Goal: Communication & Community: Ask a question

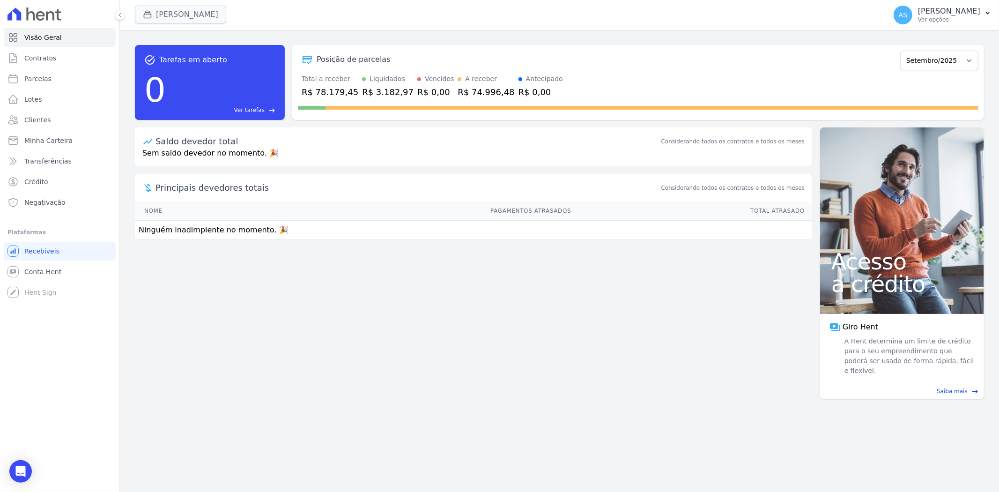
click at [171, 13] on button "[PERSON_NAME]" at bounding box center [180, 15] width 91 height 18
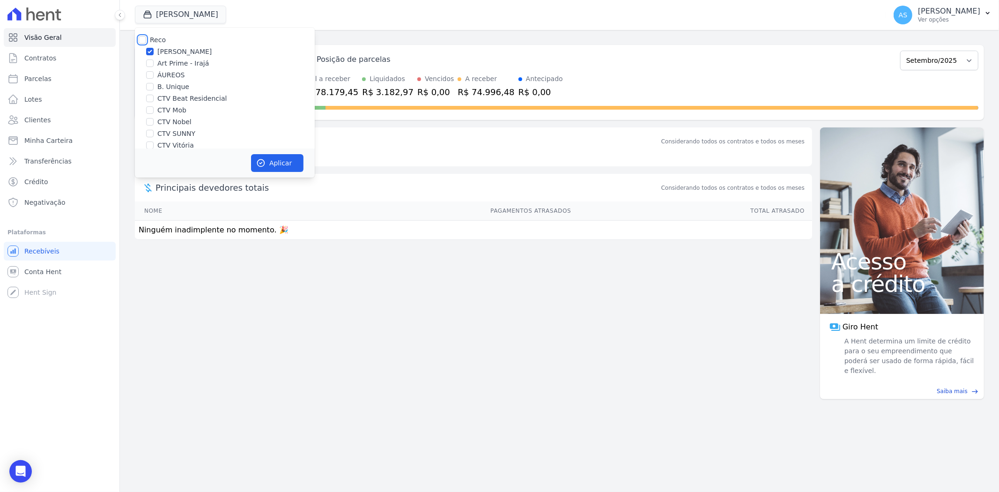
click at [142, 38] on input "Reco" at bounding box center [142, 39] width 7 height 7
checkbox input "true"
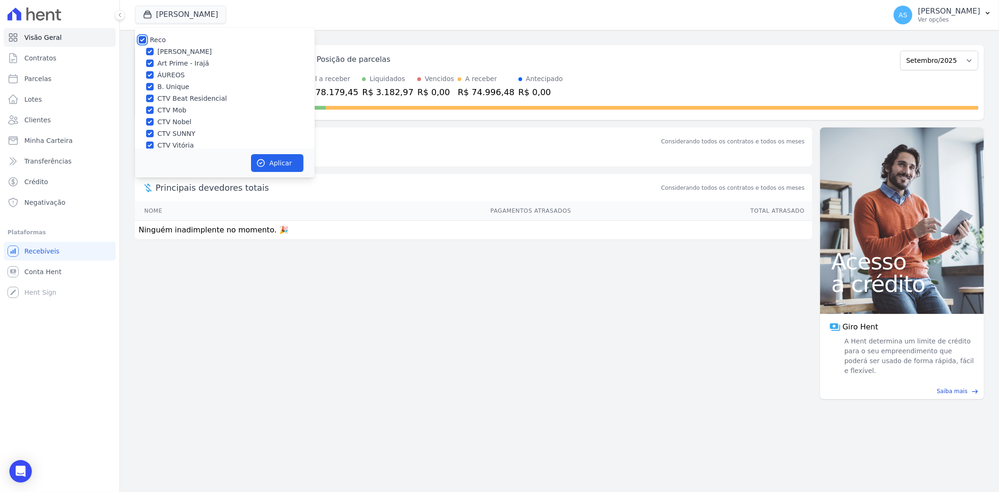
checkbox input "true"
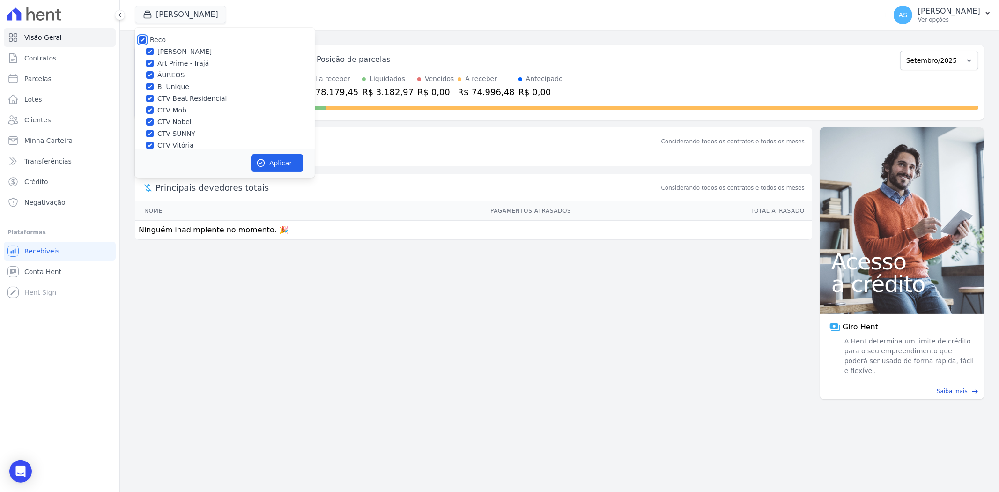
checkbox input "true"
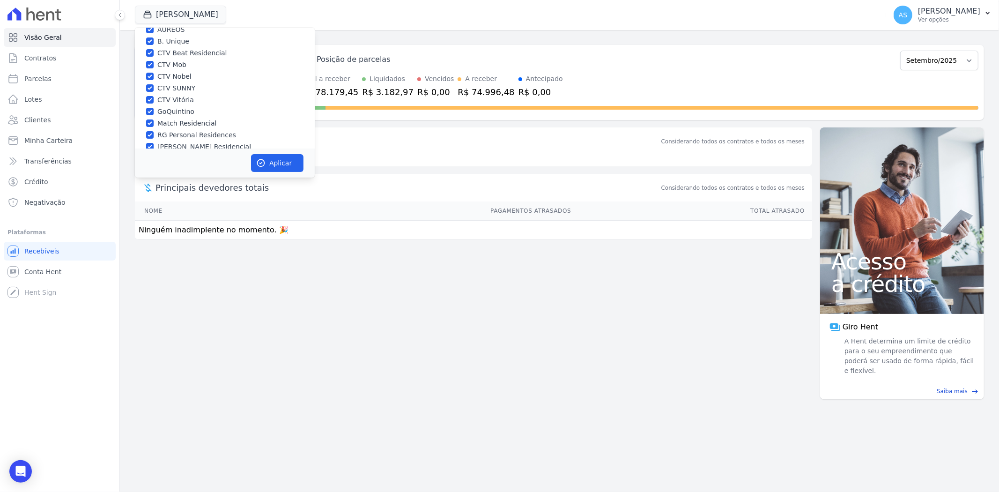
scroll to position [89, 0]
click at [158, 138] on label "Star Residencial Exclusivo - Ghia" at bounding box center [210, 136] width 107 height 10
click at [154, 138] on input "Star Residencial Exclusivo - Ghia" at bounding box center [149, 135] width 7 height 7
checkbox input "true"
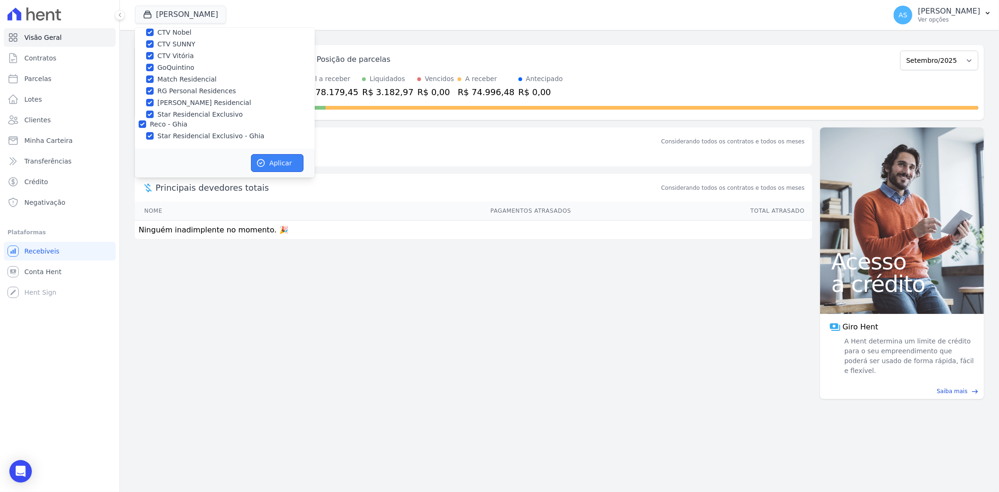
click at [271, 162] on button "Aplicar" at bounding box center [277, 163] width 52 height 18
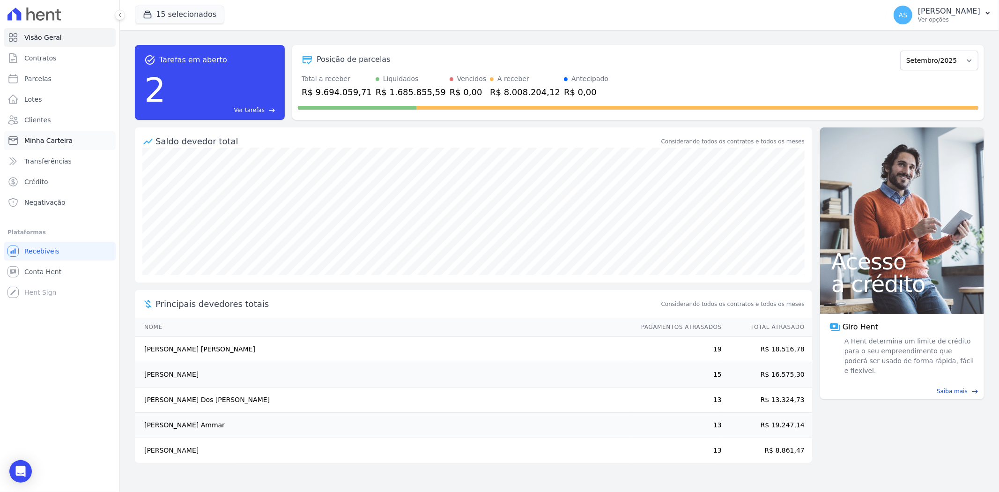
click at [57, 143] on span "Minha Carteira" at bounding box center [48, 140] width 48 height 9
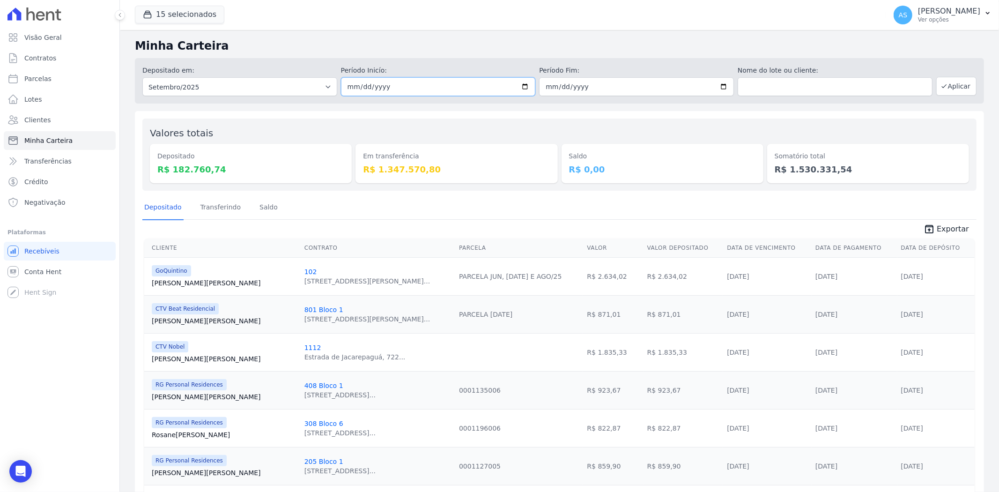
click at [523, 93] on input "2025-09-01" at bounding box center [438, 86] width 195 height 19
click at [521, 89] on input "2025-09-01" at bounding box center [438, 86] width 195 height 19
type input "[DATE]"
click at [718, 86] on input "2025-09-30" at bounding box center [636, 86] width 195 height 19
type input "[DATE]"
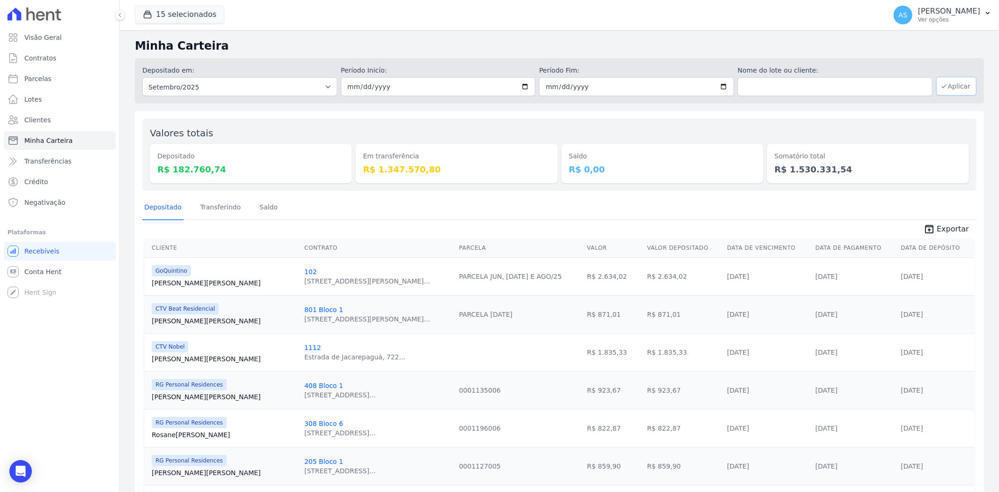
click at [946, 86] on button "Aplicar" at bounding box center [957, 86] width 40 height 19
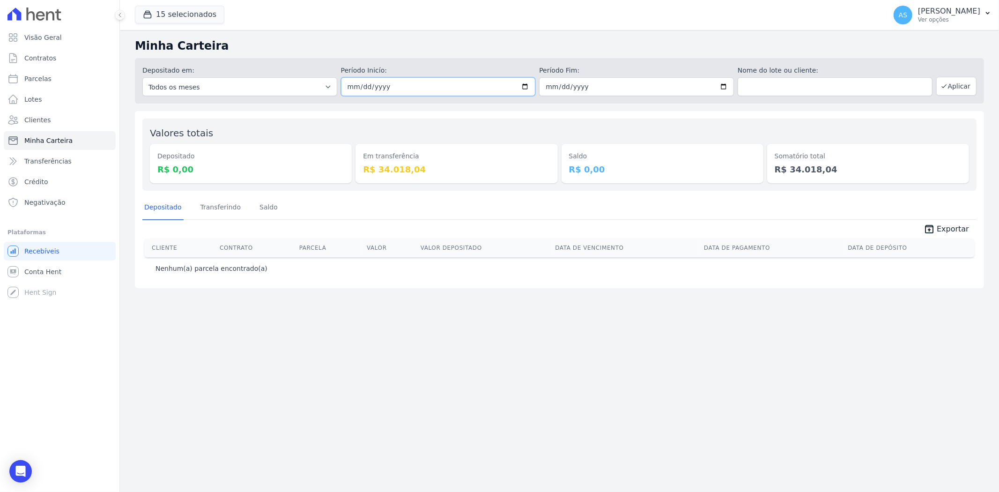
click at [527, 86] on input "[DATE]" at bounding box center [438, 86] width 195 height 19
type input "2025-09-04"
click at [954, 92] on button "Aplicar" at bounding box center [957, 86] width 40 height 19
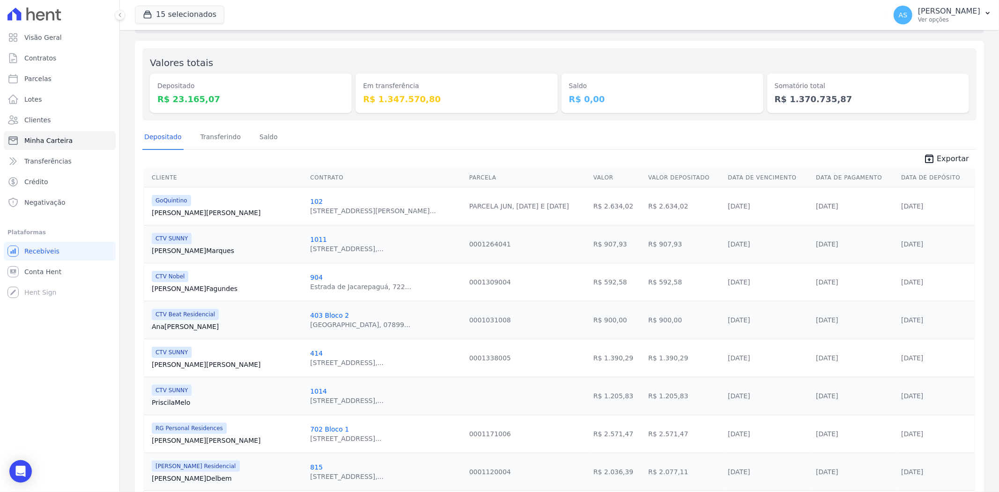
scroll to position [52, 0]
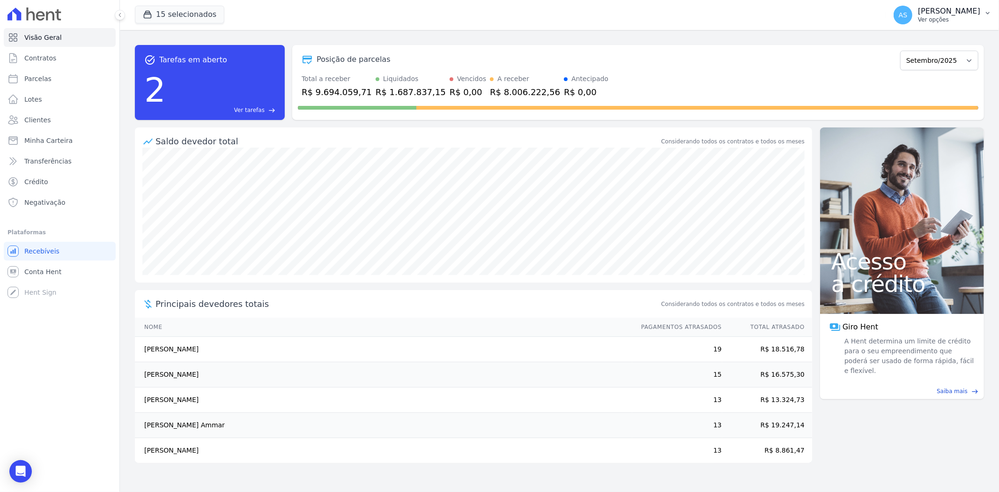
click at [988, 13] on icon "button" at bounding box center [988, 13] width 4 height 2
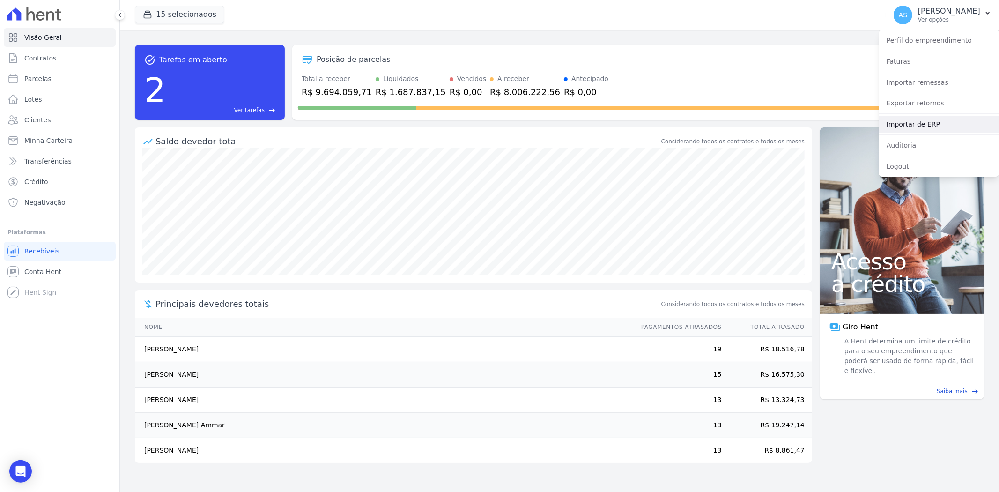
click at [908, 128] on link "Importar de ERP" at bounding box center [939, 124] width 120 height 17
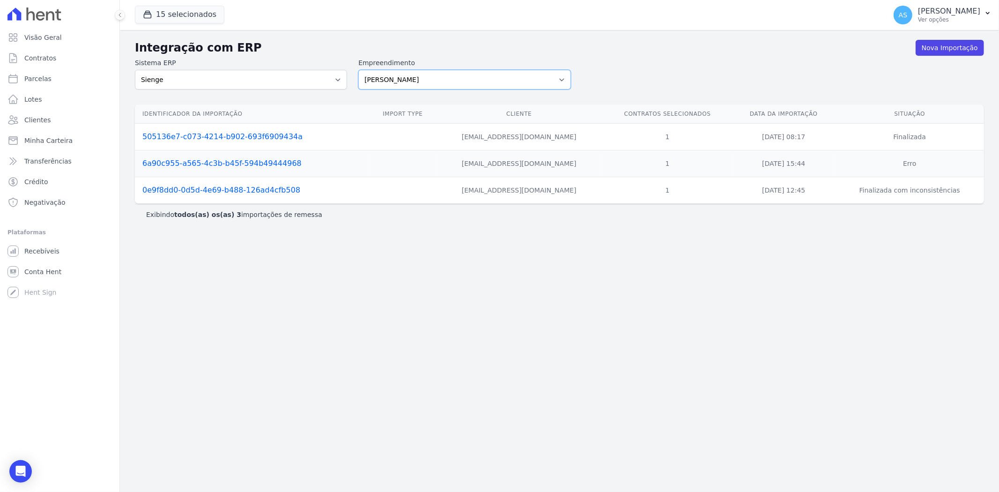
click at [559, 78] on select "[PERSON_NAME] Art Prime - [PERSON_NAME] Unique CTV Beat Residencial CTV Mob CTV…" at bounding box center [464, 80] width 212 height 20
select select "9db4d767-ec98-4519-aed7-f9568aa0b04c"
click at [358, 70] on select "[PERSON_NAME] Art Prime - [PERSON_NAME] Unique CTV Beat Residencial CTV Mob CTV…" at bounding box center [464, 80] width 212 height 20
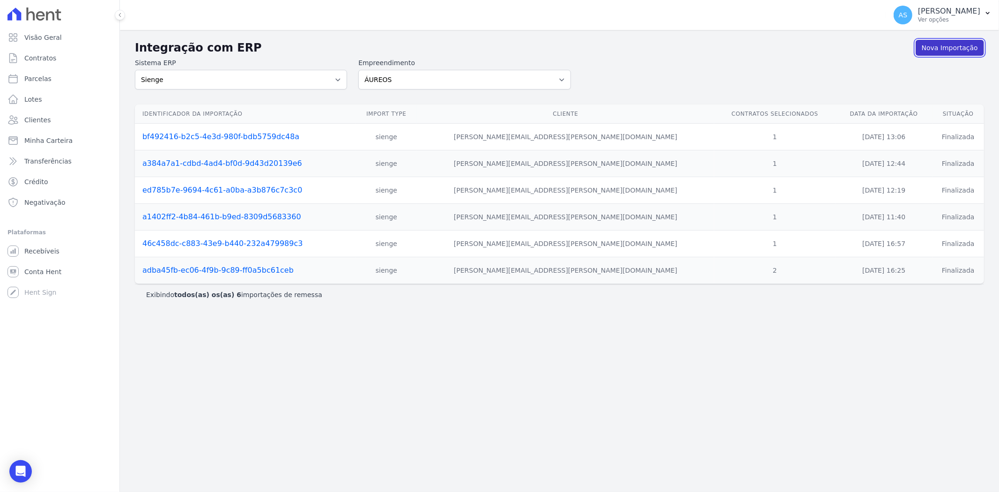
click at [959, 42] on link "Nova Importação" at bounding box center [950, 48] width 68 height 16
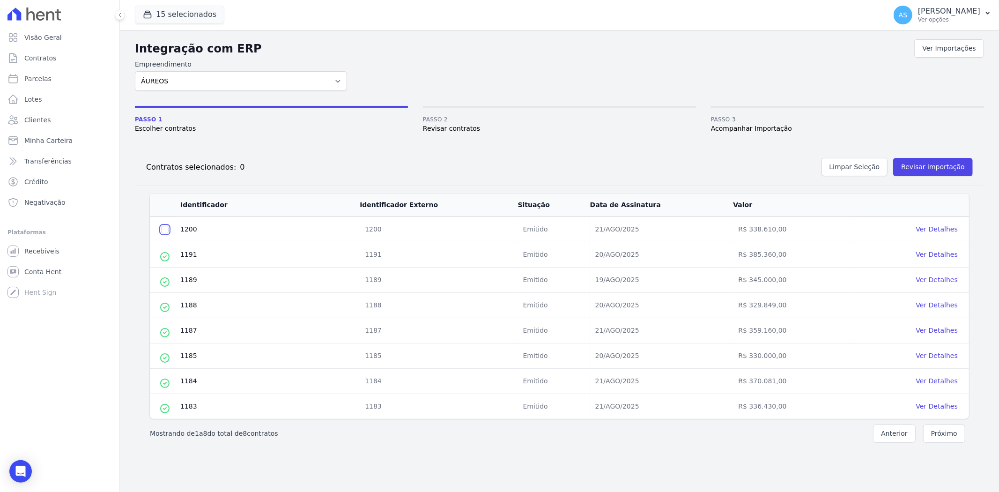
click at [164, 228] on input "checkbox" at bounding box center [164, 229] width 7 height 7
checkbox input "true"
click at [944, 164] on button "Revisar importação" at bounding box center [934, 167] width 80 height 18
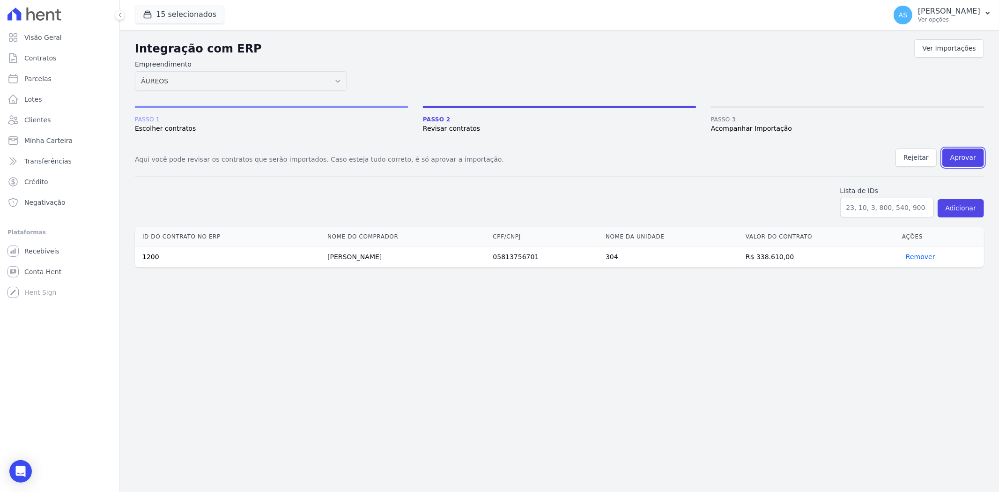
click at [965, 156] on button "Aprovar" at bounding box center [964, 158] width 42 height 18
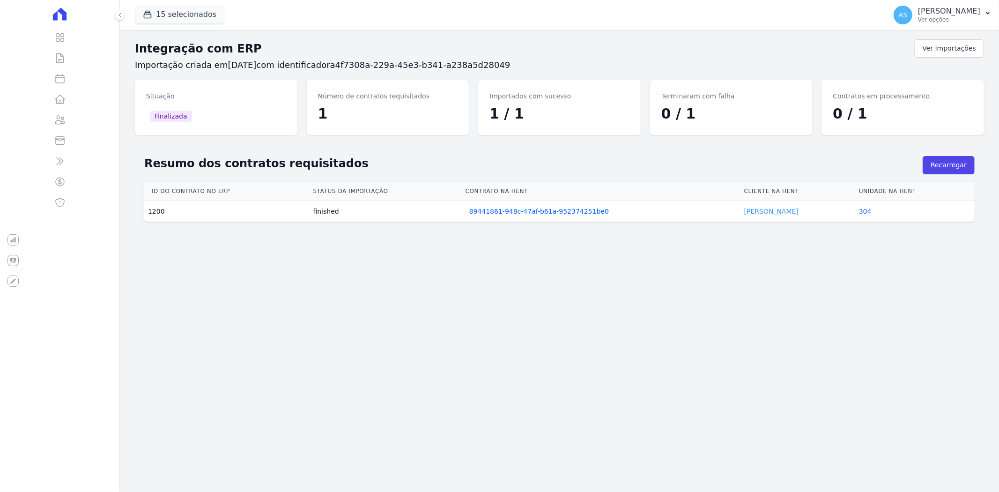
click at [767, 209] on link "Amanda Fernandes" at bounding box center [772, 211] width 54 height 7
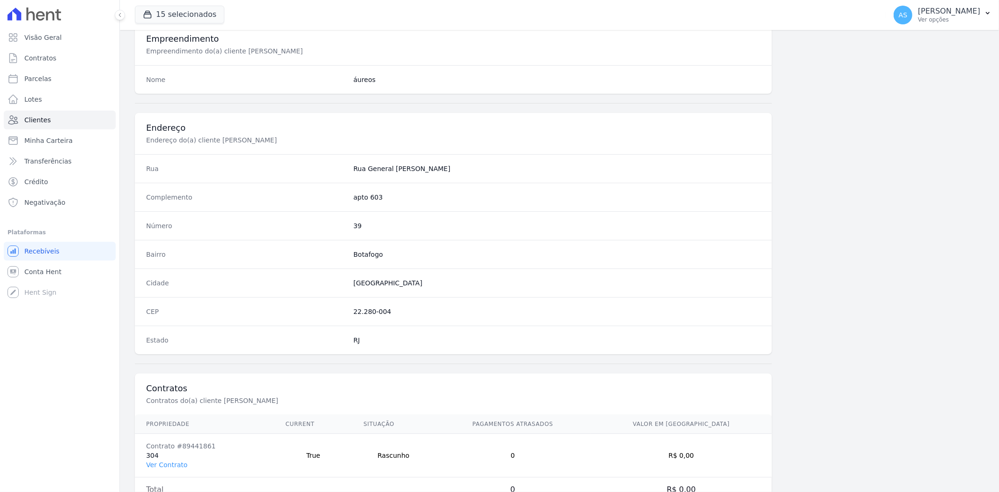
scroll to position [386, 0]
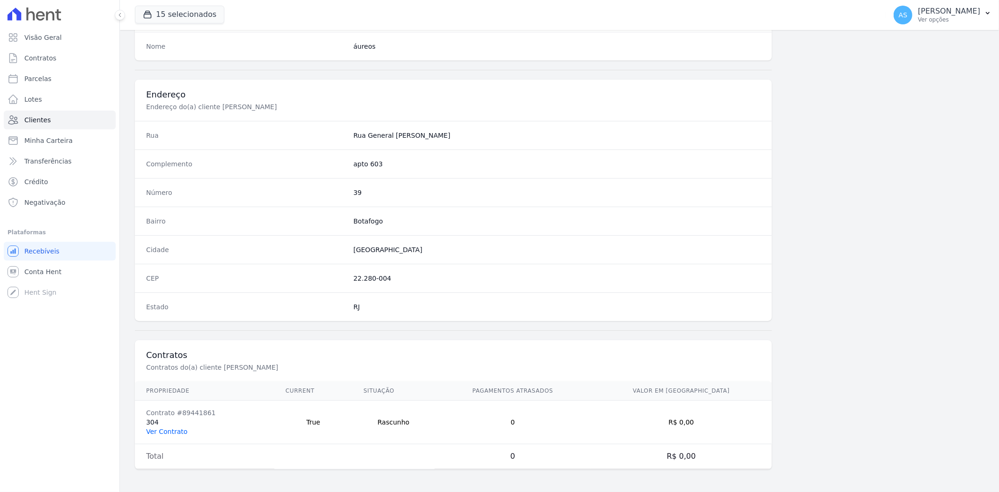
click at [166, 434] on link "Ver Contrato" at bounding box center [166, 431] width 41 height 7
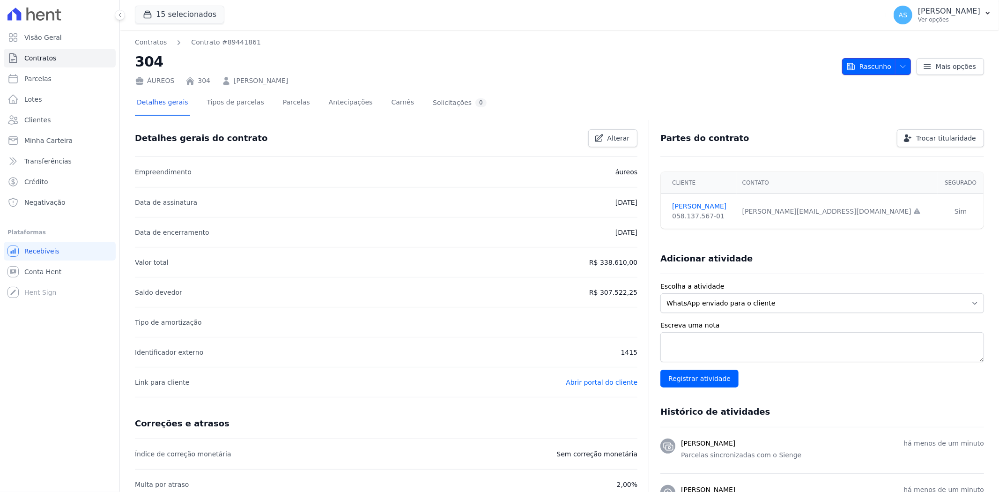
click at [873, 64] on span "Rascunho" at bounding box center [869, 66] width 45 height 17
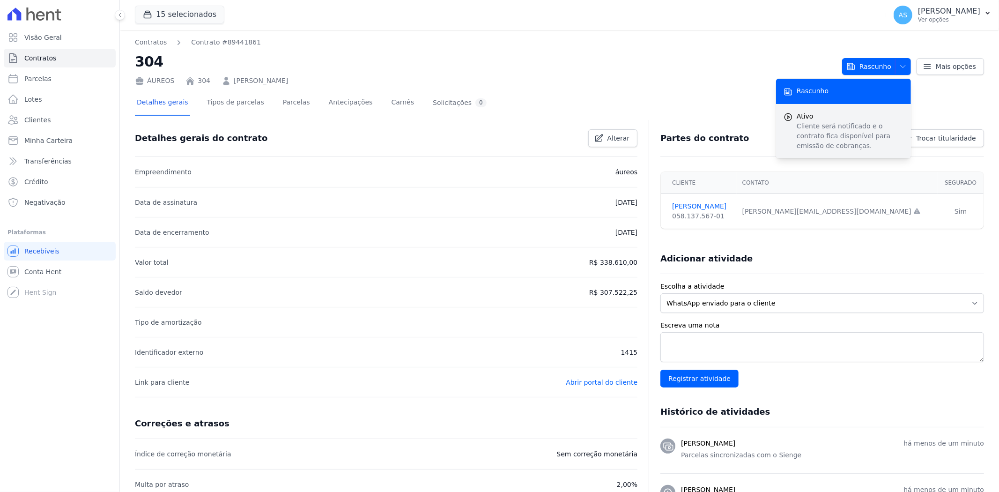
click at [804, 124] on p "Cliente será notificado e o contrato fica disponível para emissão de cobranças." at bounding box center [850, 136] width 107 height 30
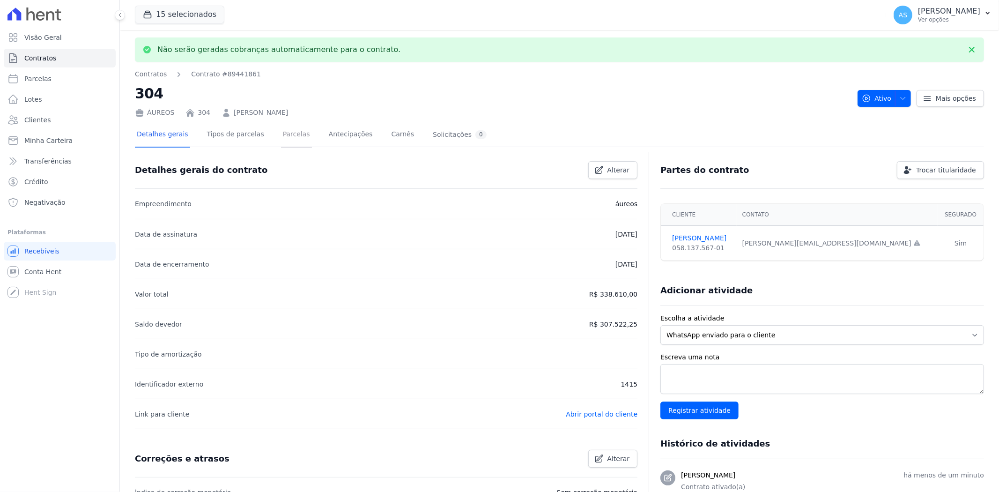
click at [282, 136] on link "Parcelas" at bounding box center [296, 135] width 31 height 25
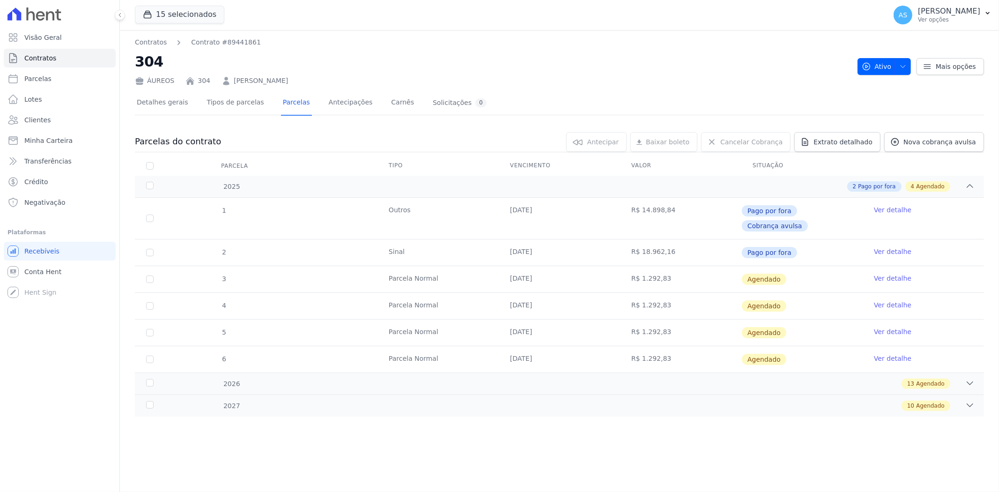
click at [893, 274] on link "Ver detalhe" at bounding box center [892, 278] width 37 height 9
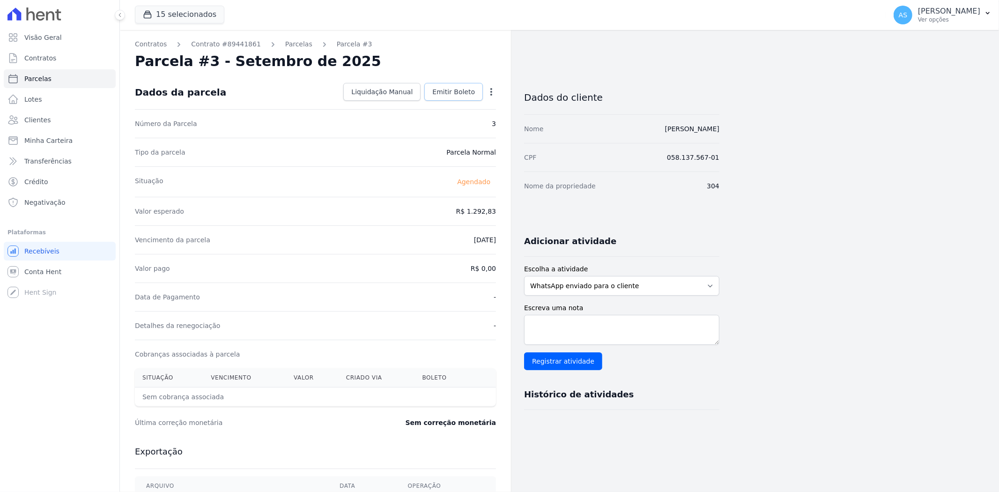
click at [448, 87] on span "Emitir Boleto" at bounding box center [453, 91] width 43 height 9
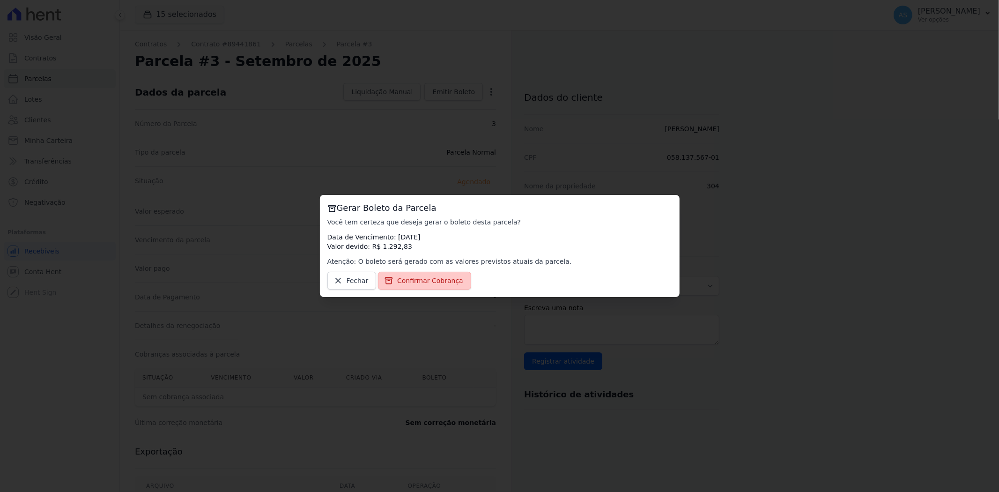
click at [417, 283] on span "Confirmar Cobrança" at bounding box center [430, 280] width 66 height 9
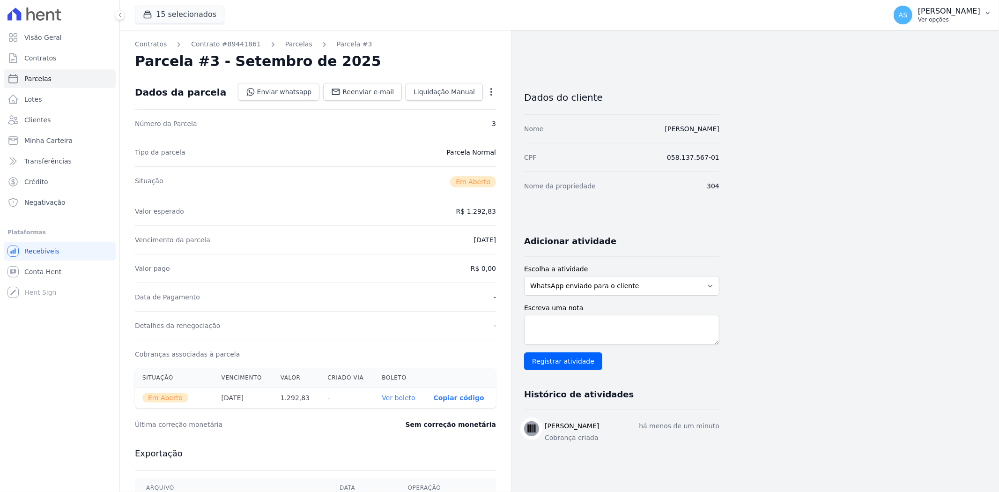
click at [962, 14] on p "[PERSON_NAME]" at bounding box center [949, 11] width 62 height 9
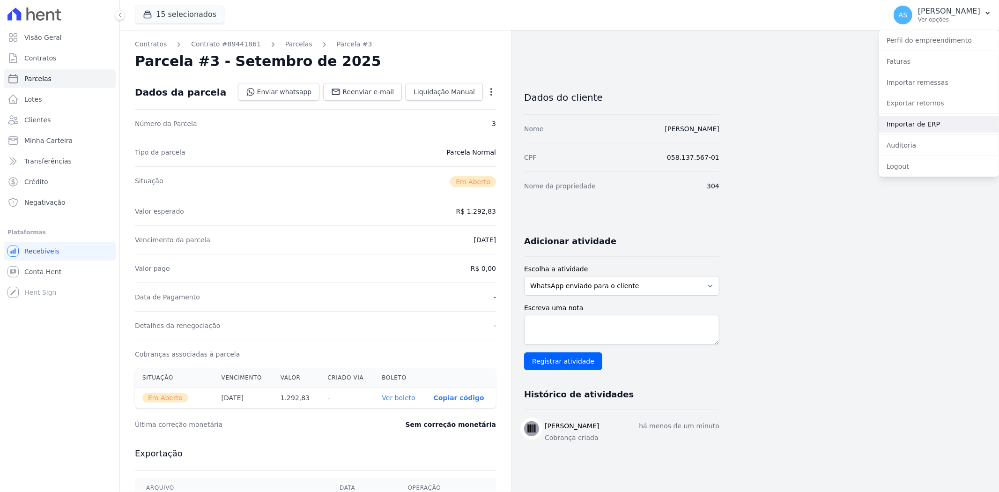
click at [909, 122] on link "Importar de ERP" at bounding box center [939, 124] width 120 height 17
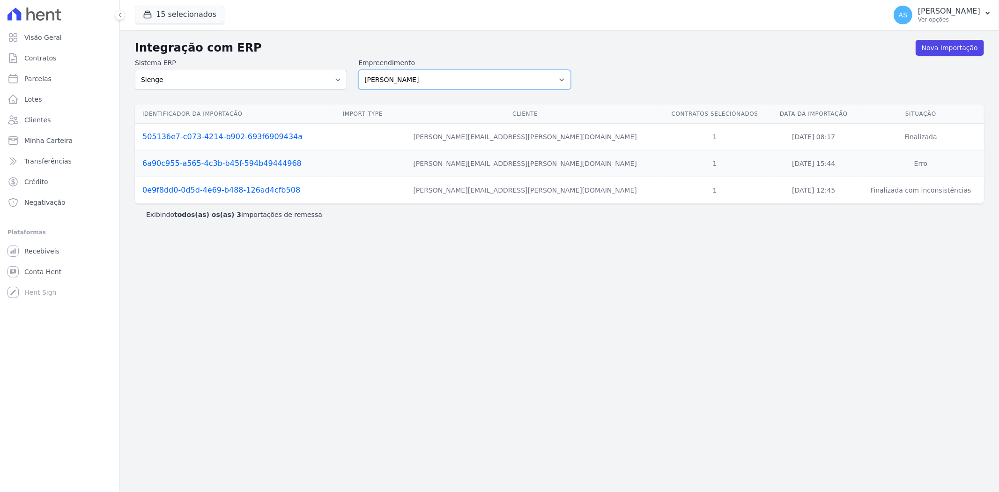
click at [561, 75] on select "[PERSON_NAME] Art Prime - [PERSON_NAME] Unique CTV Beat Residencial CTV Mob CTV…" at bounding box center [464, 80] width 212 height 20
select select "9db4d767-ec98-4519-aed7-f9568aa0b04c"
click at [358, 70] on select "[PERSON_NAME] Art Prime - [PERSON_NAME] Unique CTV Beat Residencial CTV Mob CTV…" at bounding box center [464, 80] width 212 height 20
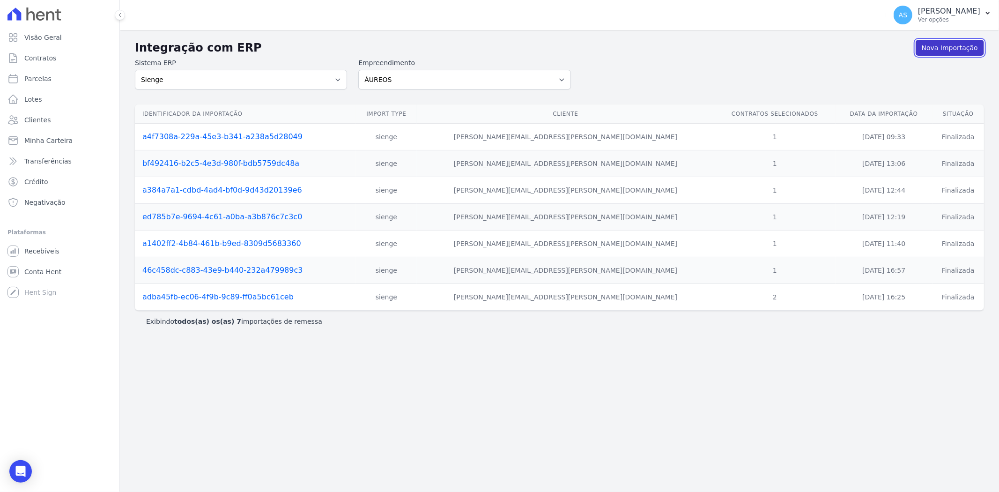
click at [954, 48] on link "Nova Importação" at bounding box center [950, 48] width 68 height 16
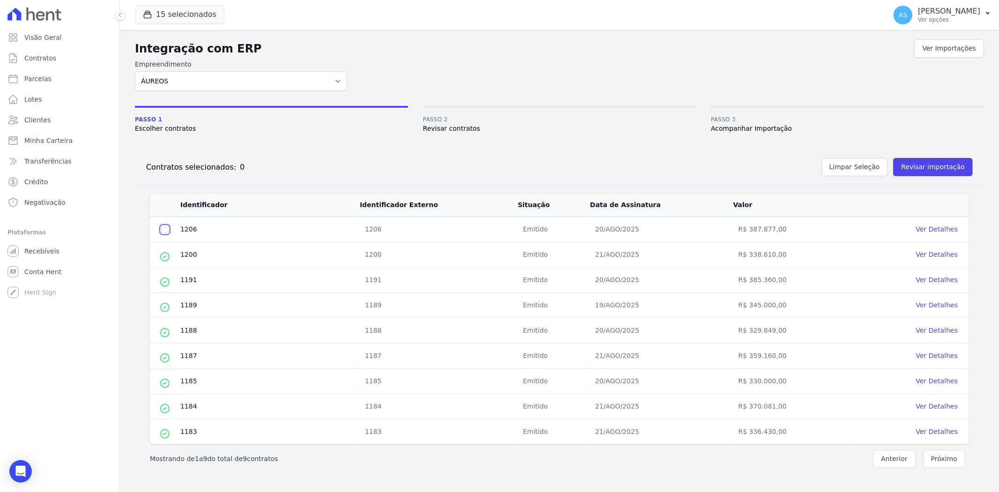
click at [163, 228] on input "checkbox" at bounding box center [164, 229] width 7 height 7
checkbox input "true"
click at [933, 165] on button "Revisar importação" at bounding box center [934, 167] width 80 height 18
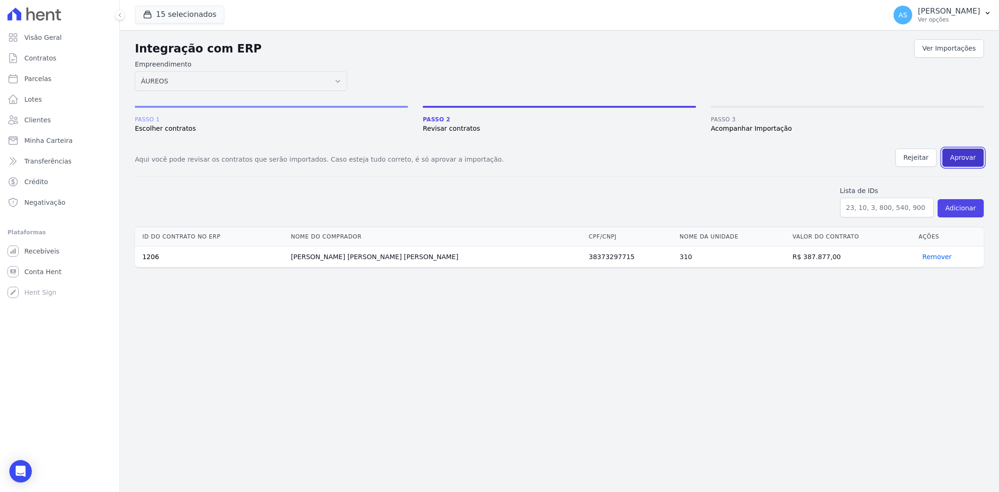
click at [977, 156] on button "Aprovar" at bounding box center [964, 158] width 42 height 18
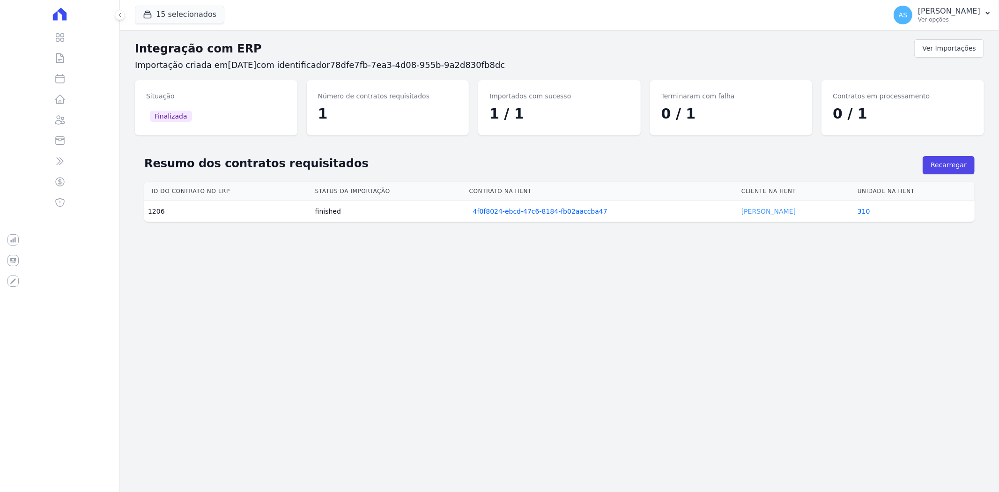
click at [779, 208] on link "Antonio Thome" at bounding box center [769, 211] width 54 height 7
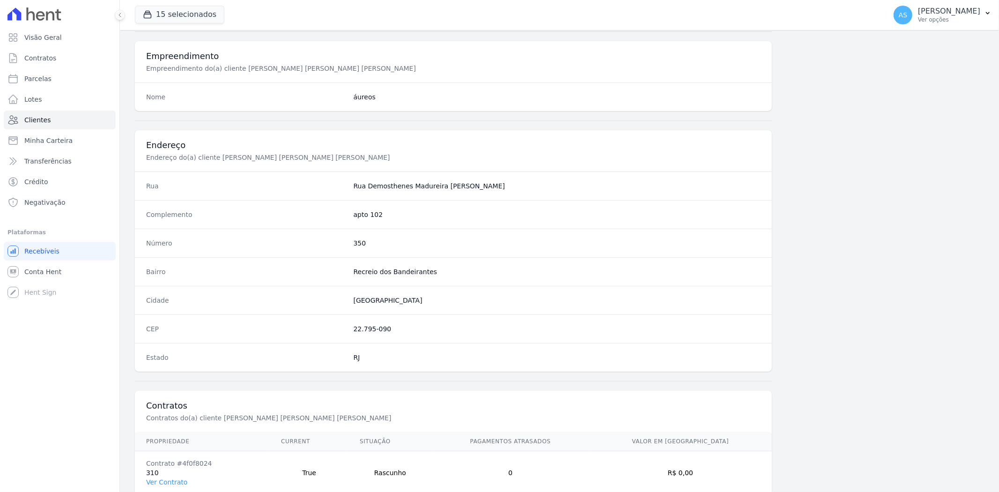
scroll to position [386, 0]
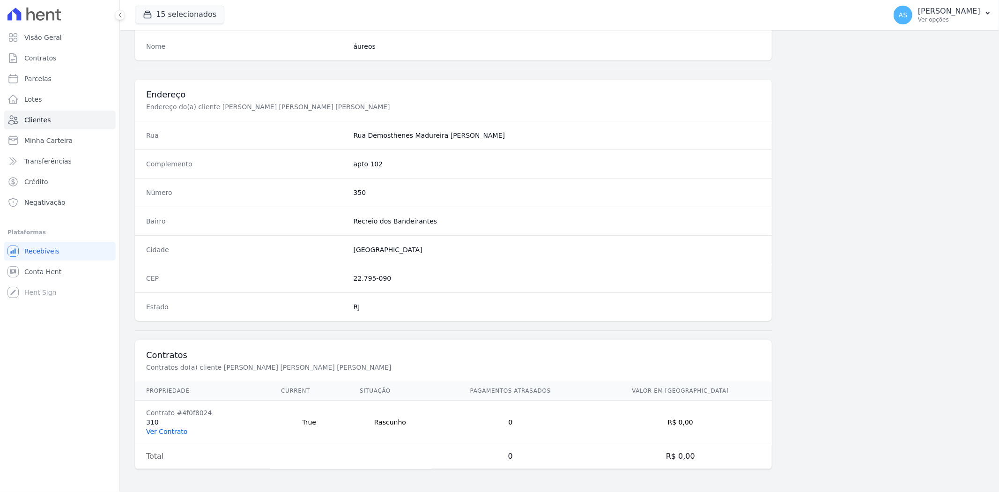
click at [165, 428] on link "Ver Contrato" at bounding box center [166, 431] width 41 height 7
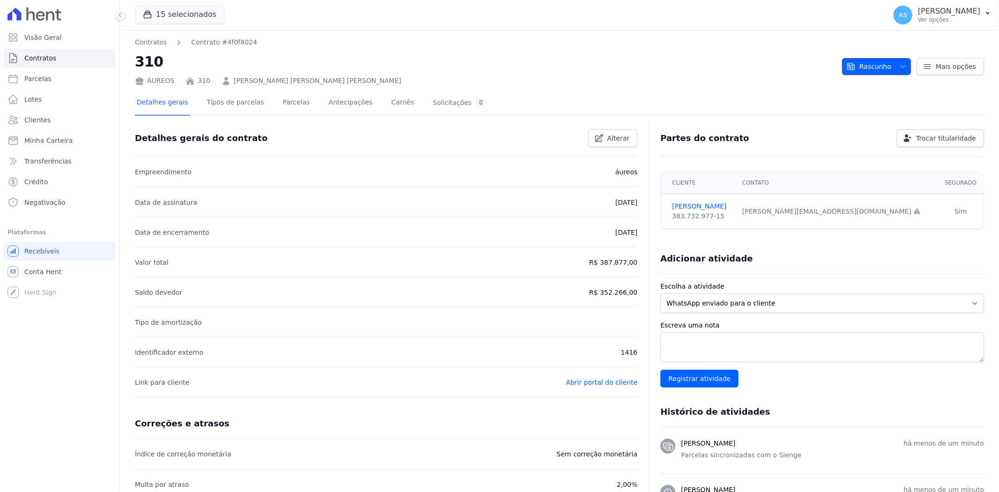
click at [874, 64] on span "Rascunho" at bounding box center [869, 66] width 45 height 17
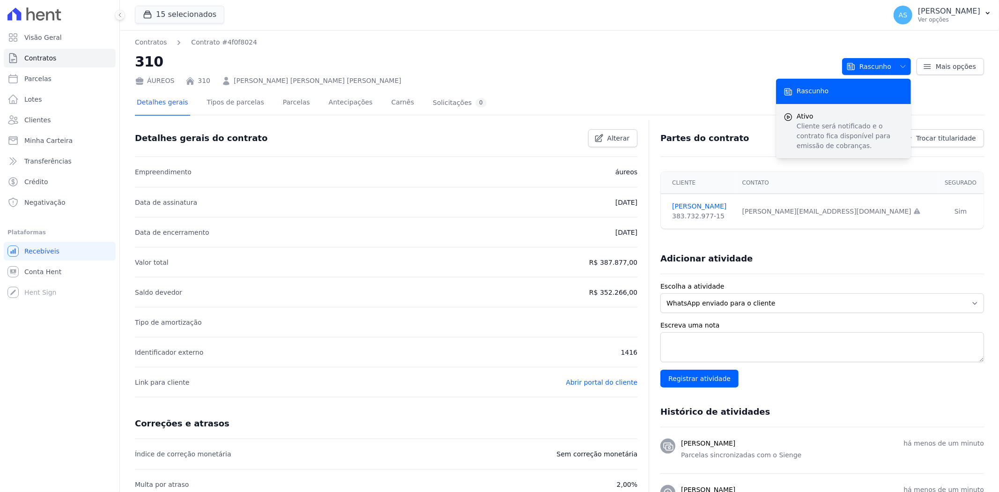
click at [823, 122] on p "Cliente será notificado e o contrato fica disponível para emissão de cobranças." at bounding box center [850, 136] width 107 height 30
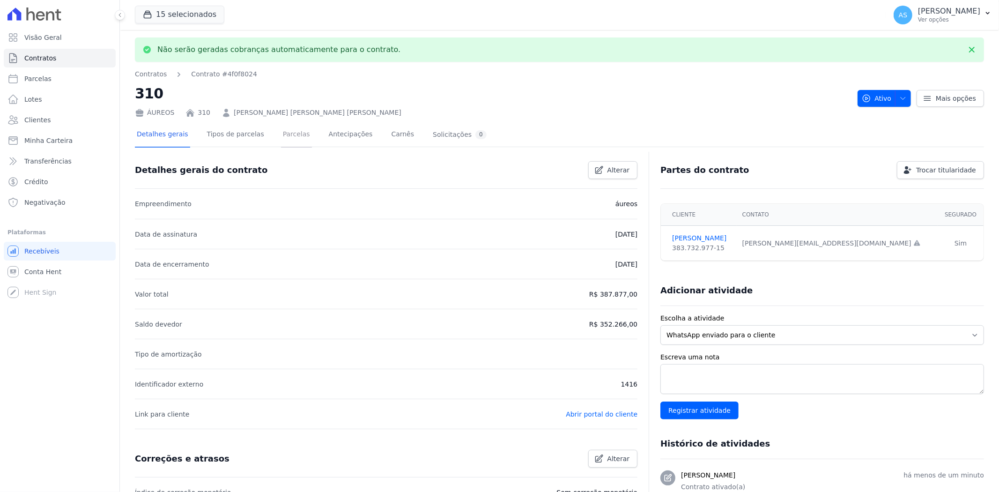
click at [281, 137] on link "Parcelas" at bounding box center [296, 135] width 31 height 25
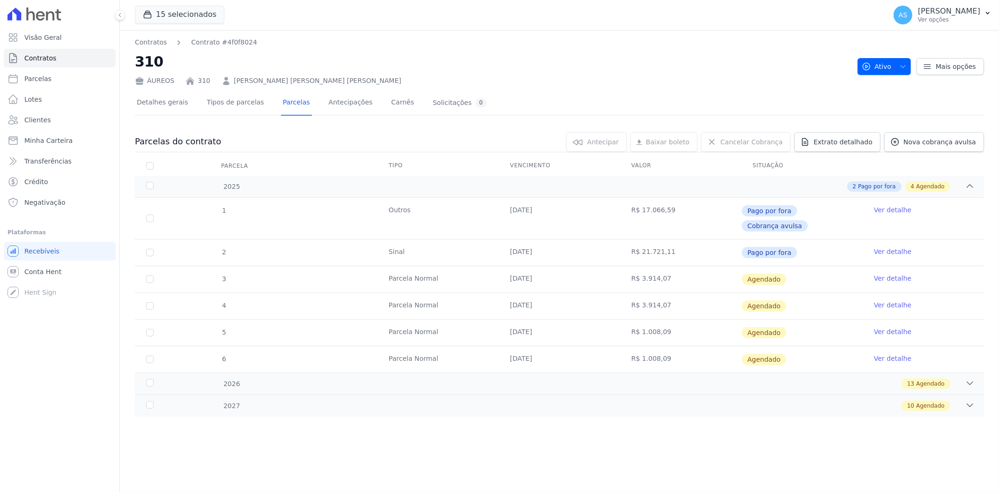
click at [886, 274] on link "Ver detalhe" at bounding box center [892, 278] width 37 height 9
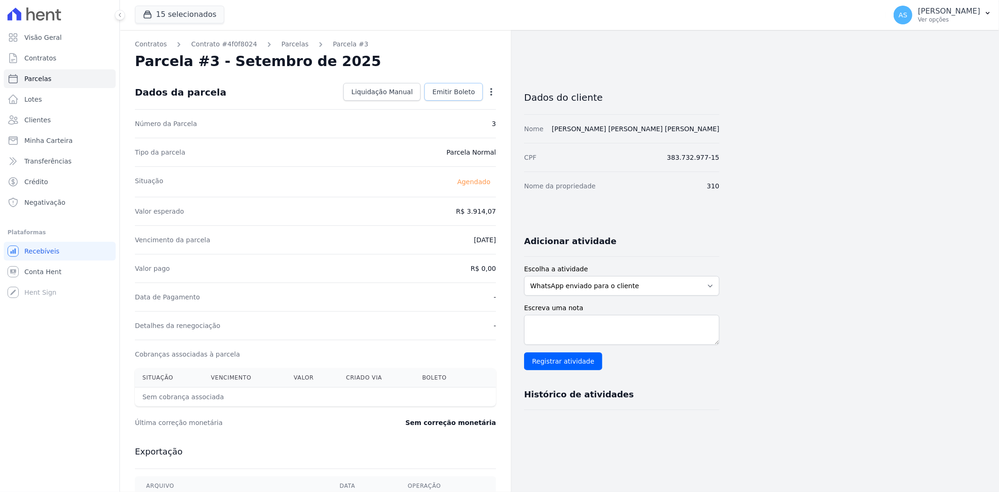
click at [443, 90] on span "Emitir Boleto" at bounding box center [453, 91] width 43 height 9
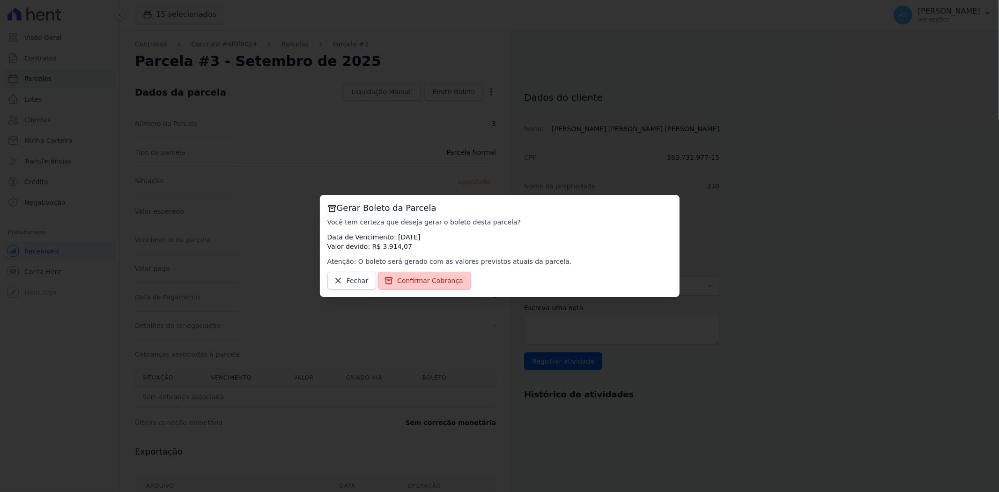
click at [419, 283] on span "Confirmar Cobrança" at bounding box center [430, 280] width 66 height 9
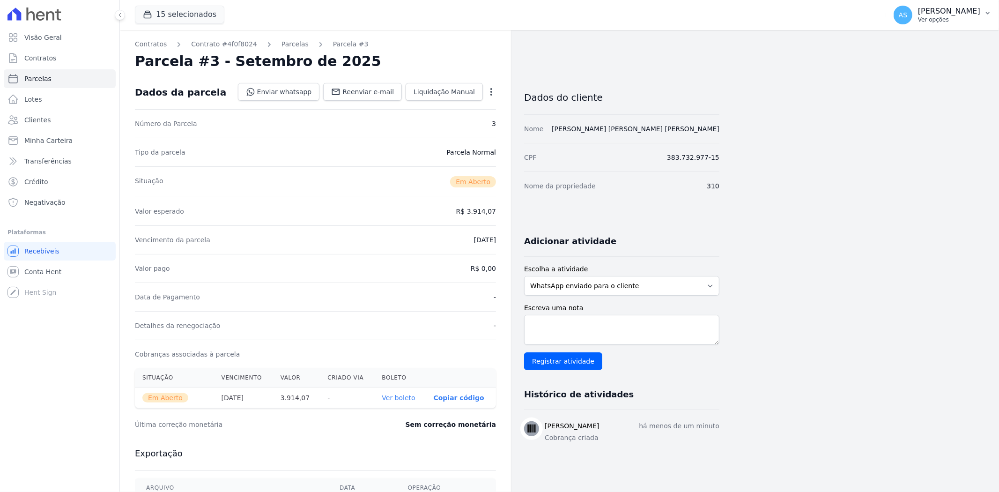
click at [952, 14] on p "[PERSON_NAME]" at bounding box center [949, 11] width 62 height 9
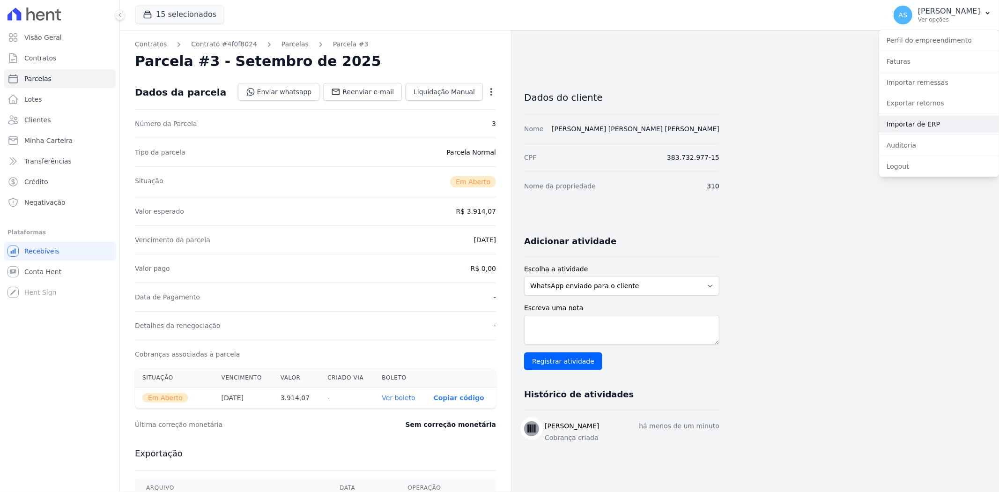
click at [901, 119] on link "Importar de ERP" at bounding box center [939, 124] width 120 height 17
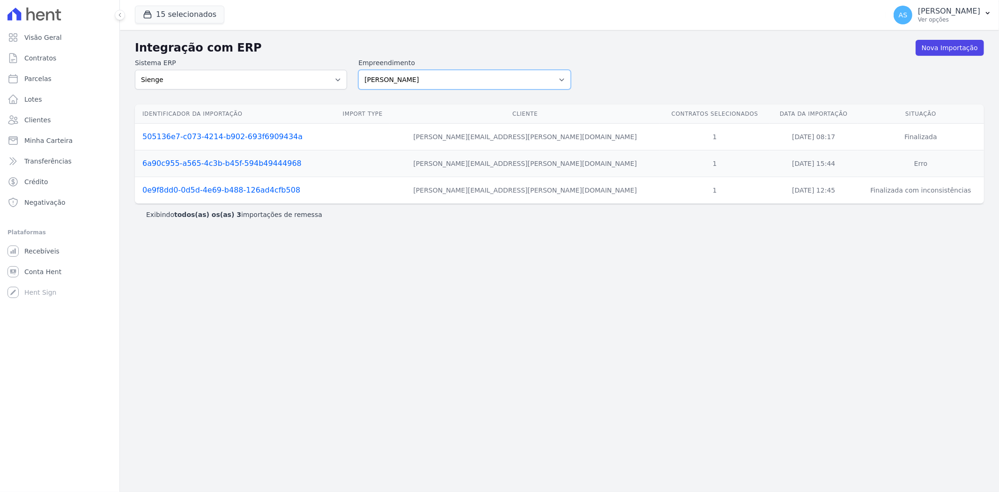
click at [558, 78] on select "[PERSON_NAME] Art Prime - [PERSON_NAME] Unique CTV Beat Residencial CTV Mob CTV…" at bounding box center [464, 80] width 212 height 20
select select "9db4d767-ec98-4519-aed7-f9568aa0b04c"
click at [358, 70] on select "Amaré Arpoador Art Prime - Irajá ÁUREOS B. Unique CTV Beat Residencial CTV Mob …" at bounding box center [464, 80] width 212 height 20
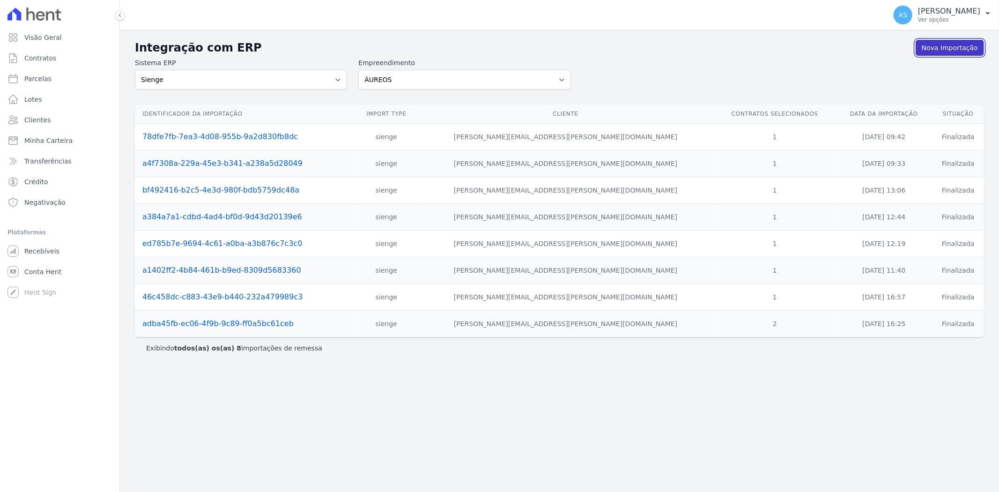
click at [951, 50] on link "Nova Importação" at bounding box center [950, 48] width 68 height 16
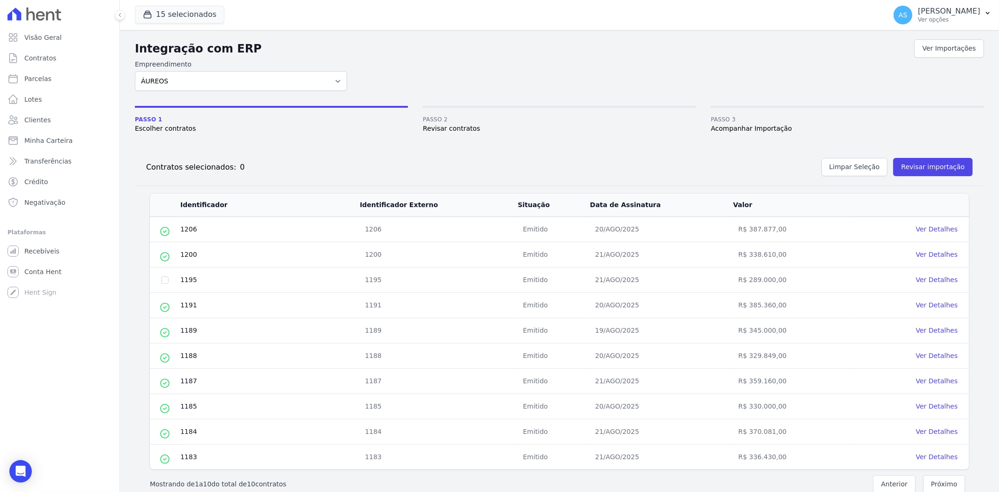
click at [160, 279] on td at bounding box center [165, 280] width 30 height 25
click at [170, 281] on td at bounding box center [165, 280] width 30 height 25
click at [166, 281] on input "checkbox" at bounding box center [164, 279] width 7 height 7
checkbox input "true"
click at [916, 164] on button "Revisar importação" at bounding box center [934, 167] width 80 height 18
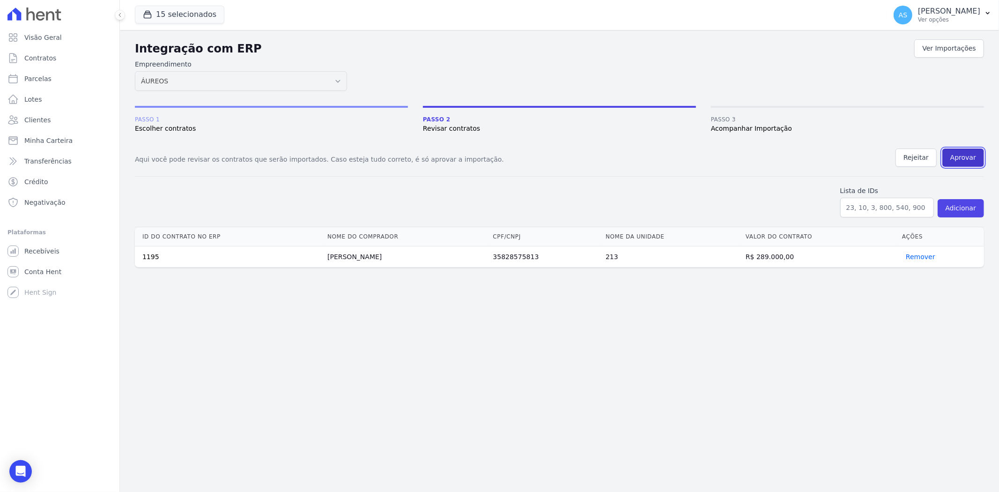
click at [961, 160] on button "Aprovar" at bounding box center [964, 158] width 42 height 18
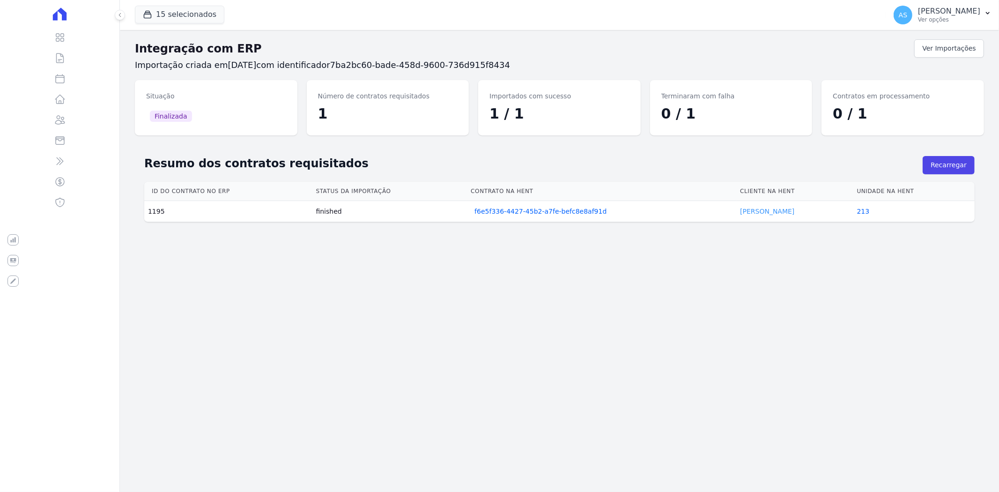
click at [766, 208] on link "Glauber Souza" at bounding box center [767, 211] width 54 height 7
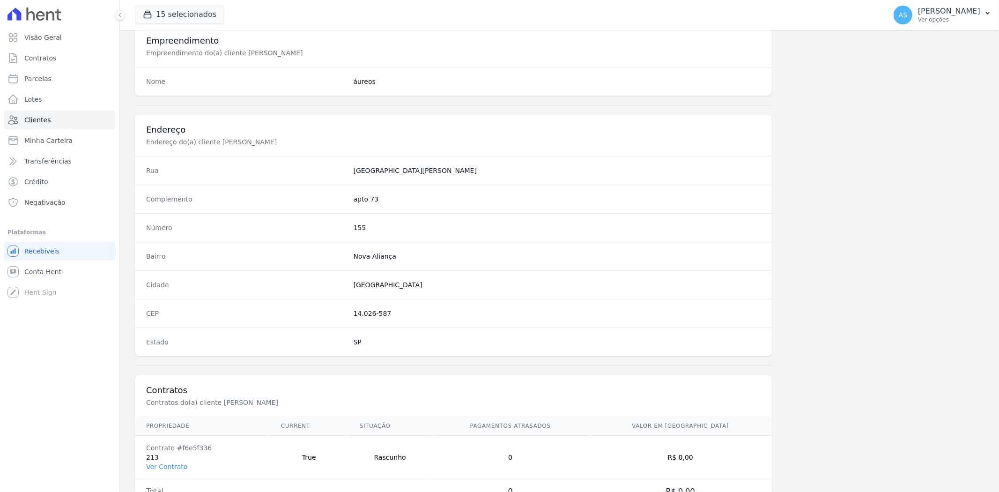
scroll to position [386, 0]
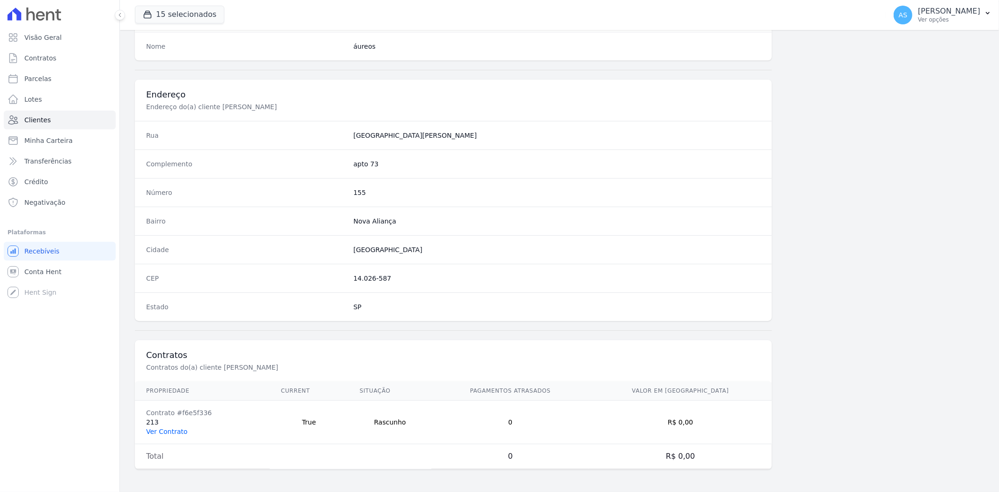
click at [164, 432] on link "Ver Contrato" at bounding box center [166, 431] width 41 height 7
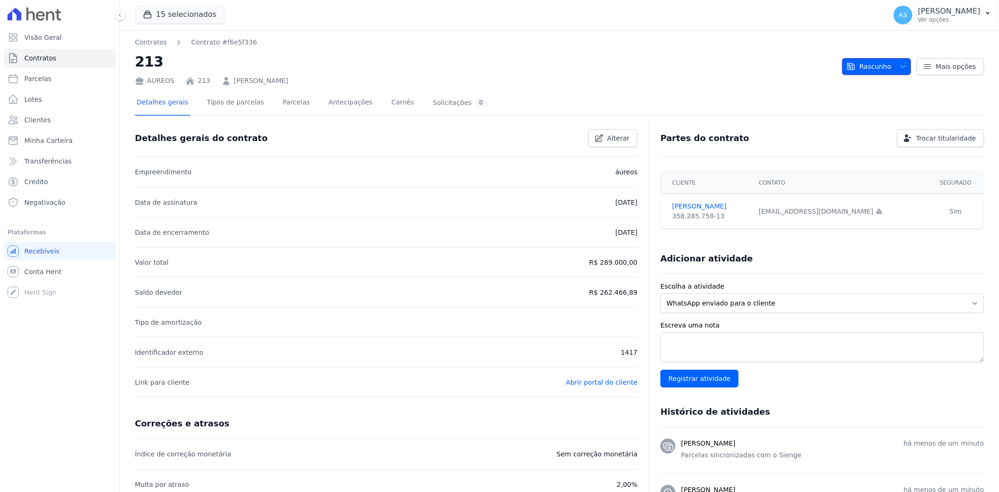
click at [871, 67] on span "Rascunho" at bounding box center [869, 66] width 45 height 17
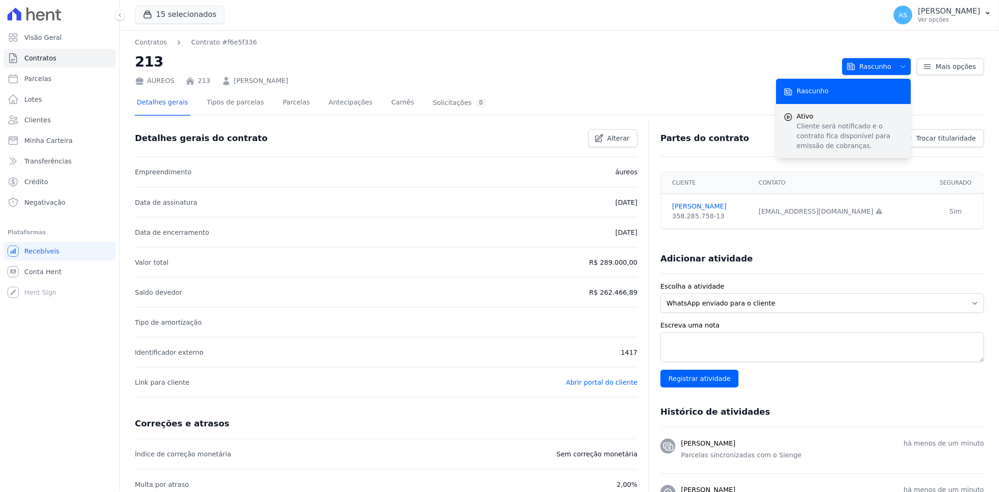
click at [822, 121] on p "Cliente será notificado e o contrato fica disponível para emissão de cobranças." at bounding box center [850, 136] width 107 height 30
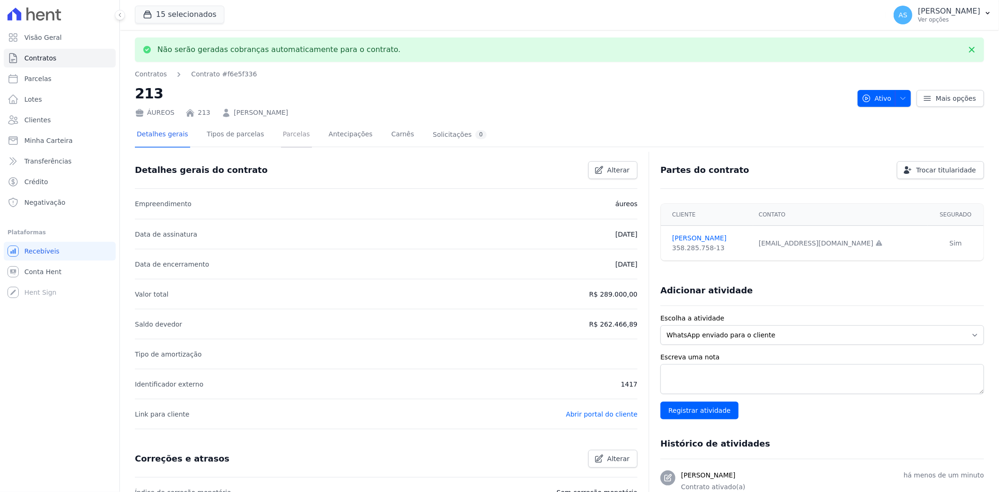
click at [281, 136] on link "Parcelas" at bounding box center [296, 135] width 31 height 25
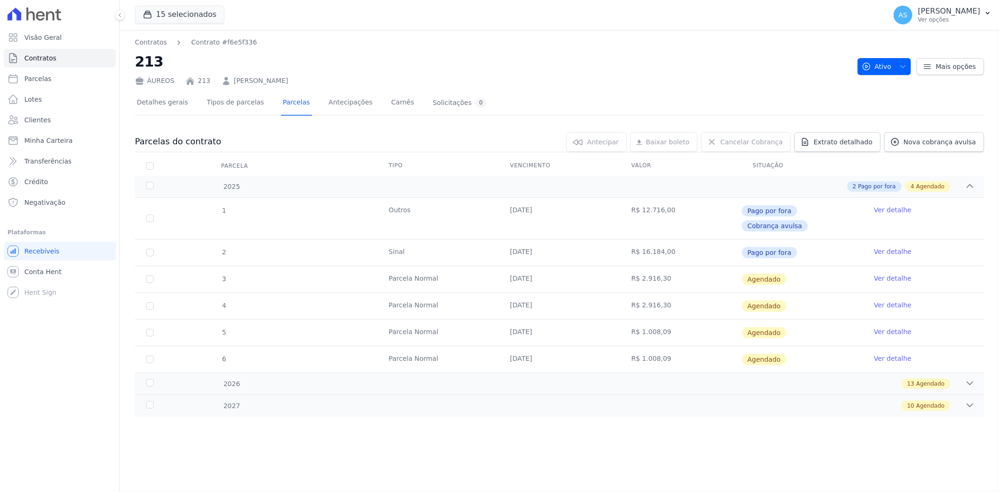
click at [889, 274] on link "Ver detalhe" at bounding box center [892, 278] width 37 height 9
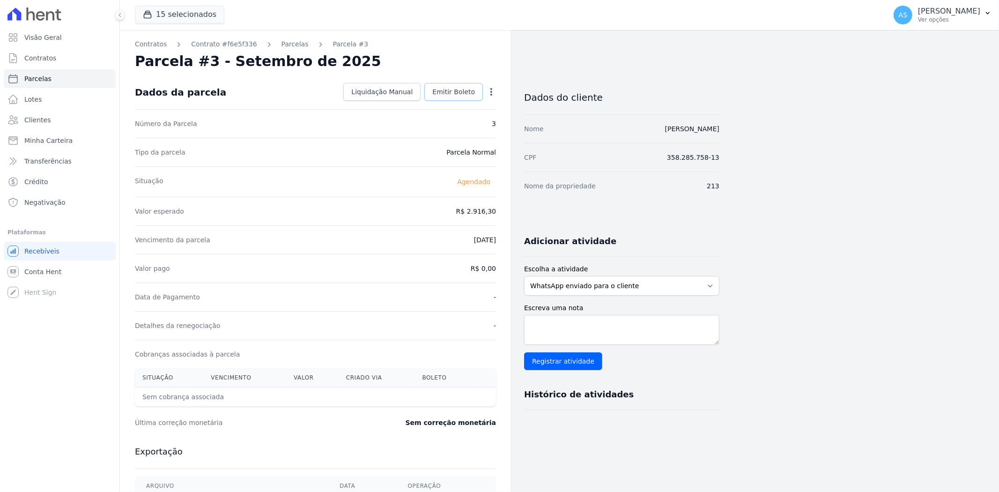
click at [437, 94] on span "Emitir Boleto" at bounding box center [453, 91] width 43 height 9
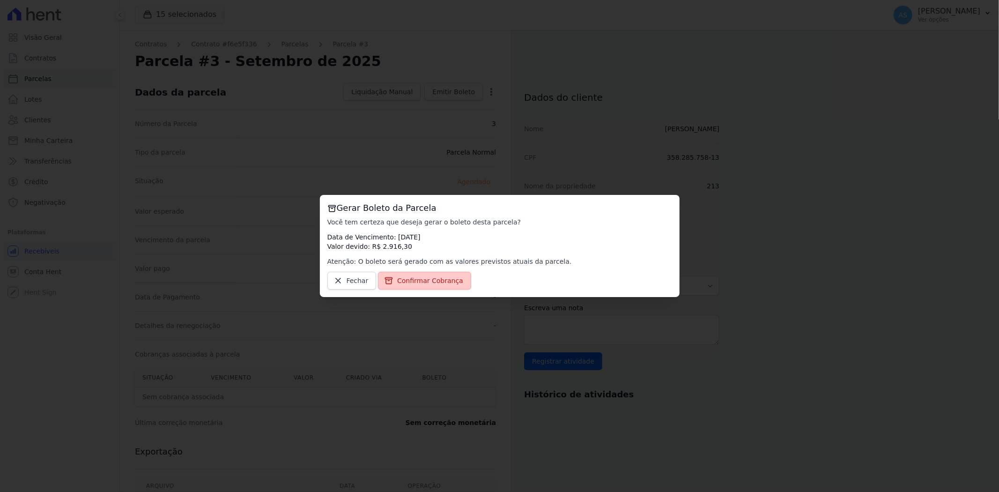
click at [430, 279] on span "Confirmar Cobrança" at bounding box center [430, 280] width 66 height 9
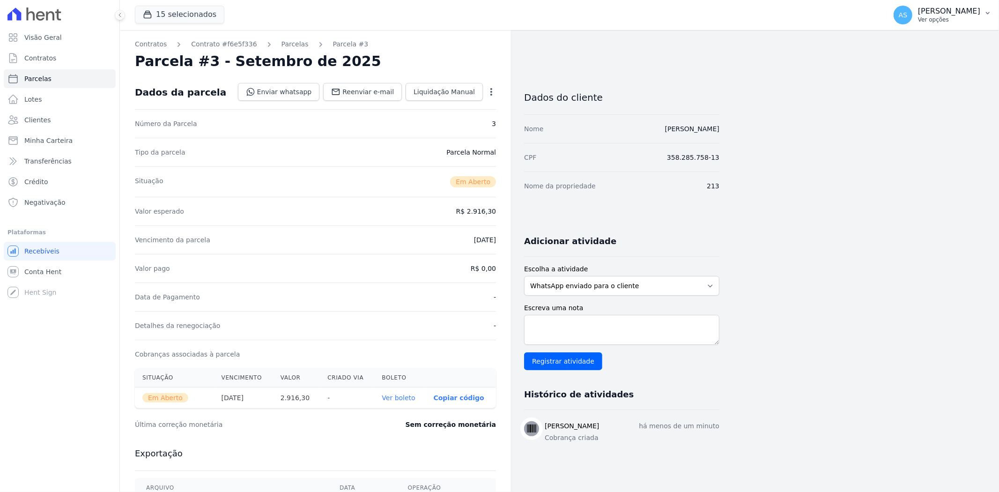
click at [967, 9] on p "[PERSON_NAME]" at bounding box center [949, 11] width 62 height 9
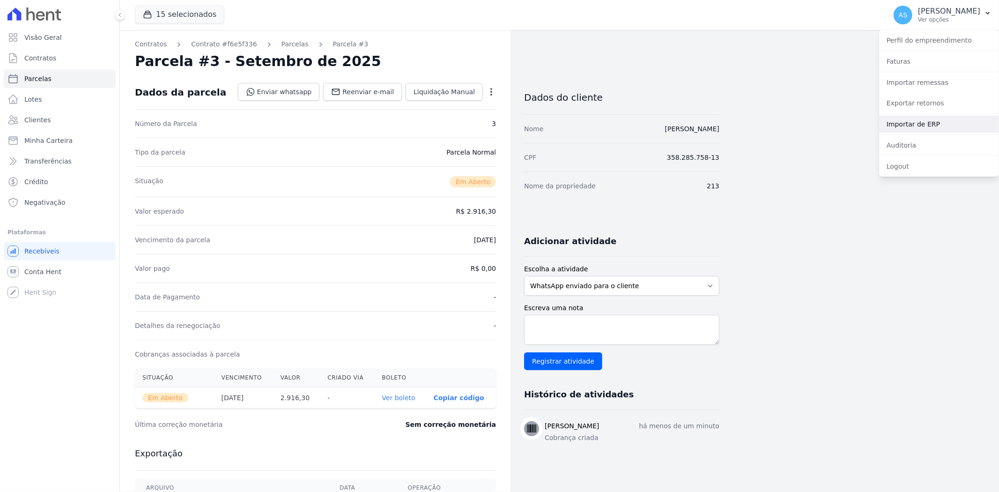
click at [906, 127] on link "Importar de ERP" at bounding box center [939, 124] width 120 height 17
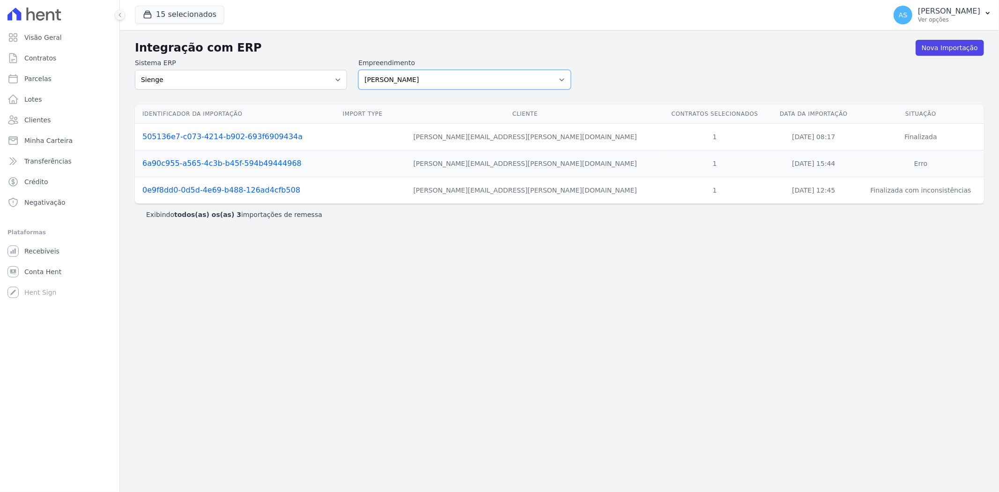
click at [556, 81] on select "[PERSON_NAME] Art Prime - [PERSON_NAME] Unique CTV Beat Residencial CTV Mob CTV…" at bounding box center [464, 80] width 212 height 20
select select "9db4d767-ec98-4519-aed7-f9568aa0b04c"
click at [358, 70] on select "[PERSON_NAME] Art Prime - [PERSON_NAME] Unique CTV Beat Residencial CTV Mob CTV…" at bounding box center [464, 80] width 212 height 20
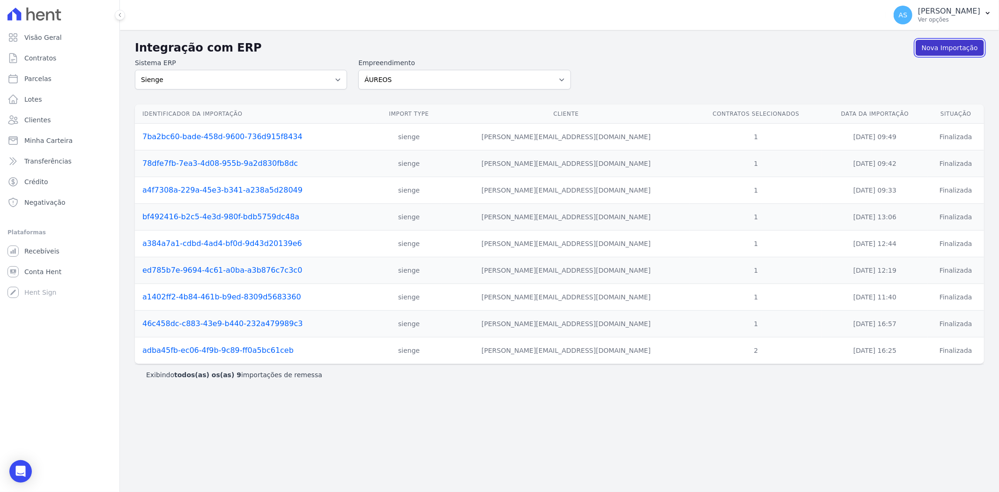
click at [954, 48] on link "Nova Importação" at bounding box center [950, 48] width 68 height 16
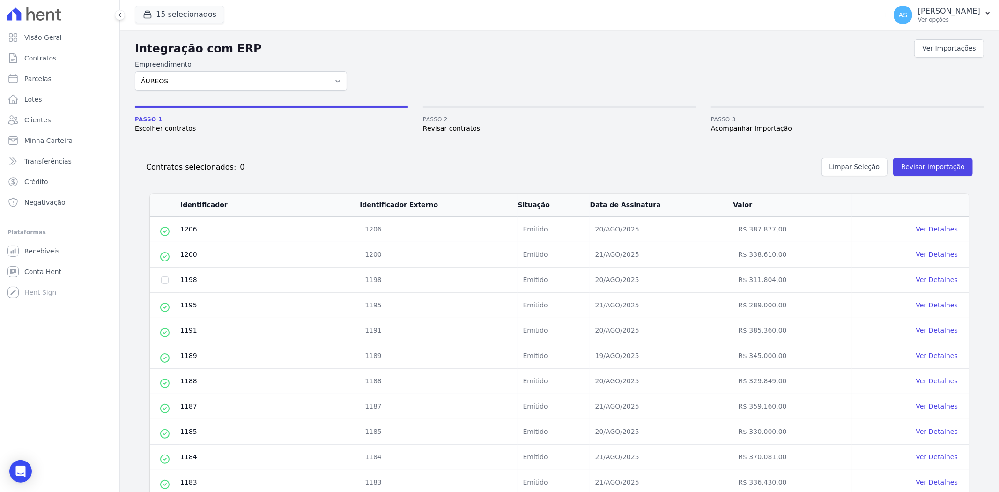
click at [169, 280] on td at bounding box center [165, 280] width 30 height 25
click at [164, 279] on input "checkbox" at bounding box center [164, 279] width 7 height 7
checkbox input "true"
click at [915, 165] on button "Revisar importação" at bounding box center [934, 167] width 80 height 18
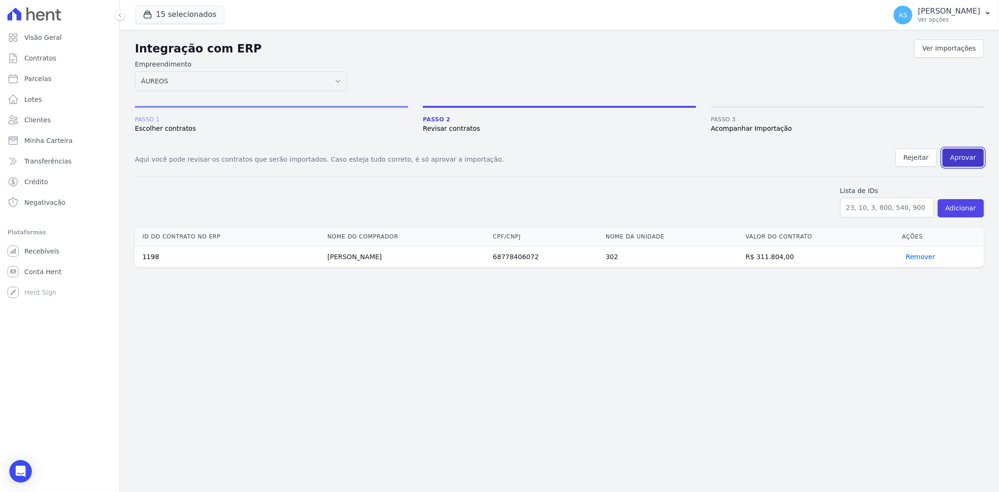
click at [964, 158] on button "Aprovar" at bounding box center [964, 158] width 42 height 18
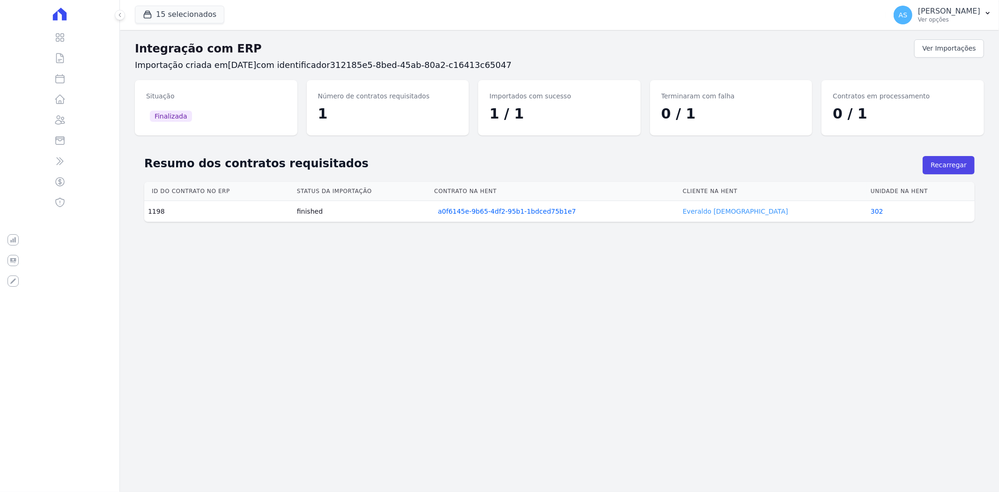
click at [767, 209] on link "Everaldo [DEMOGRAPHIC_DATA]" at bounding box center [735, 211] width 105 height 7
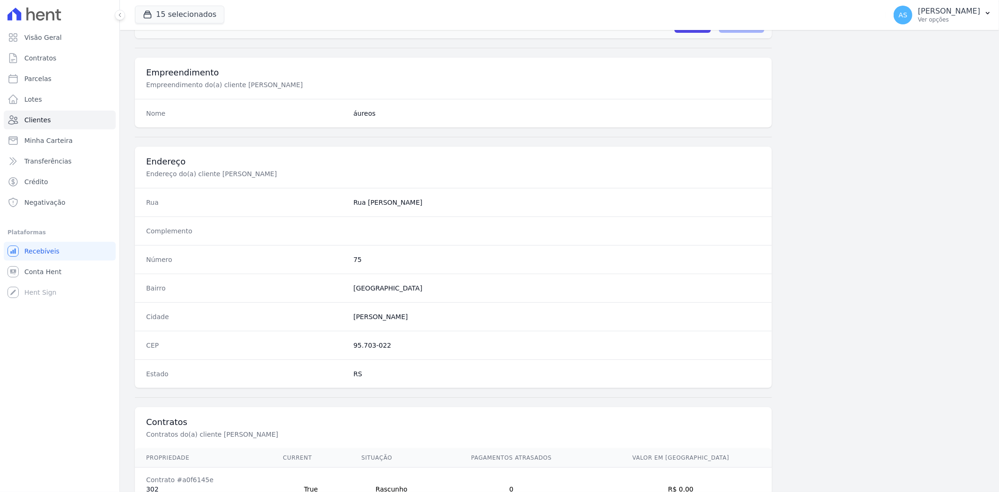
scroll to position [386, 0]
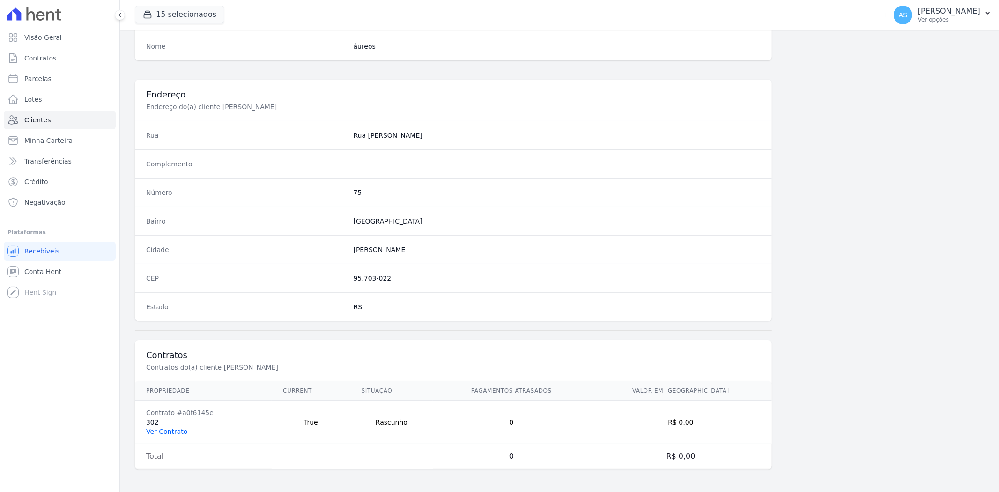
click at [166, 428] on link "Ver Contrato" at bounding box center [166, 431] width 41 height 7
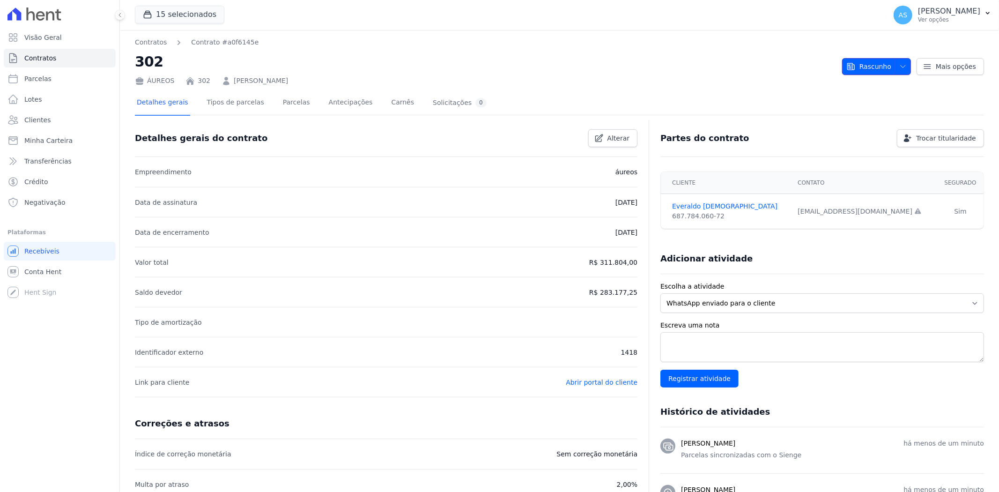
click at [874, 66] on span "Rascunho" at bounding box center [869, 66] width 45 height 17
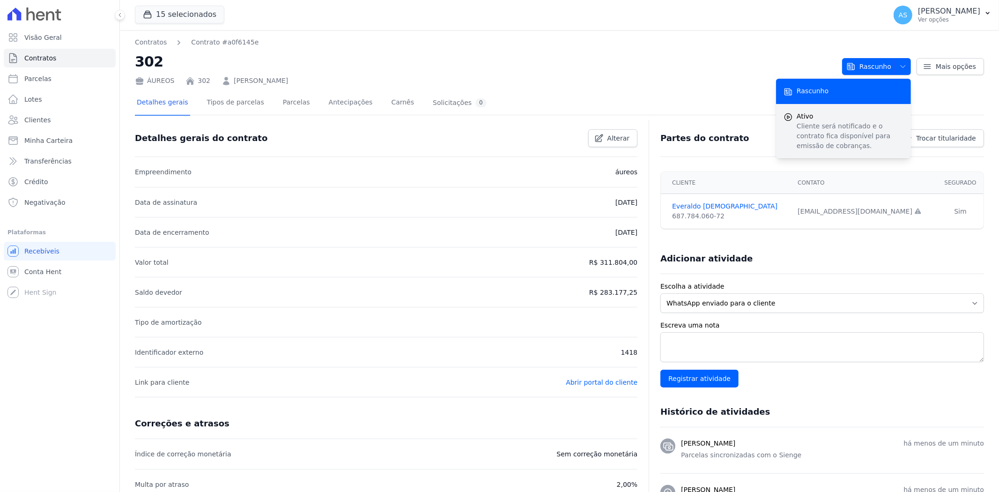
click at [823, 131] on p "Cliente será notificado e o contrato fica disponível para emissão de cobranças." at bounding box center [850, 136] width 107 height 30
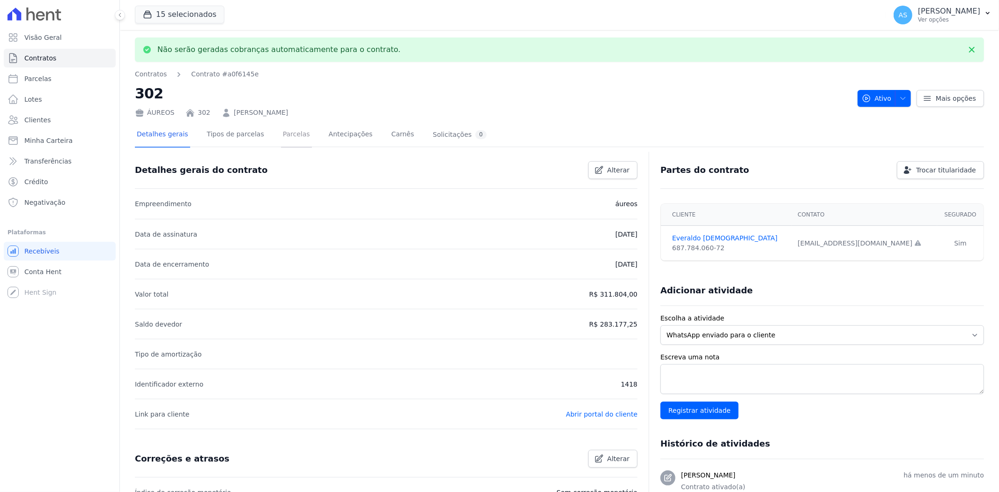
click at [283, 138] on link "Parcelas" at bounding box center [296, 135] width 31 height 25
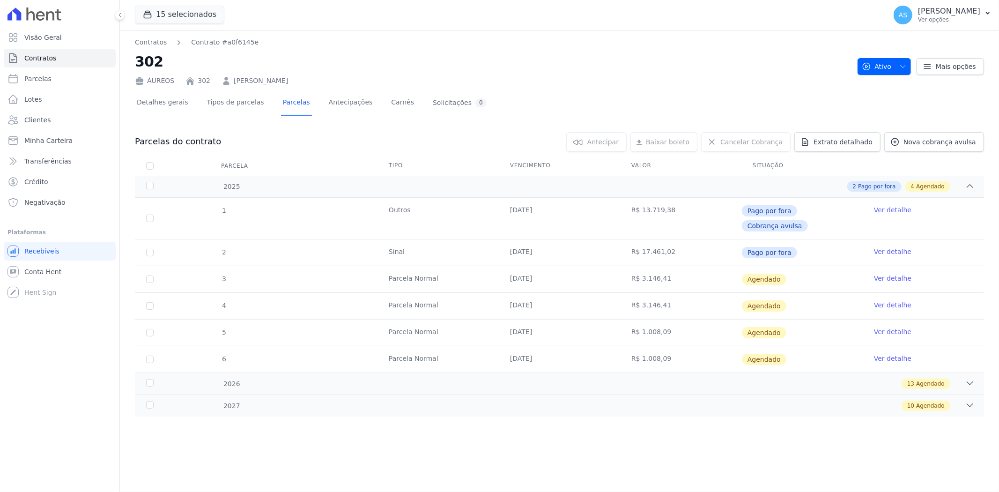
click at [886, 274] on link "Ver detalhe" at bounding box center [892, 278] width 37 height 9
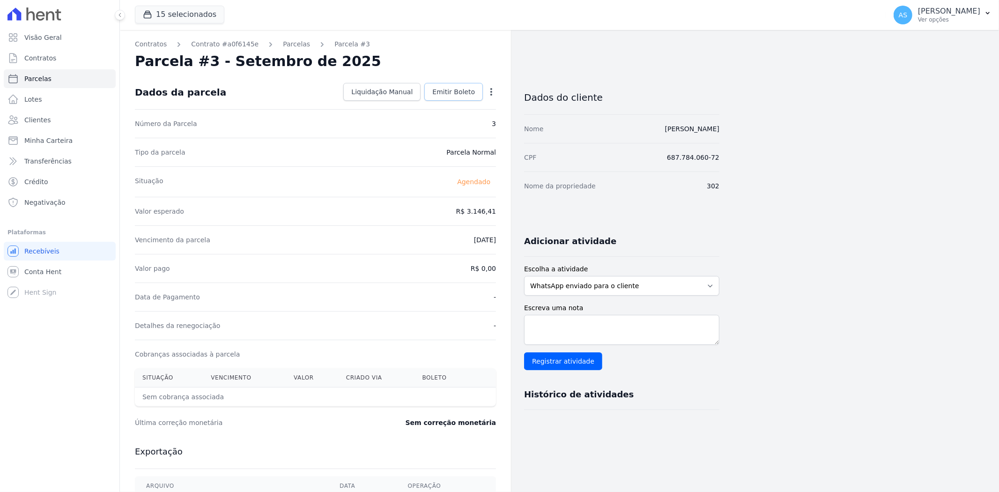
click at [462, 92] on span "Emitir Boleto" at bounding box center [453, 91] width 43 height 9
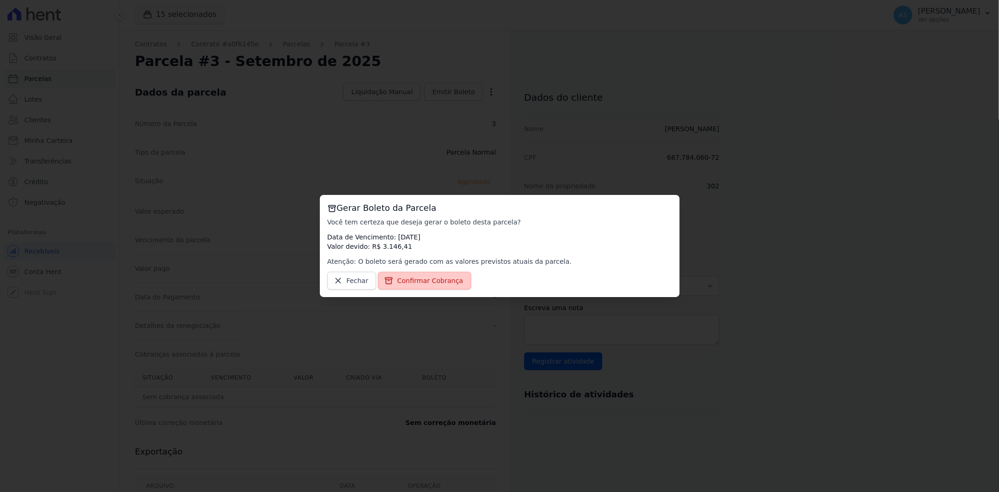
click at [422, 283] on span "Confirmar Cobrança" at bounding box center [430, 280] width 66 height 9
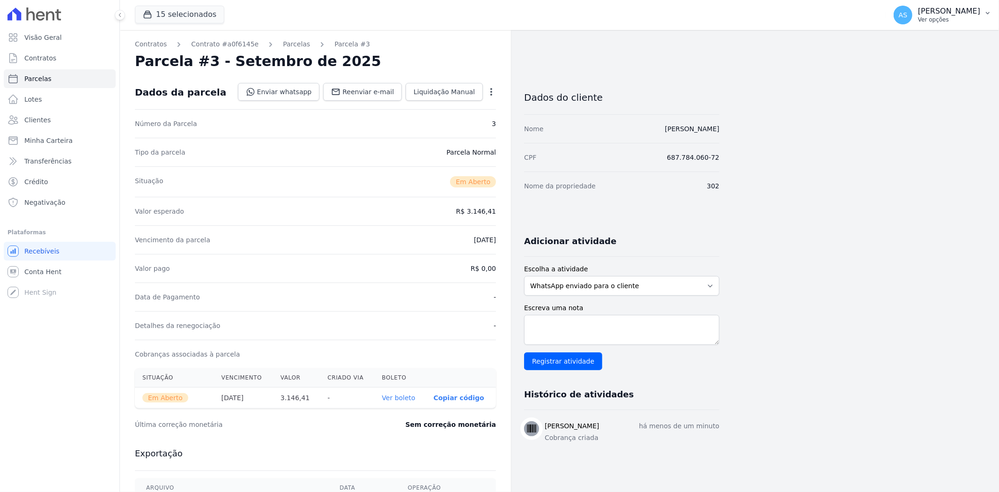
click at [954, 16] on p "Ver opções" at bounding box center [949, 19] width 62 height 7
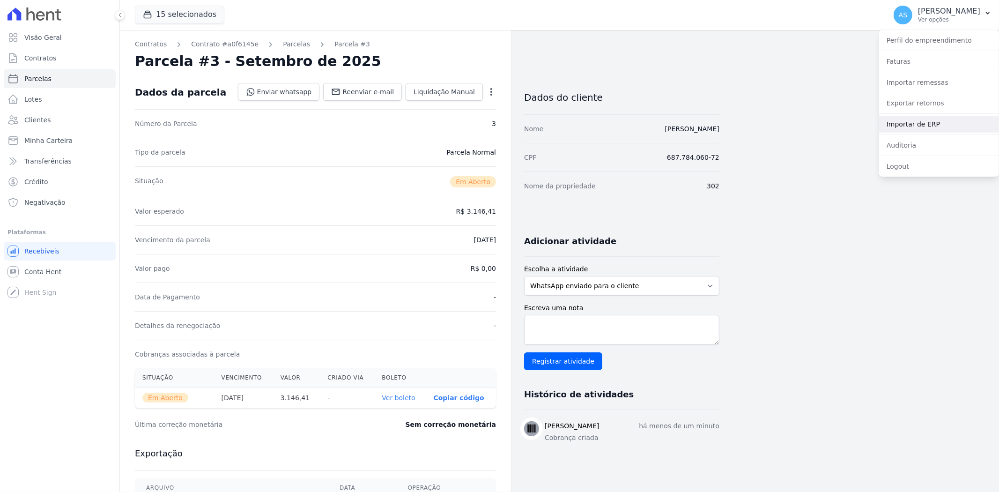
click at [905, 125] on link "Importar de ERP" at bounding box center [939, 124] width 120 height 17
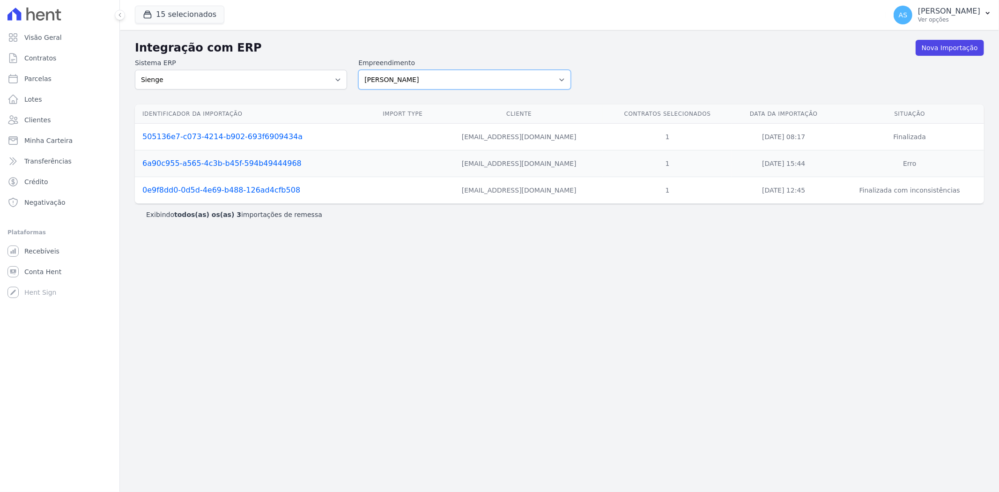
click at [561, 80] on select "[PERSON_NAME] Art Prime - [PERSON_NAME] Unique CTV Beat Residencial CTV Mob CTV…" at bounding box center [464, 80] width 212 height 20
select select "9db4d767-ec98-4519-aed7-f9568aa0b04c"
click at [358, 70] on select "[PERSON_NAME] Art Prime - [PERSON_NAME] Unique CTV Beat Residencial CTV Mob CTV…" at bounding box center [464, 80] width 212 height 20
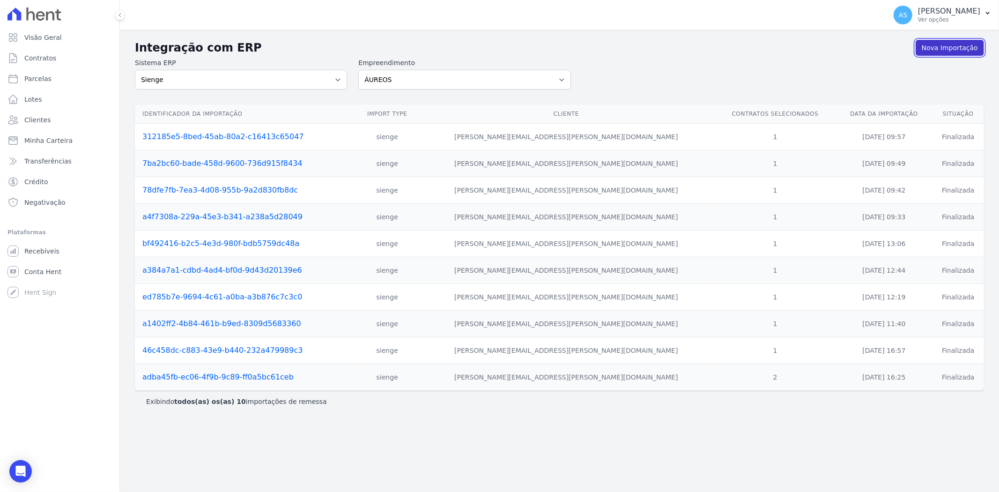
click at [949, 45] on link "Nova Importação" at bounding box center [950, 48] width 68 height 16
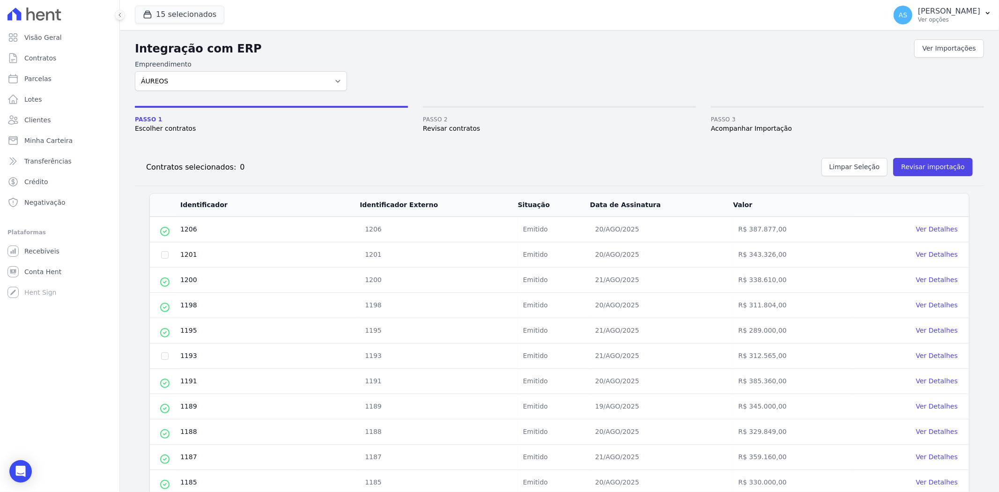
click at [167, 258] on td at bounding box center [165, 254] width 30 height 25
click at [165, 255] on input "checkbox" at bounding box center [164, 254] width 7 height 7
checkbox input "false"
click at [163, 358] on input "checkbox" at bounding box center [164, 355] width 7 height 7
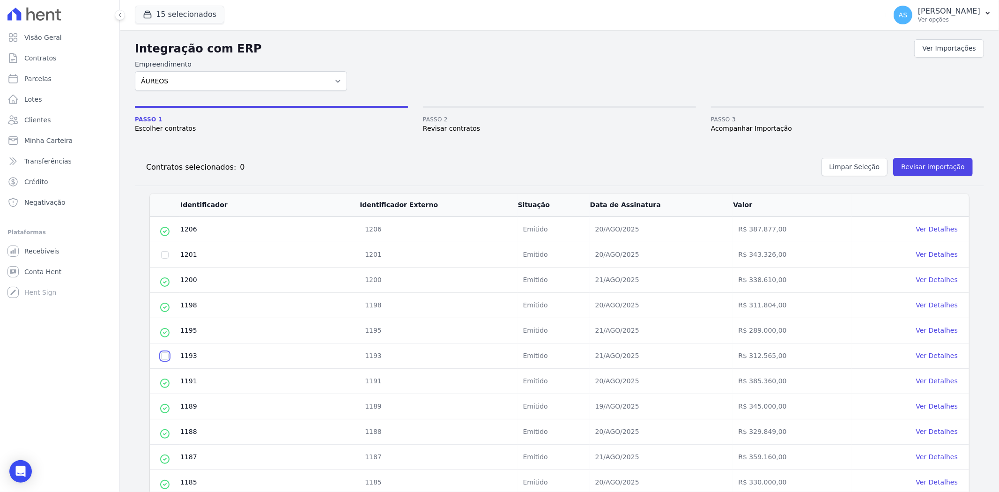
checkbox input "true"
click at [906, 169] on button "Revisar importação" at bounding box center [934, 167] width 80 height 18
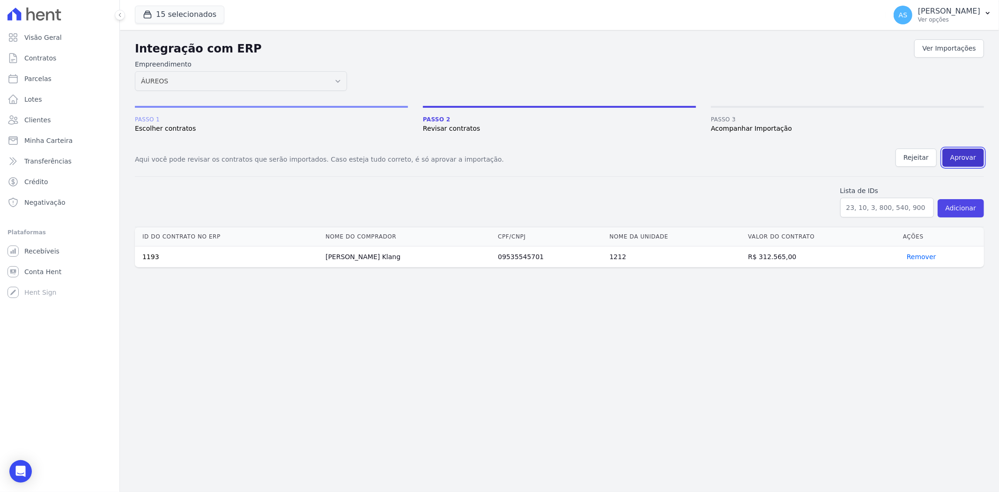
click at [963, 157] on button "Aprovar" at bounding box center [964, 158] width 42 height 18
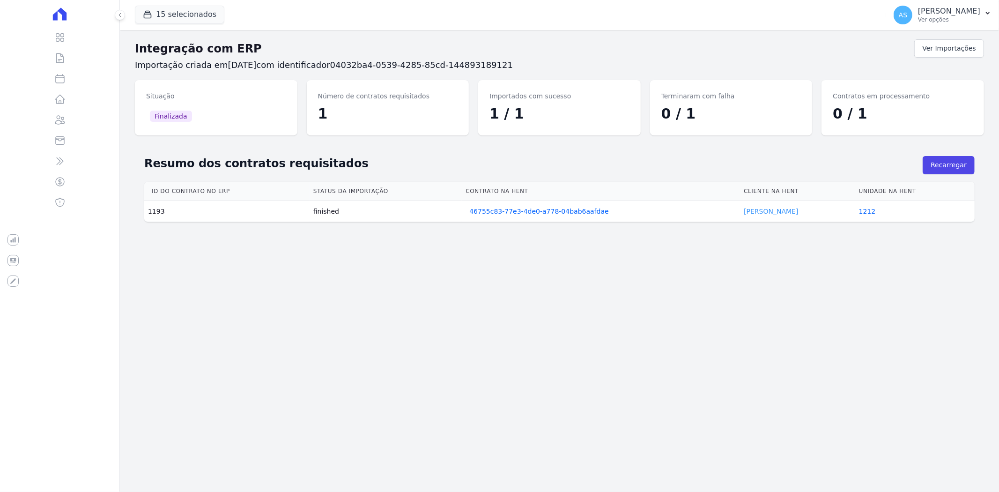
click at [770, 213] on link "Marcello Klang" at bounding box center [771, 211] width 54 height 7
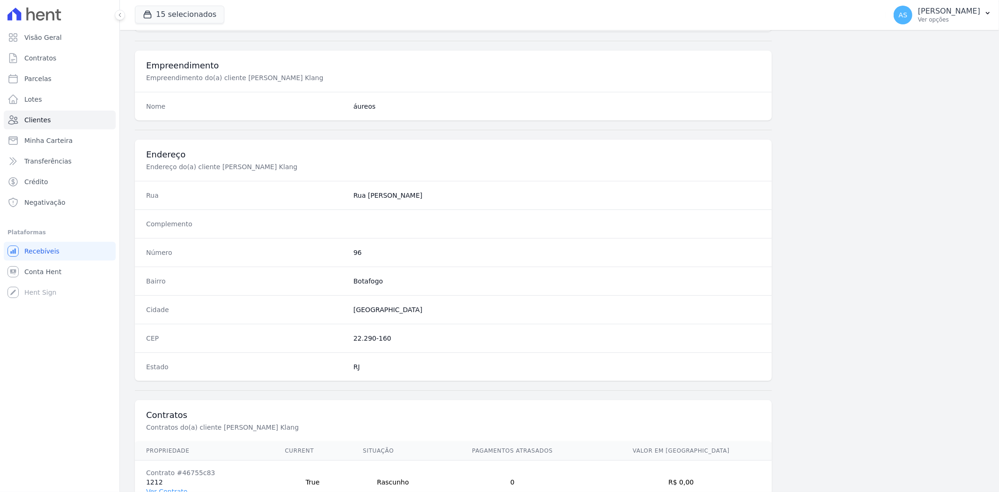
scroll to position [386, 0]
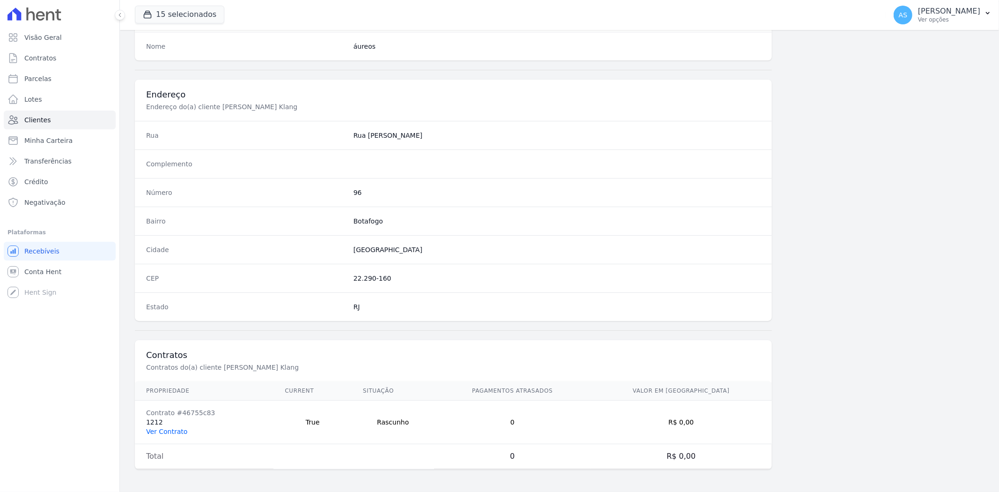
click at [167, 432] on link "Ver Contrato" at bounding box center [166, 431] width 41 height 7
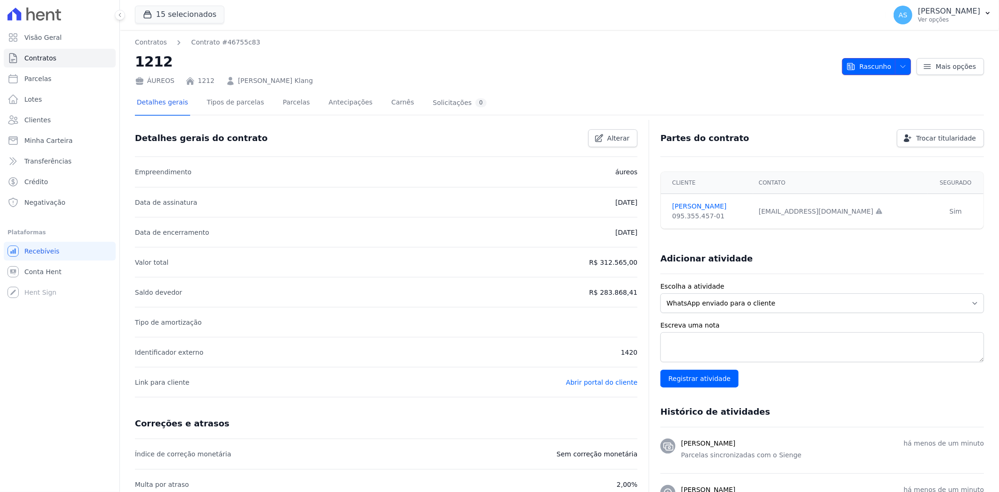
click at [861, 66] on span "Rascunho" at bounding box center [869, 66] width 45 height 17
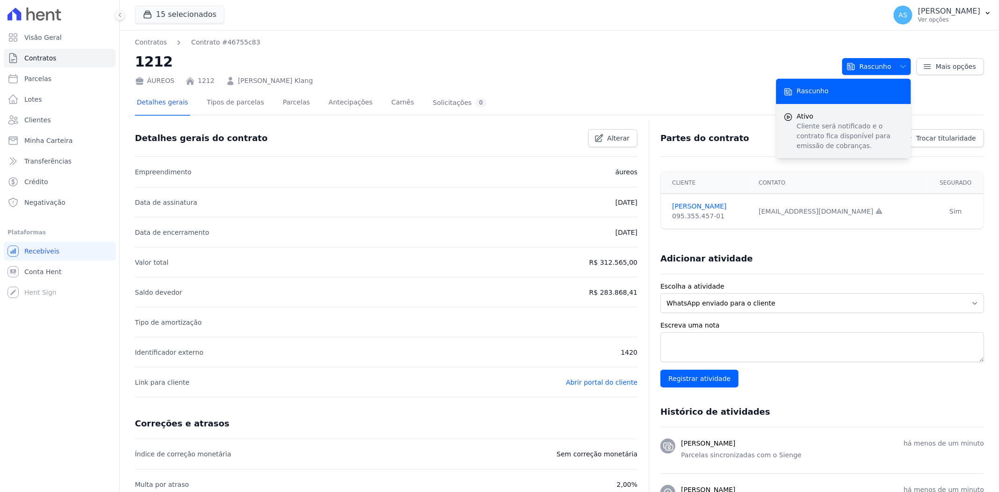
click at [814, 120] on span "Ativo" at bounding box center [850, 117] width 107 height 10
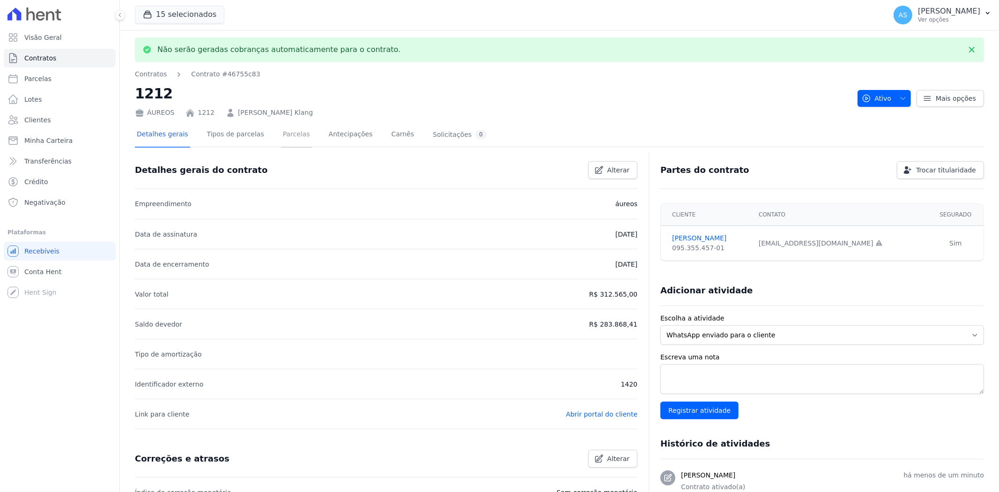
click at [281, 134] on link "Parcelas" at bounding box center [296, 135] width 31 height 25
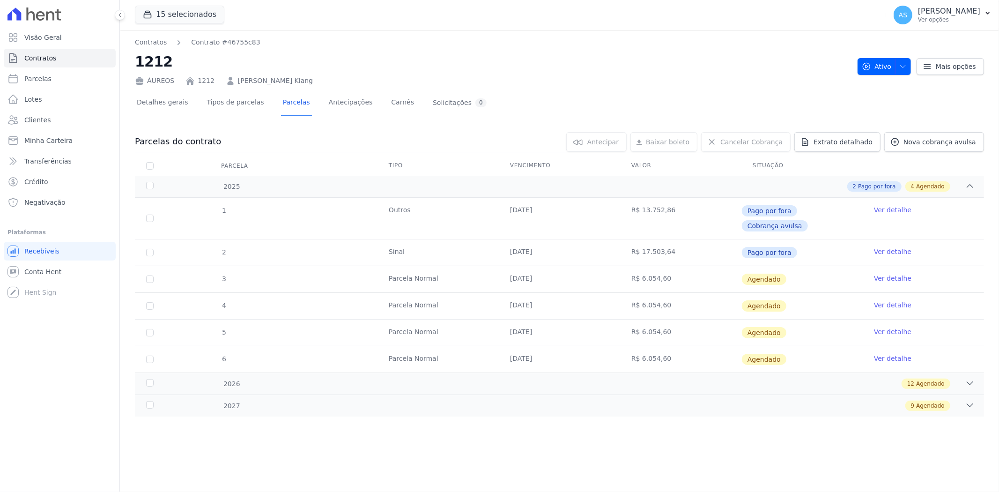
click at [883, 274] on link "Ver detalhe" at bounding box center [892, 278] width 37 height 9
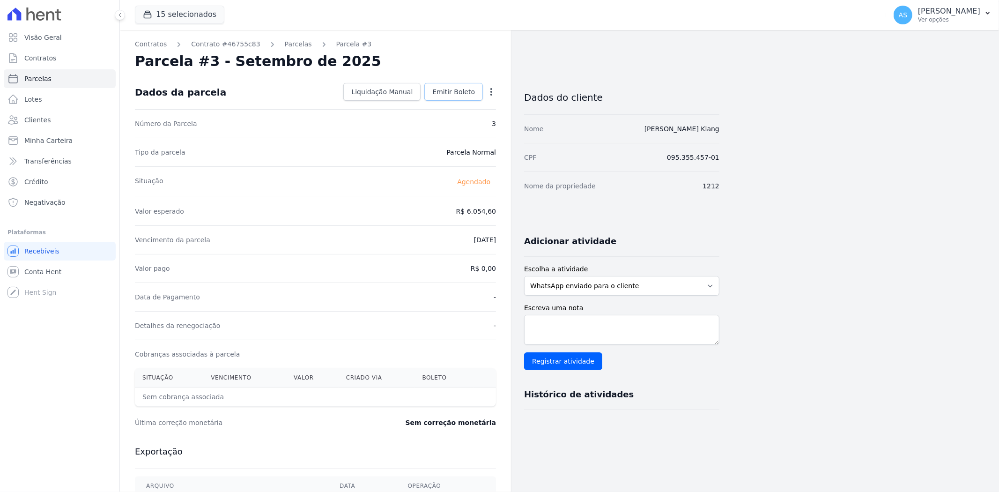
click at [444, 90] on span "Emitir Boleto" at bounding box center [453, 91] width 43 height 9
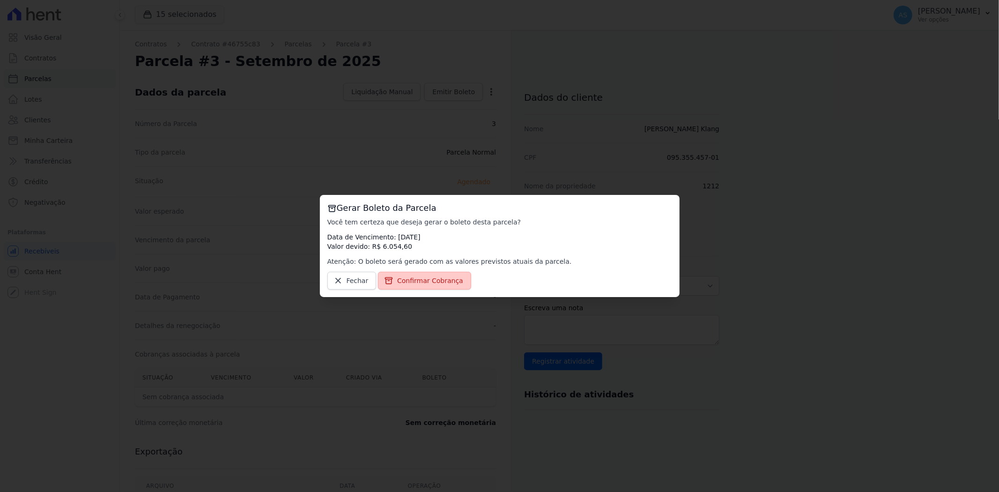
click at [414, 284] on span "Confirmar Cobrança" at bounding box center [430, 280] width 66 height 9
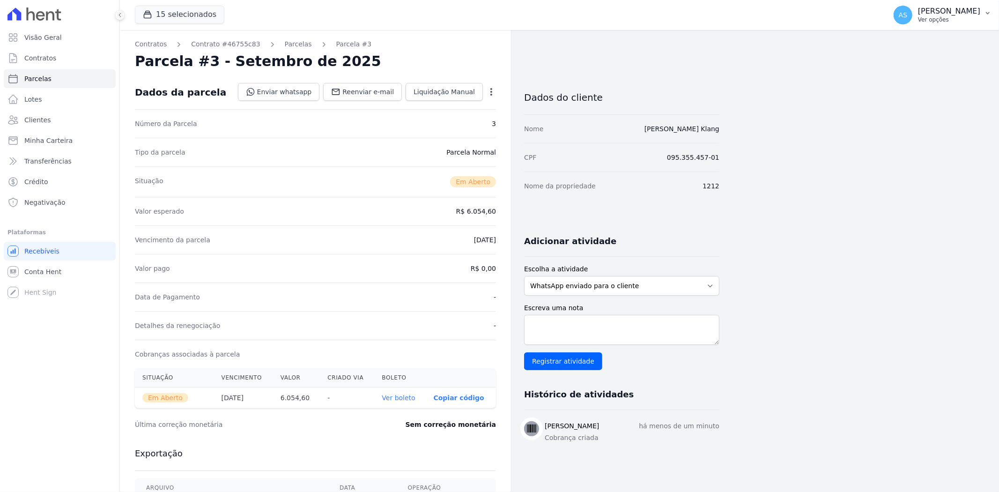
click at [954, 15] on p "[PERSON_NAME]" at bounding box center [949, 11] width 62 height 9
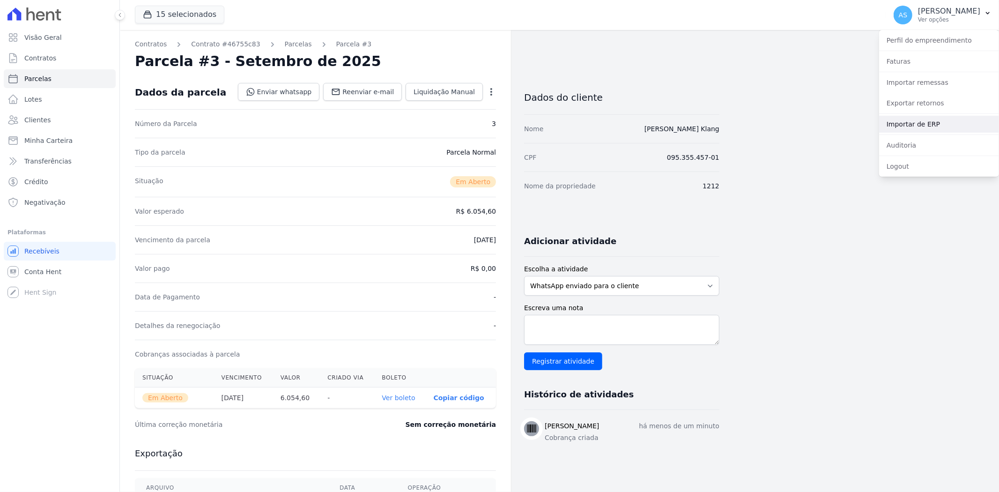
click at [922, 123] on link "Importar de ERP" at bounding box center [939, 124] width 120 height 17
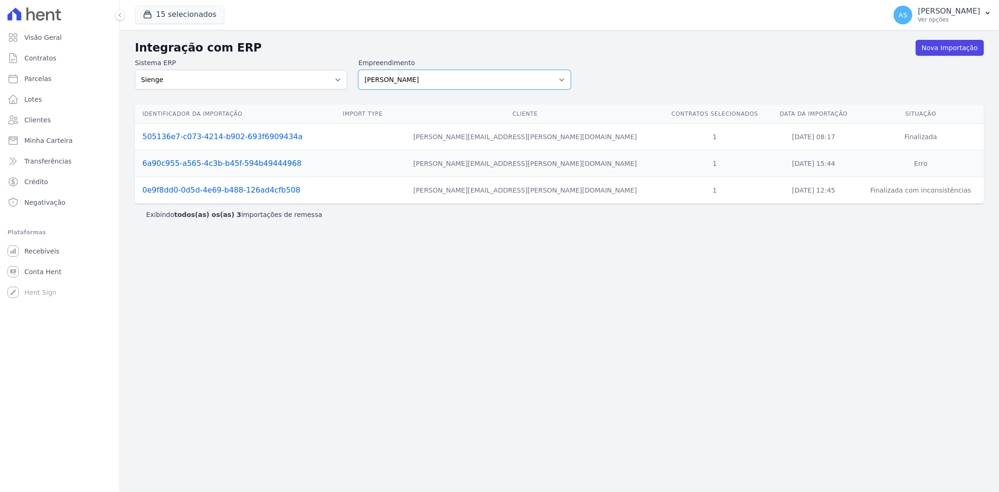
click at [563, 81] on select "Amaré Arpoador Art Prime - Irajá ÁUREOS B. Unique CTV Beat Residencial CTV Mob …" at bounding box center [464, 80] width 212 height 20
select select "9db4d767-ec98-4519-aed7-f9568aa0b04c"
click at [358, 70] on select "Amaré Arpoador Art Prime - Irajá ÁUREOS B. Unique CTV Beat Residencial CTV Mob …" at bounding box center [464, 80] width 212 height 20
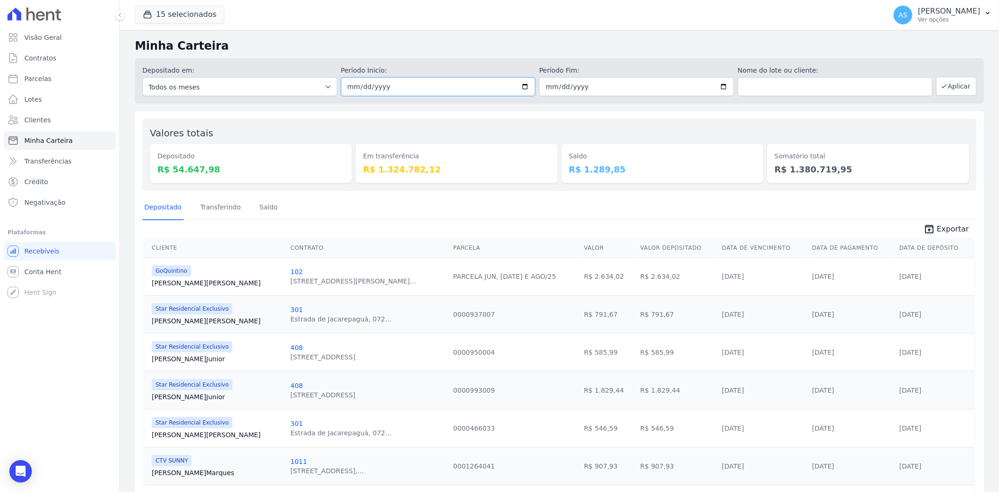
click at [522, 84] on input "[DATE]" at bounding box center [438, 86] width 195 height 19
type input "[DATE]"
click at [955, 82] on button "Aplicar" at bounding box center [957, 86] width 40 height 19
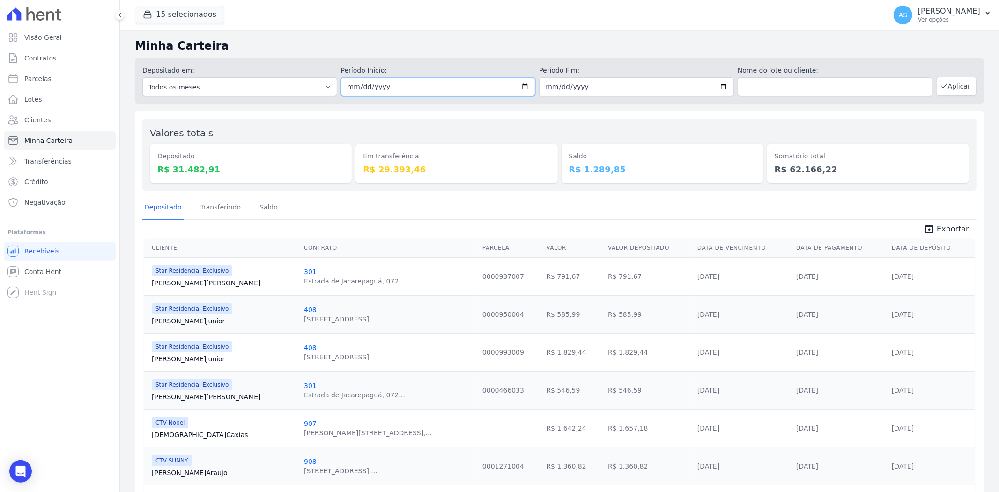
click at [521, 85] on input "[DATE]" at bounding box center [438, 86] width 195 height 19
type input "[DATE]"
click at [941, 89] on icon "button" at bounding box center [944, 85] width 7 height 7
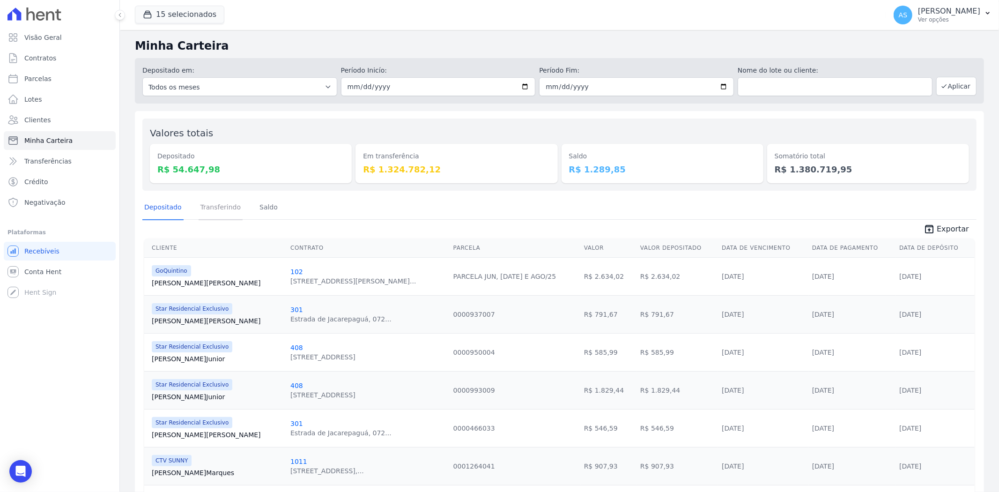
click at [208, 207] on link "Transferindo" at bounding box center [221, 208] width 45 height 24
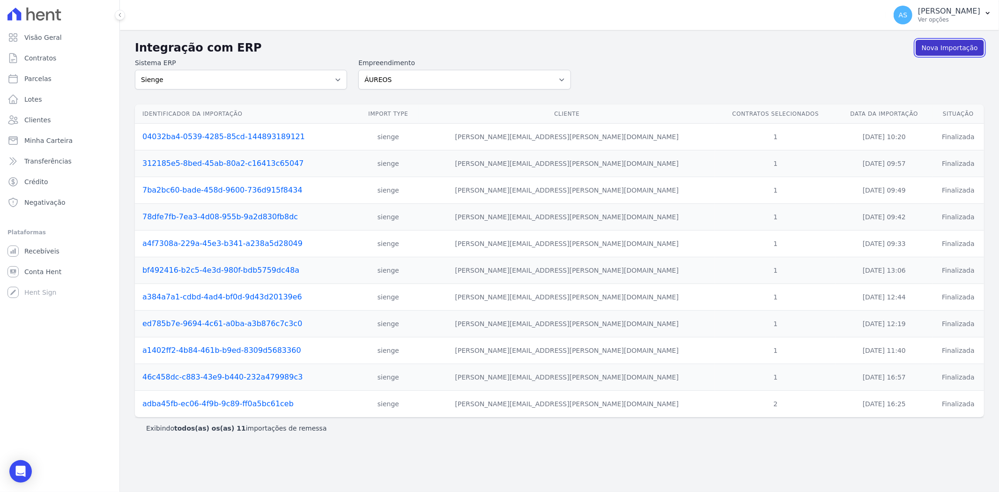
click at [948, 47] on link "Nova Importação" at bounding box center [950, 48] width 68 height 16
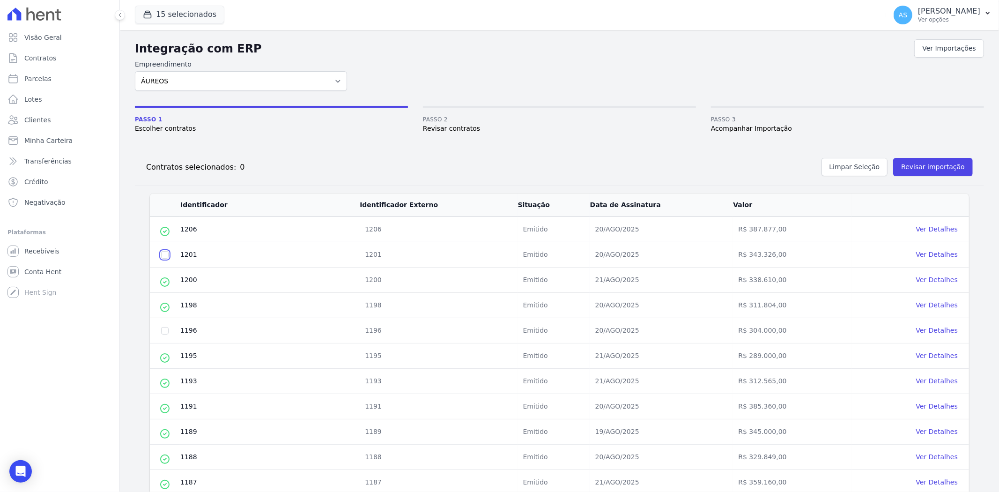
click at [164, 256] on input "checkbox" at bounding box center [164, 254] width 7 height 7
checkbox input "true"
click at [162, 331] on input "checkbox" at bounding box center [164, 330] width 7 height 7
checkbox input "true"
click at [917, 165] on button "Revisar importação" at bounding box center [934, 167] width 80 height 18
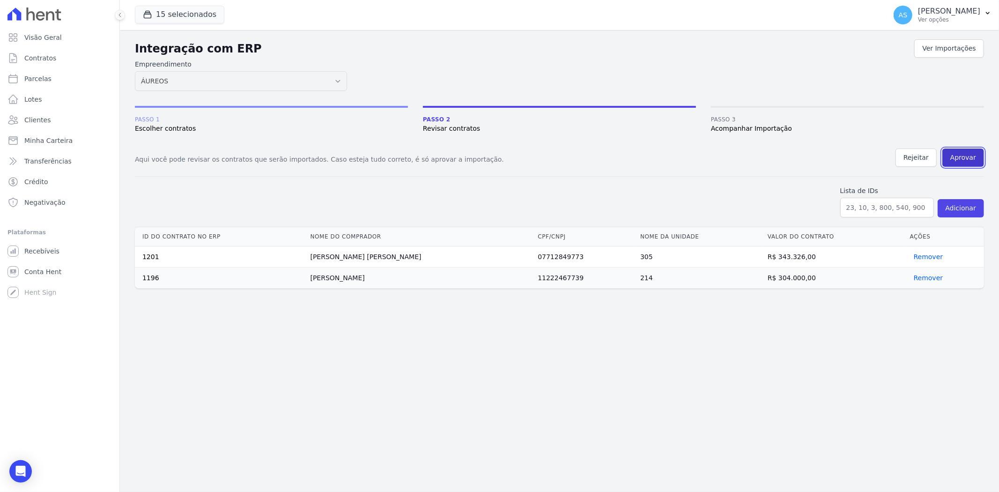
click at [975, 155] on button "Aprovar" at bounding box center [964, 158] width 42 height 18
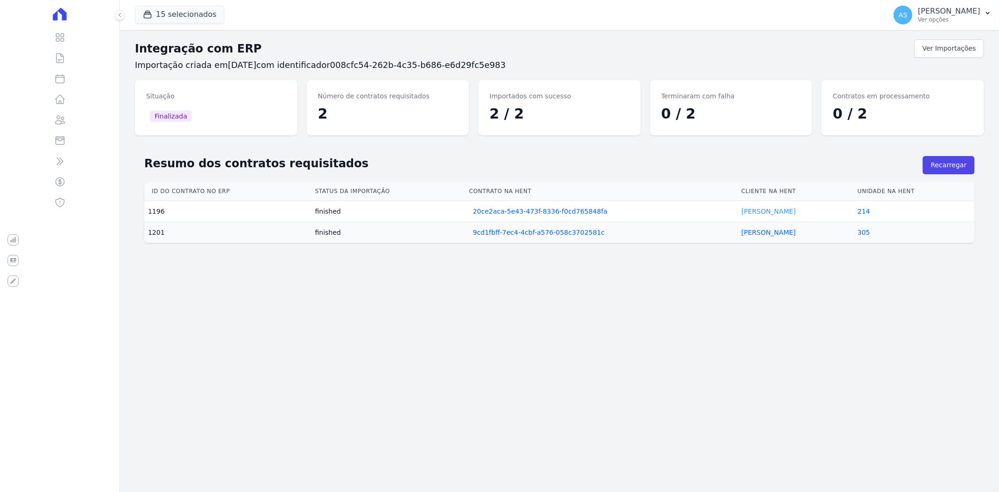
click at [770, 213] on link "Carolina Parravicini" at bounding box center [769, 211] width 54 height 7
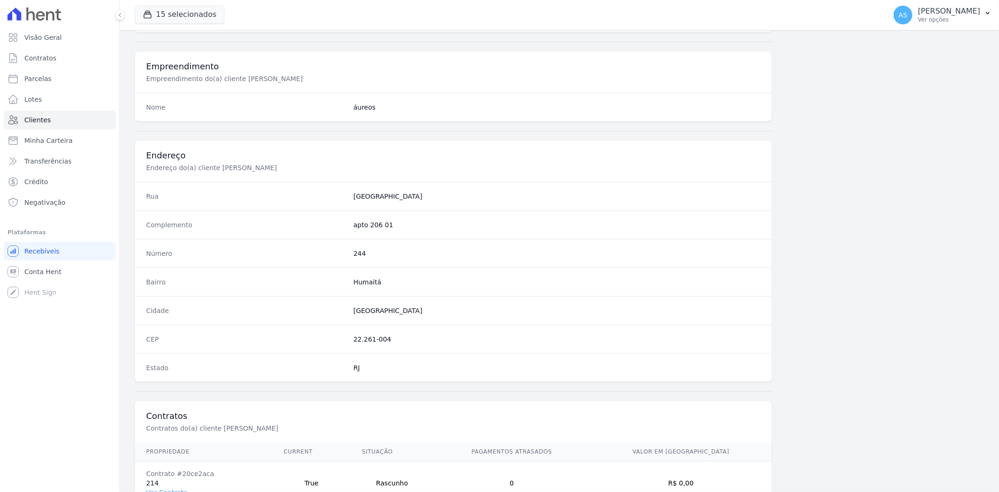
scroll to position [386, 0]
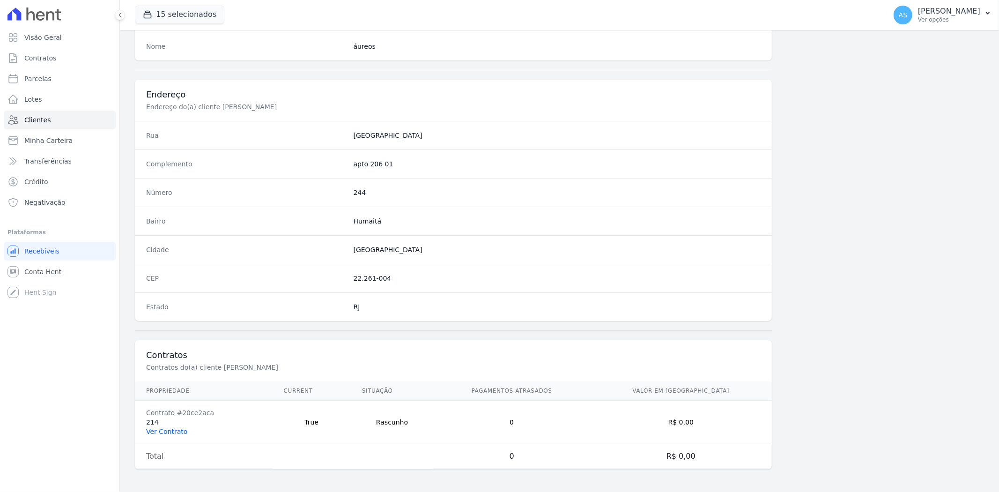
click at [165, 429] on link "Ver Contrato" at bounding box center [166, 431] width 41 height 7
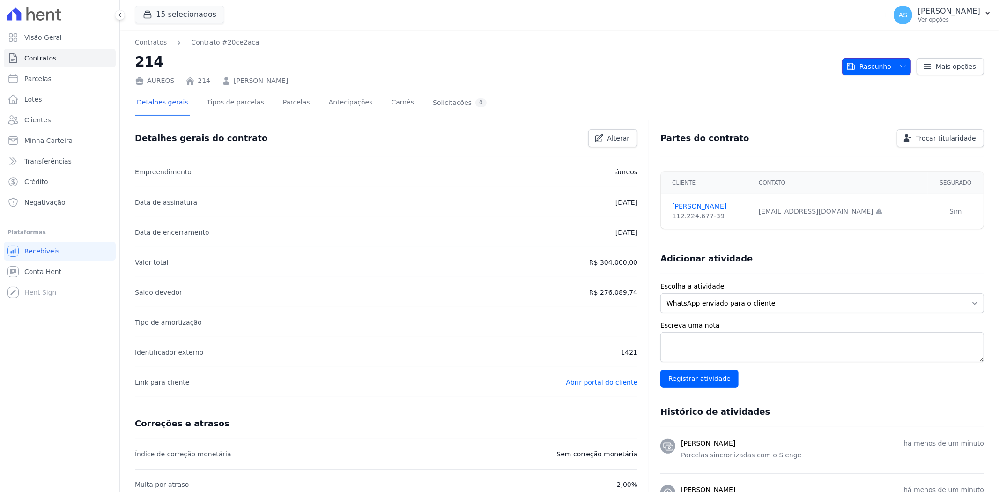
click at [895, 65] on span "button" at bounding box center [901, 66] width 12 height 15
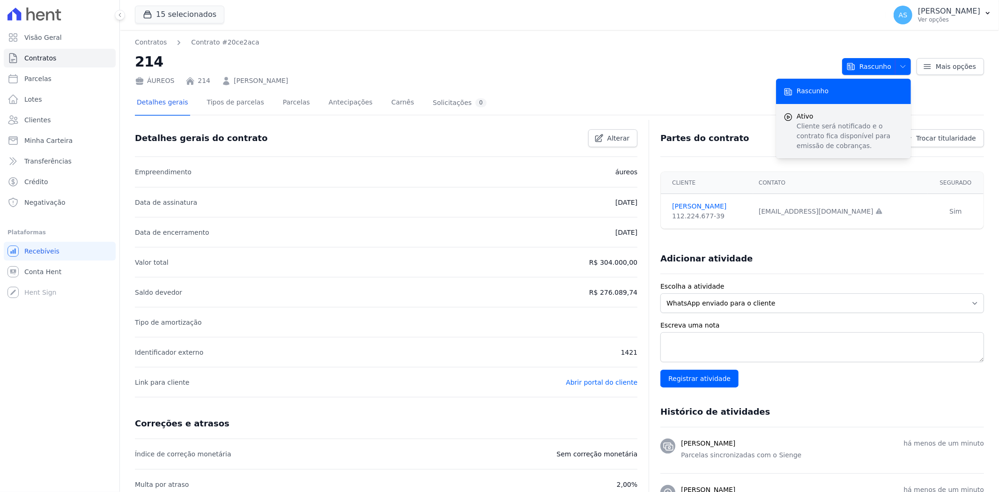
click at [807, 134] on p "Cliente será notificado e o contrato fica disponível para emissão de cobranças." at bounding box center [850, 136] width 107 height 30
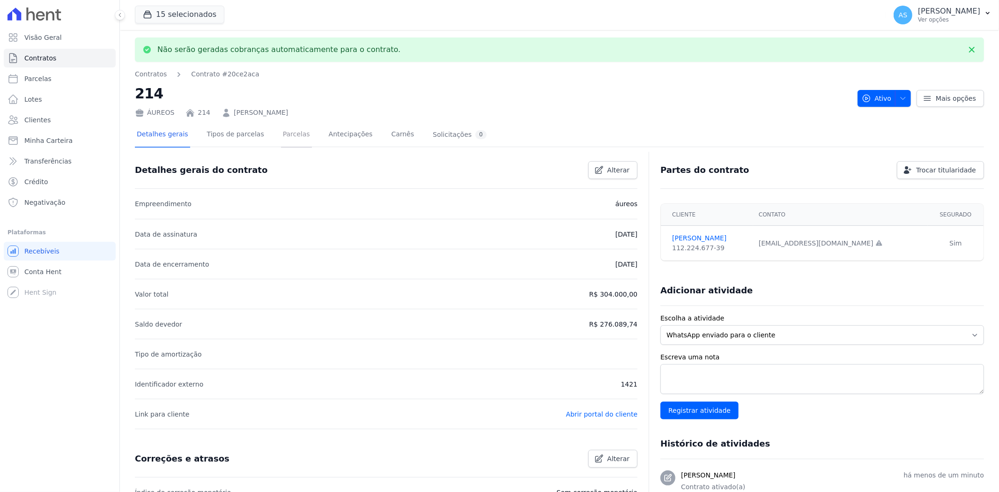
click at [281, 135] on link "Parcelas" at bounding box center [296, 135] width 31 height 25
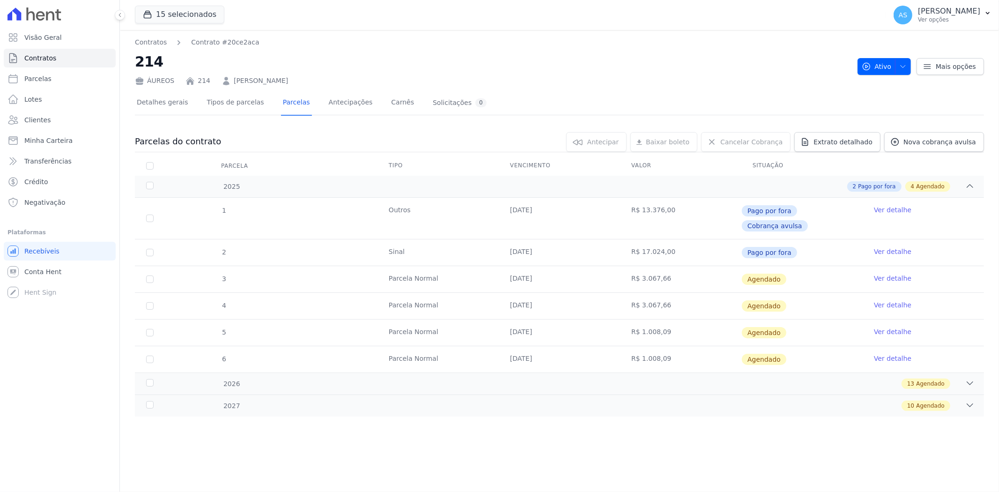
click at [887, 274] on link "Ver detalhe" at bounding box center [892, 278] width 37 height 9
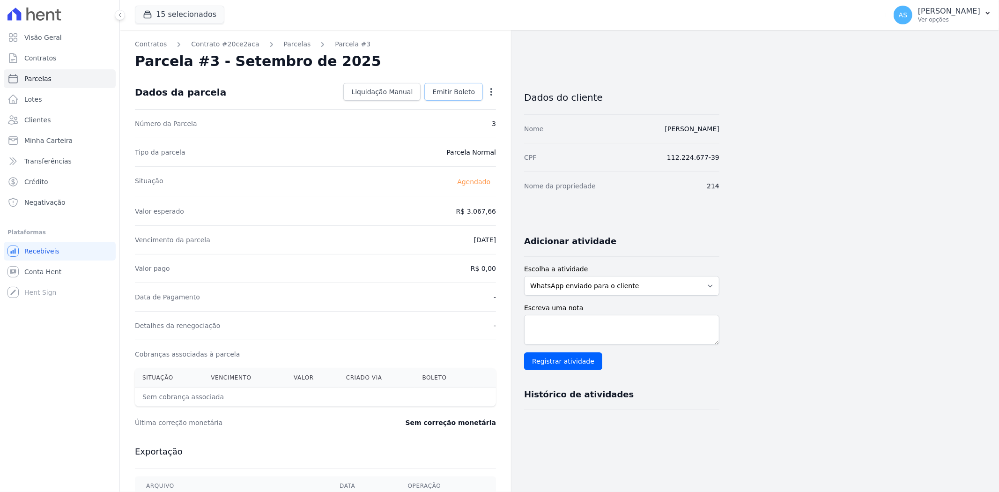
click at [458, 94] on span "Emitir Boleto" at bounding box center [453, 91] width 43 height 9
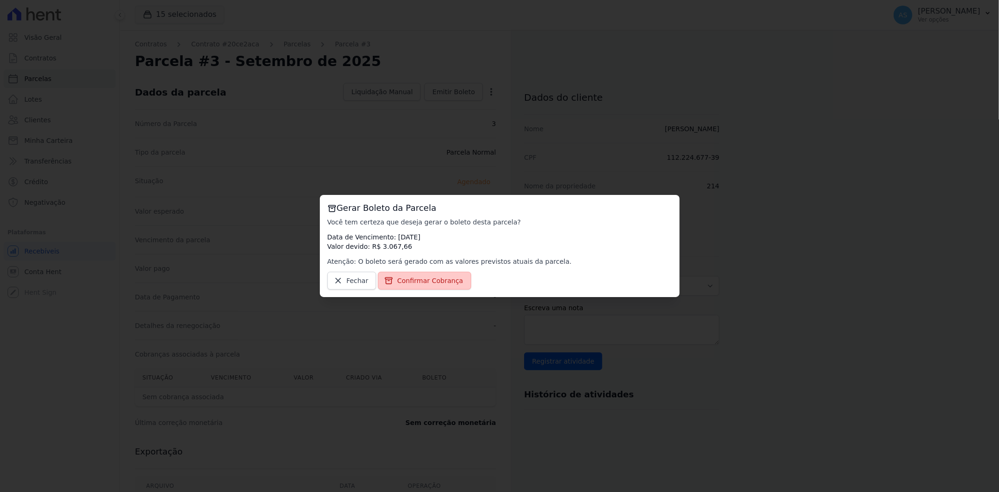
click at [413, 284] on span "Confirmar Cobrança" at bounding box center [430, 280] width 66 height 9
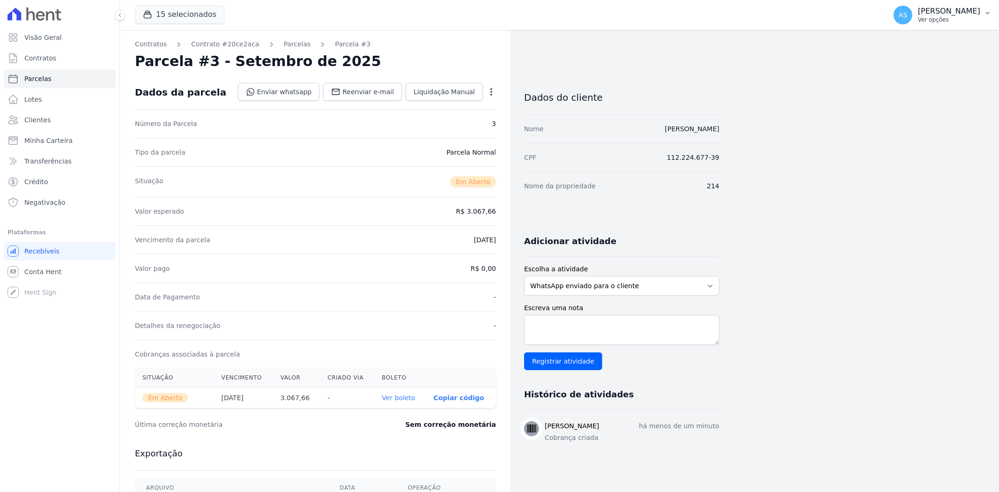
click at [968, 11] on p "[PERSON_NAME]" at bounding box center [949, 11] width 62 height 9
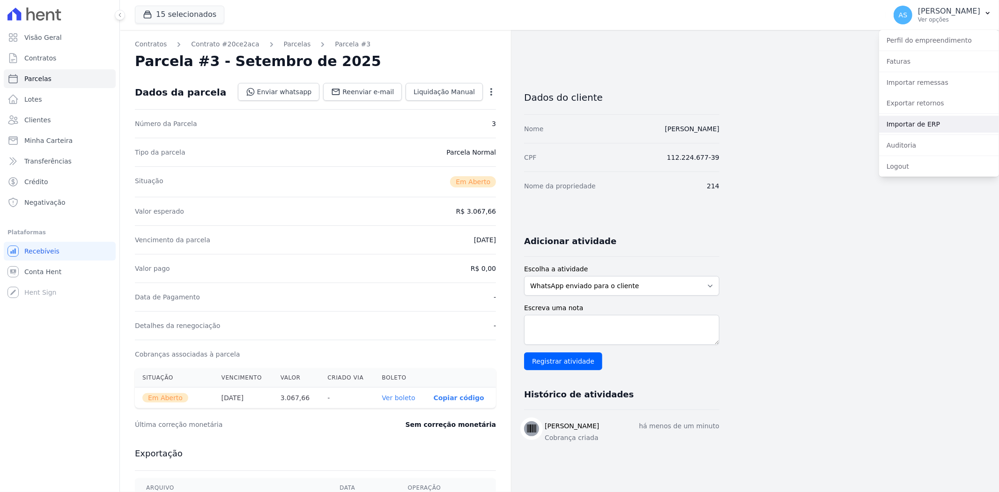
click at [900, 123] on link "Importar de ERP" at bounding box center [939, 124] width 120 height 17
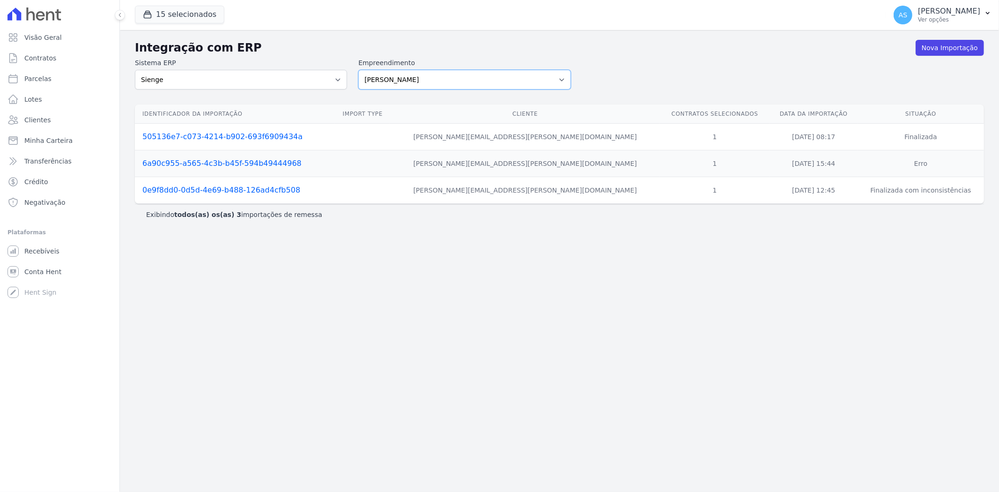
click at [559, 80] on select "Amaré Arpoador Art Prime - Irajá ÁUREOS B. Unique CTV Beat Residencial CTV Mob …" at bounding box center [464, 80] width 212 height 20
select select "9db4d767-ec98-4519-aed7-f9568aa0b04c"
click at [358, 70] on select "Amaré Arpoador Art Prime - Irajá ÁUREOS B. Unique CTV Beat Residencial CTV Mob …" at bounding box center [464, 80] width 212 height 20
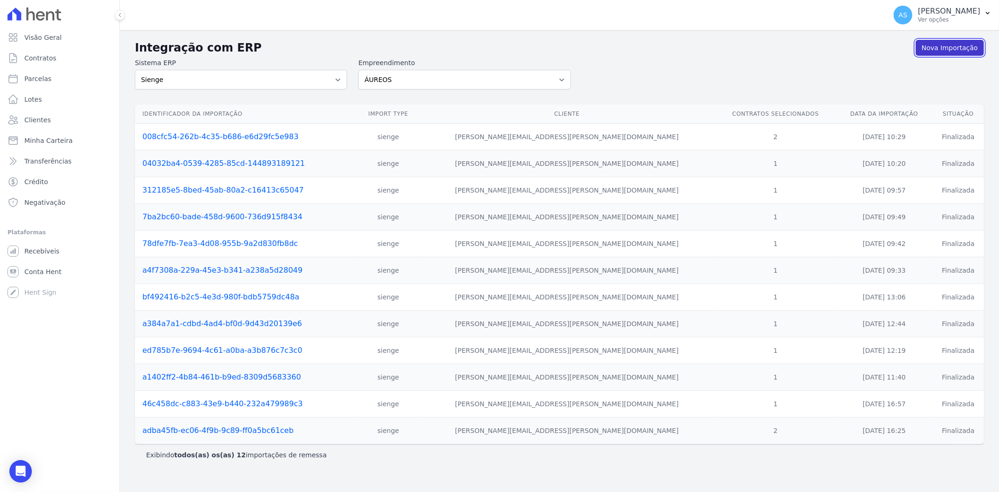
click at [936, 50] on link "Nova Importação" at bounding box center [950, 48] width 68 height 16
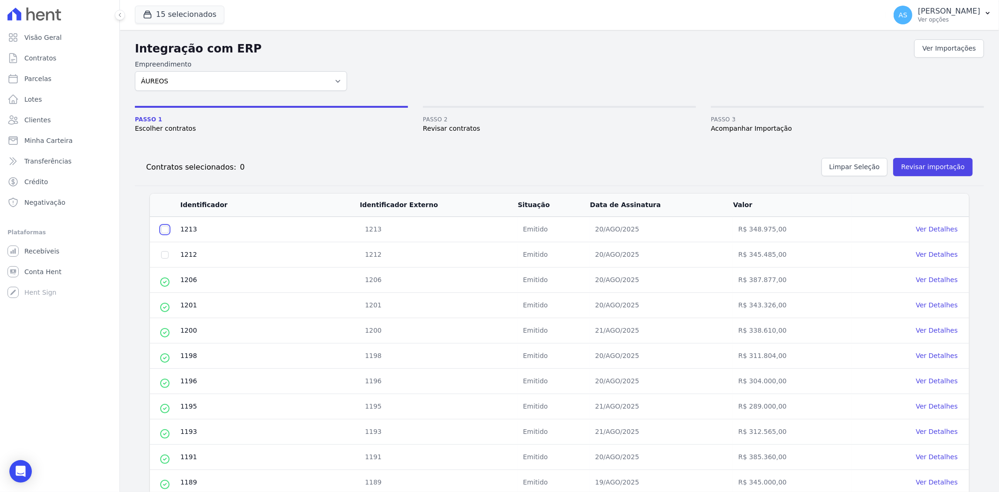
click at [165, 231] on input "checkbox" at bounding box center [164, 229] width 7 height 7
checkbox input "true"
click at [165, 252] on input "checkbox" at bounding box center [164, 254] width 7 height 7
checkbox input "true"
click at [905, 171] on button "Revisar importação" at bounding box center [934, 167] width 80 height 18
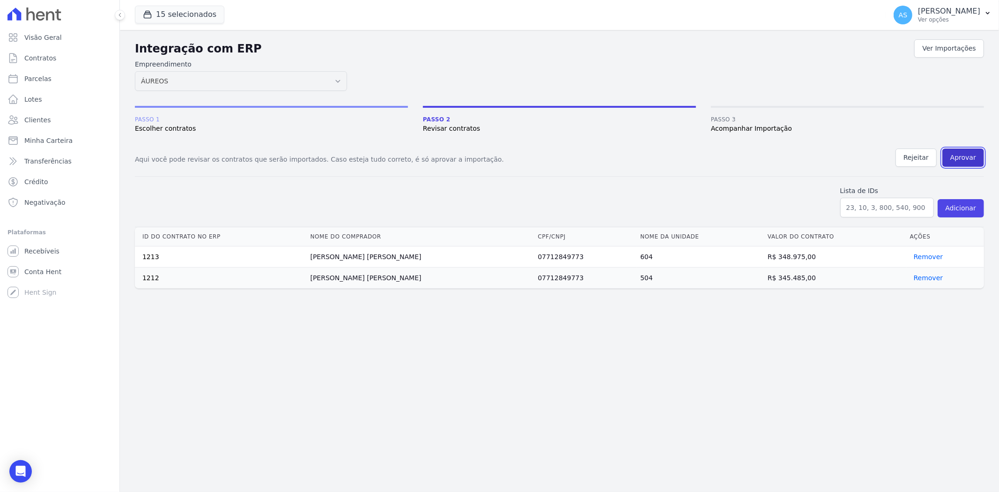
click at [963, 155] on button "Aprovar" at bounding box center [964, 158] width 42 height 18
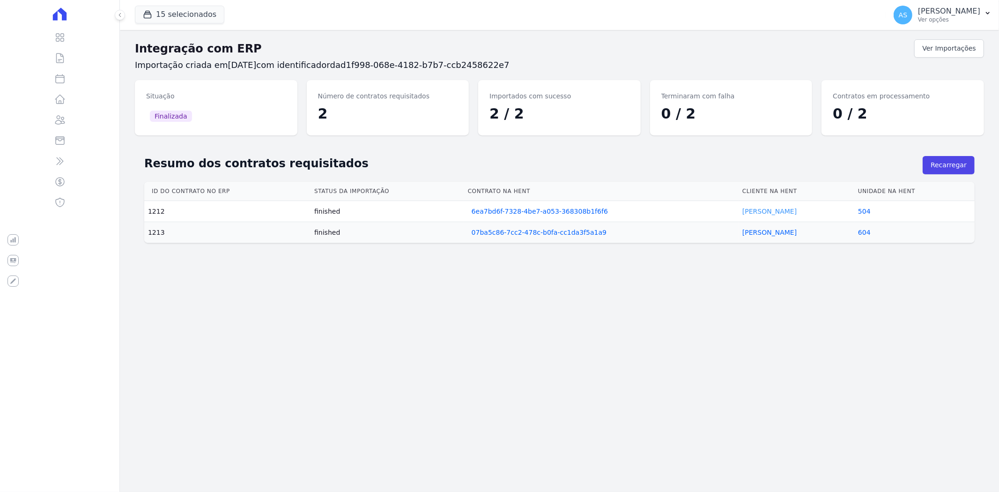
click at [753, 209] on link "Aline Souza" at bounding box center [770, 211] width 54 height 7
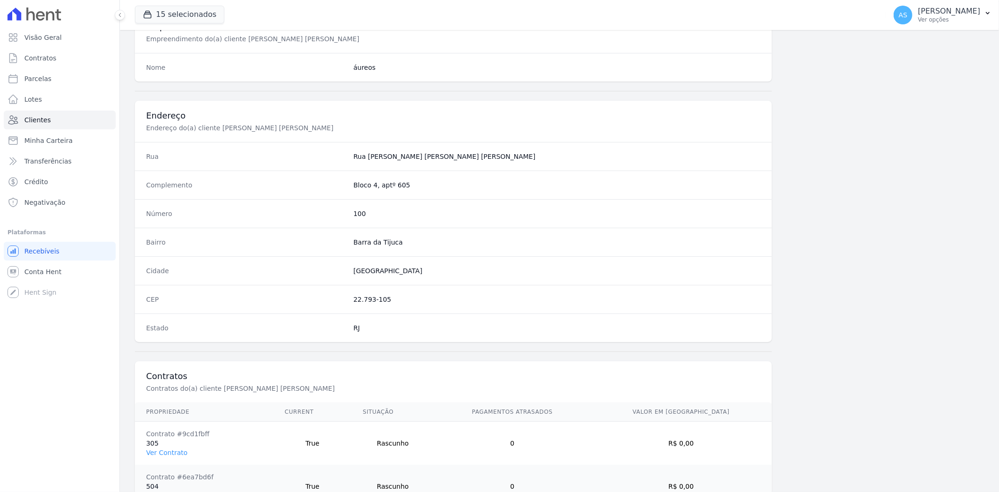
scroll to position [472, 0]
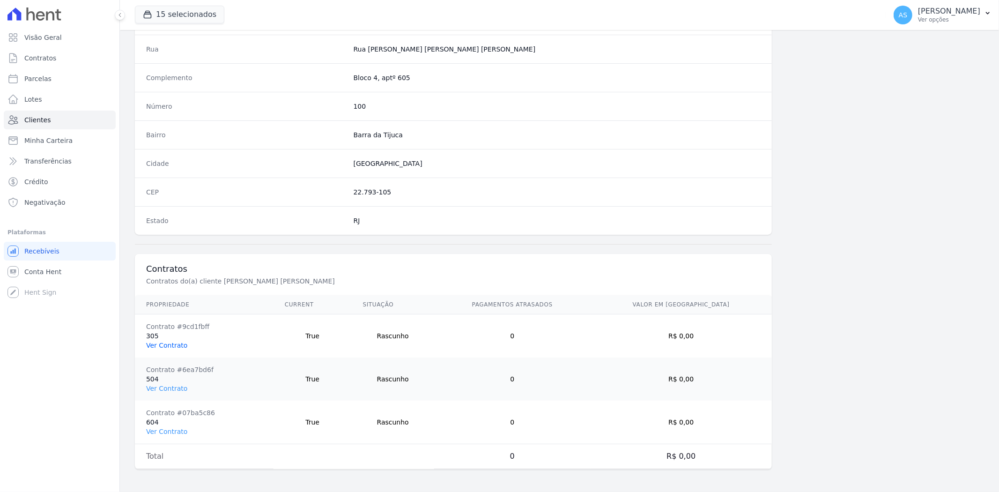
click at [152, 345] on link "Ver Contrato" at bounding box center [166, 345] width 41 height 7
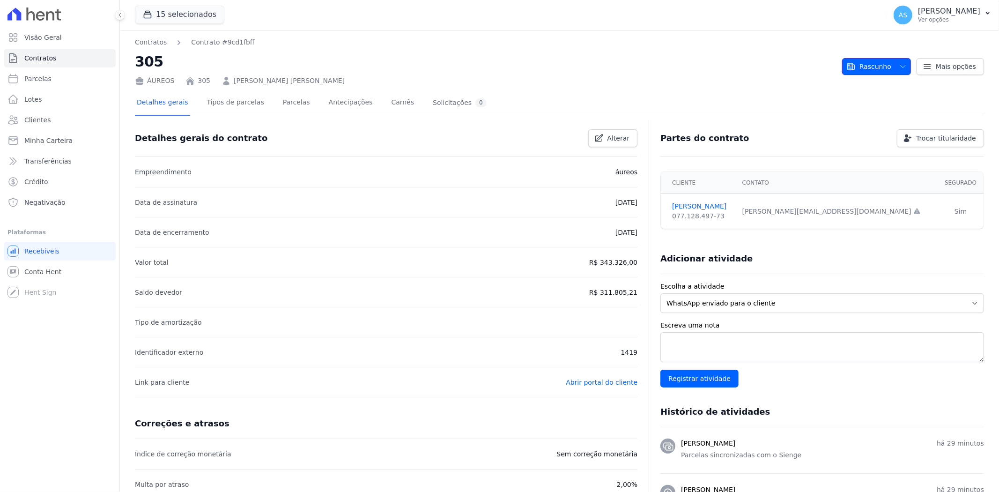
click at [895, 65] on span "button" at bounding box center [901, 66] width 12 height 15
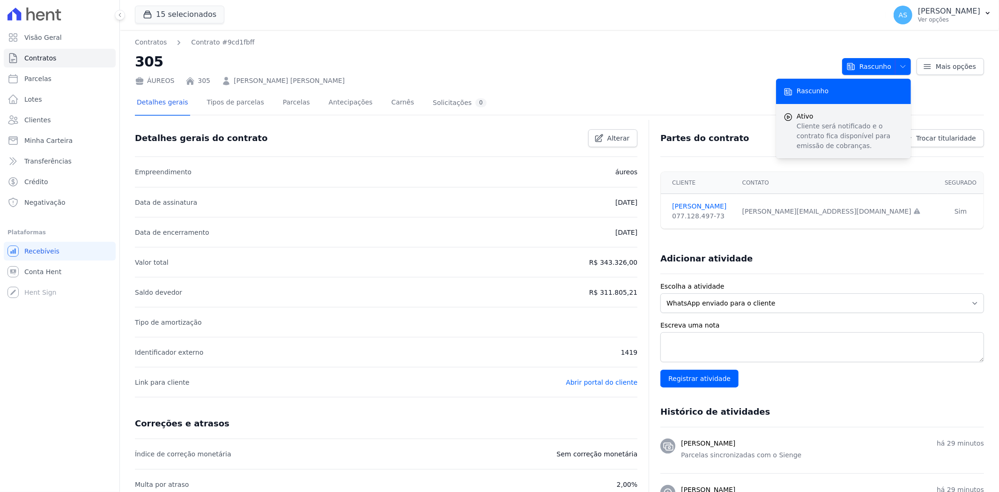
click at [823, 118] on span "Ativo" at bounding box center [850, 117] width 107 height 10
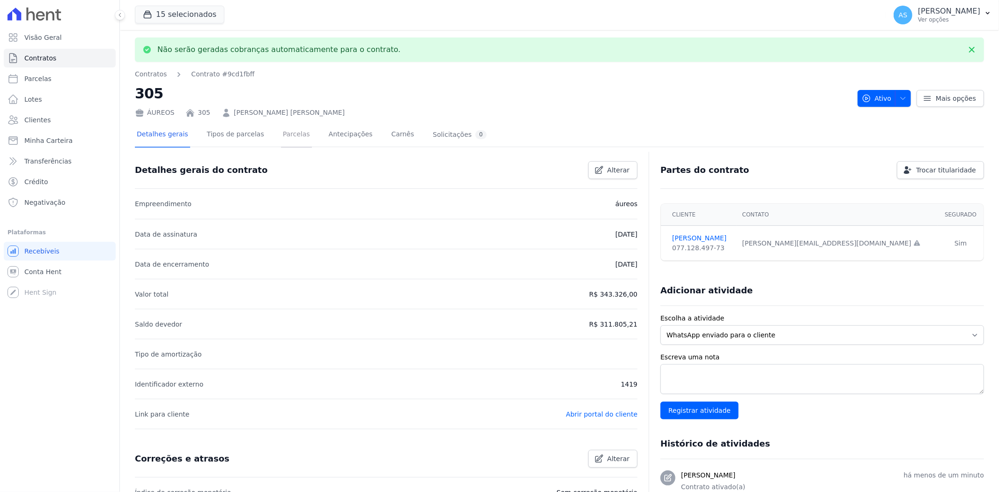
click at [284, 138] on link "Parcelas" at bounding box center [296, 135] width 31 height 25
click at [292, 133] on link "Parcelas" at bounding box center [296, 135] width 31 height 25
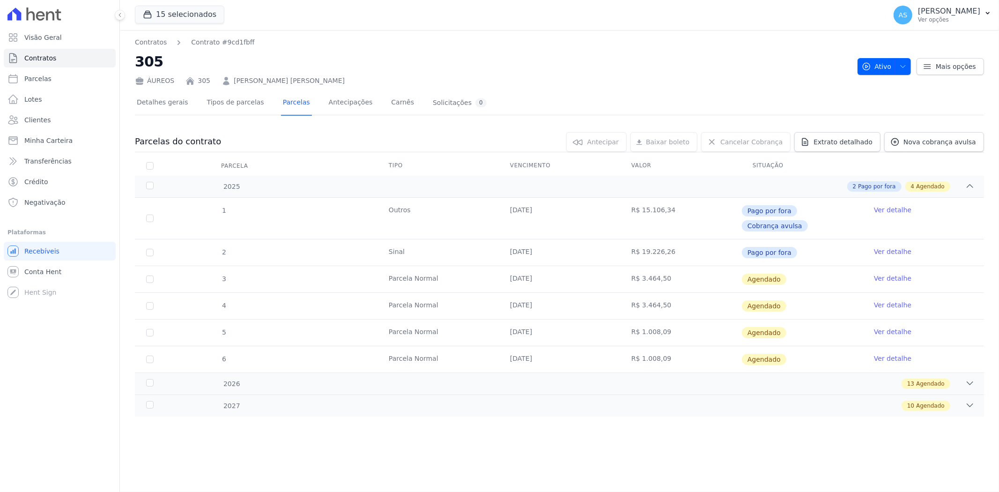
click at [886, 274] on link "Ver detalhe" at bounding box center [892, 278] width 37 height 9
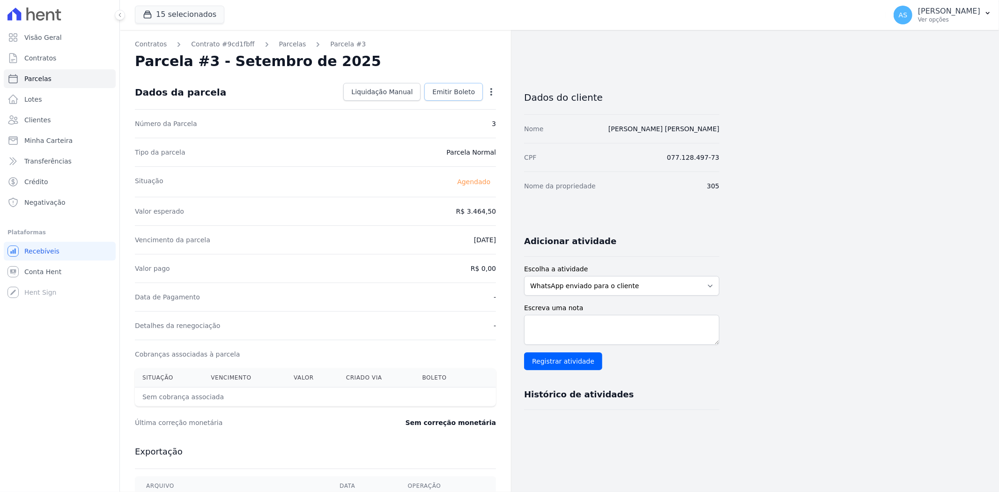
click at [450, 91] on span "Emitir Boleto" at bounding box center [453, 91] width 43 height 9
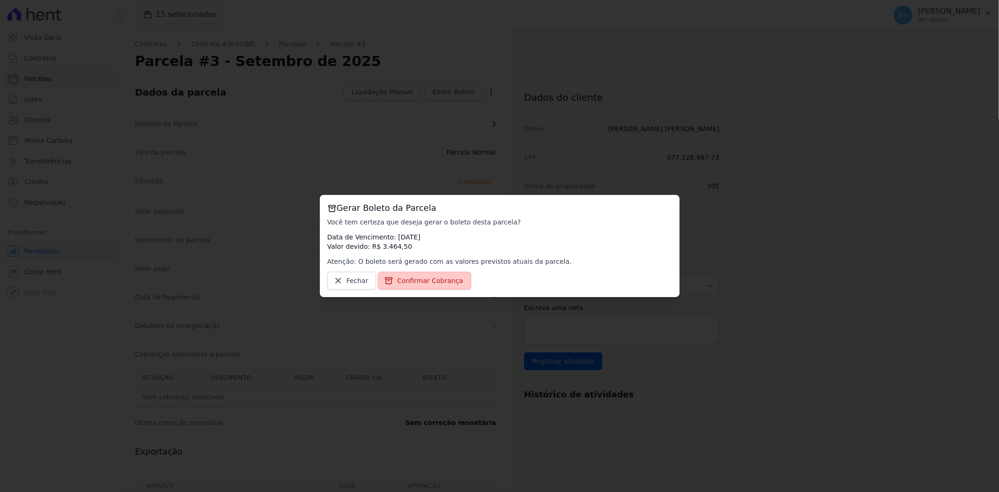
click at [434, 283] on span "Confirmar Cobrança" at bounding box center [430, 280] width 66 height 9
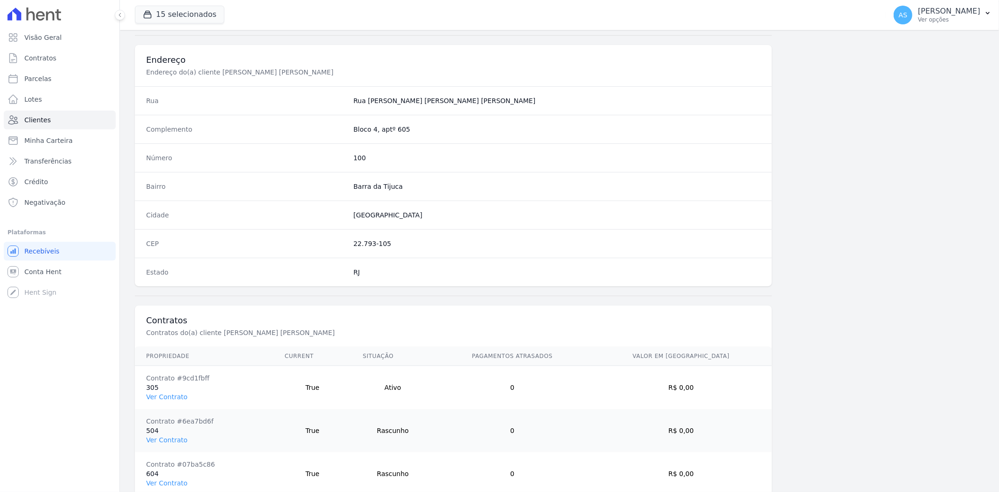
scroll to position [472, 0]
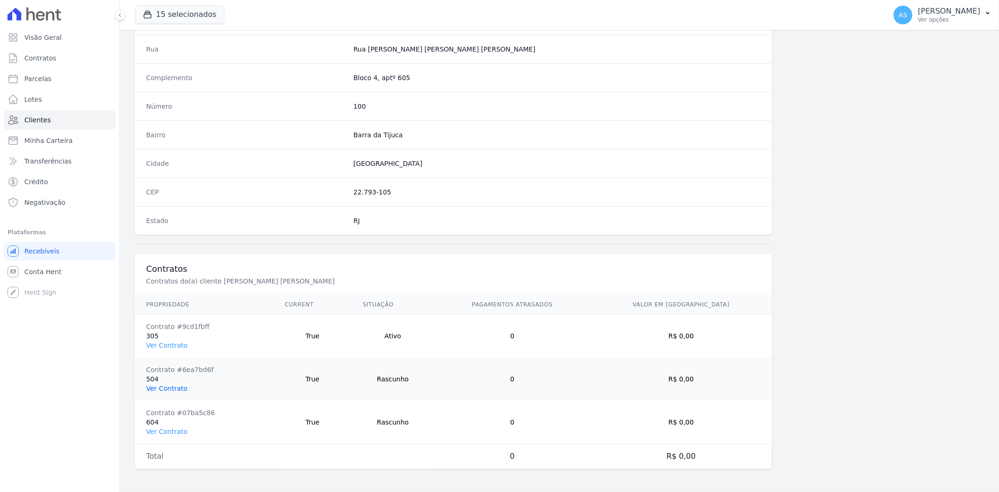
click at [149, 387] on link "Ver Contrato" at bounding box center [166, 388] width 41 height 7
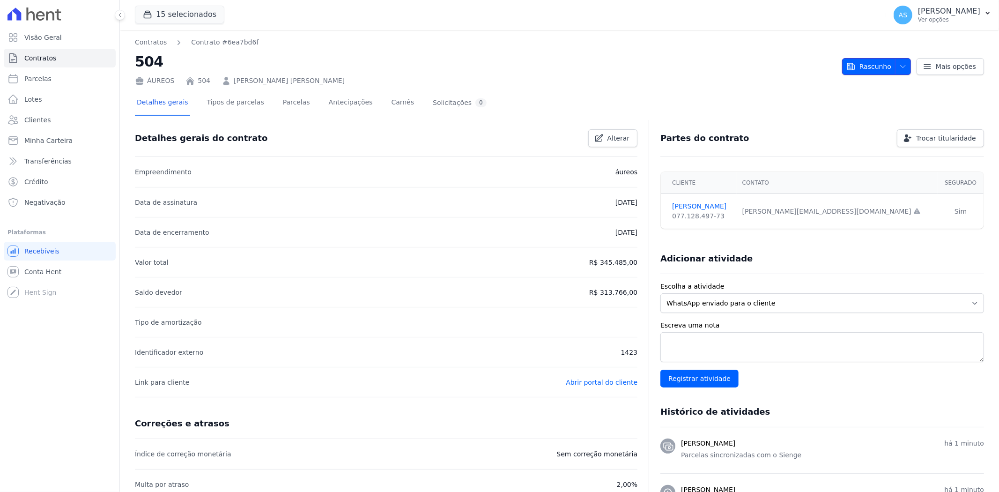
click at [896, 61] on span "button" at bounding box center [901, 66] width 12 height 15
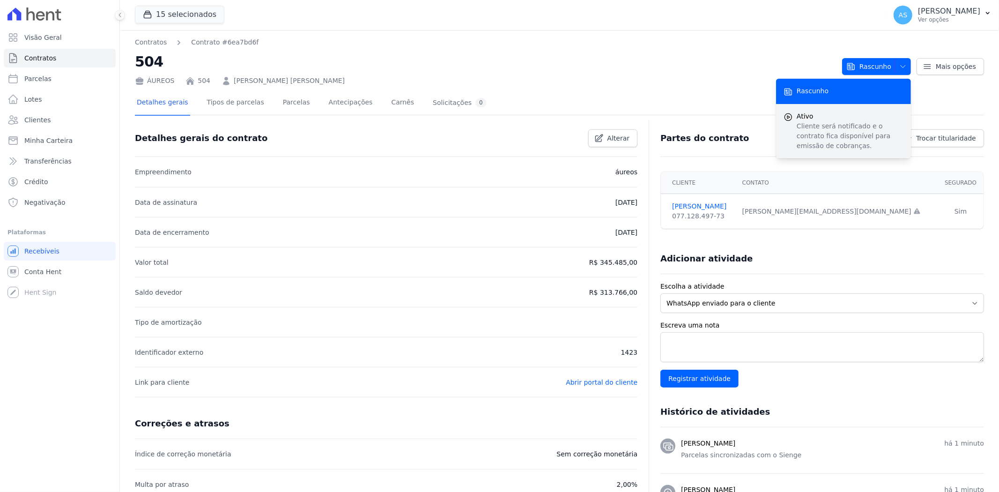
click at [825, 125] on p "Cliente será notificado e o contrato fica disponível para emissão de cobranças." at bounding box center [850, 136] width 107 height 30
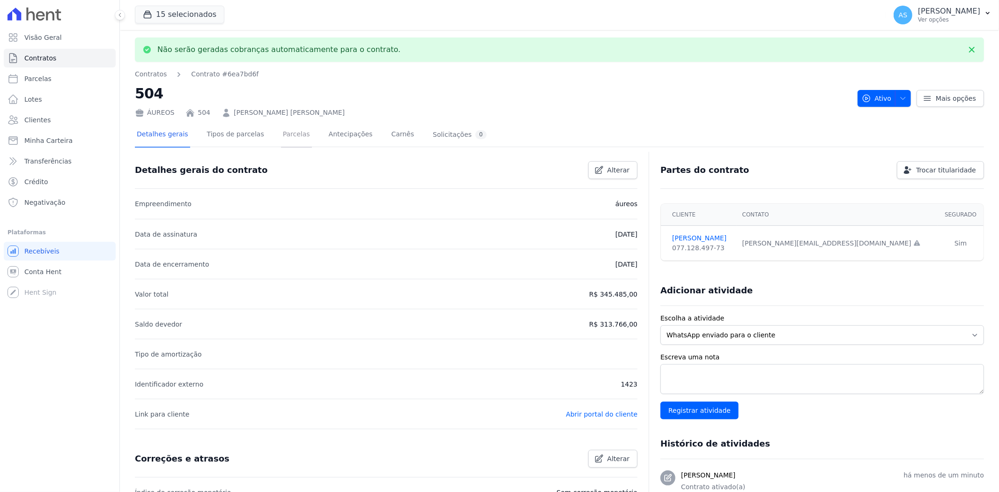
click at [292, 133] on link "Parcelas" at bounding box center [296, 135] width 31 height 25
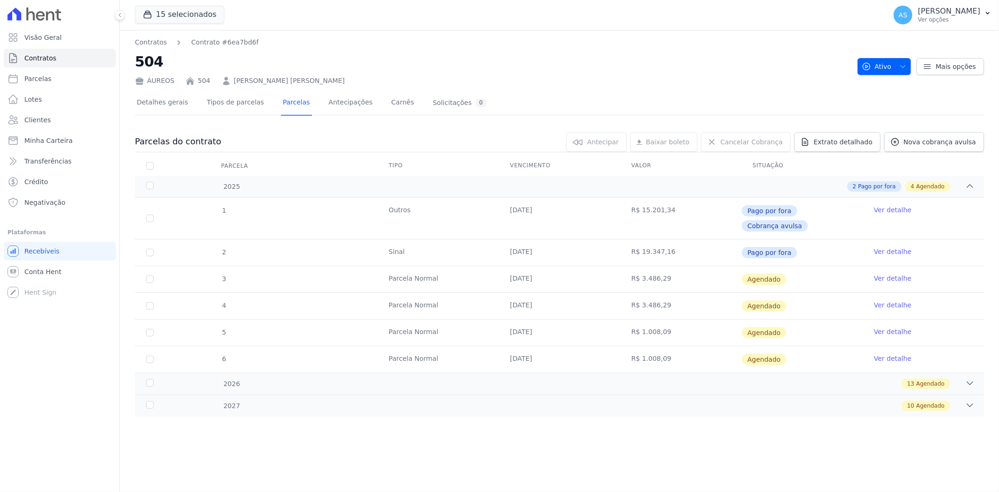
click at [893, 274] on link "Ver detalhe" at bounding box center [892, 278] width 37 height 9
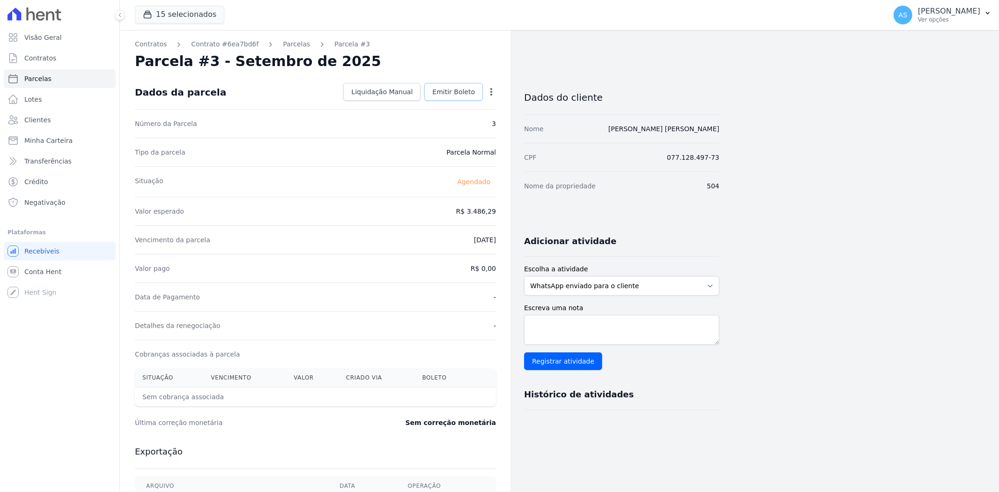
click at [453, 90] on span "Emitir Boleto" at bounding box center [453, 91] width 43 height 9
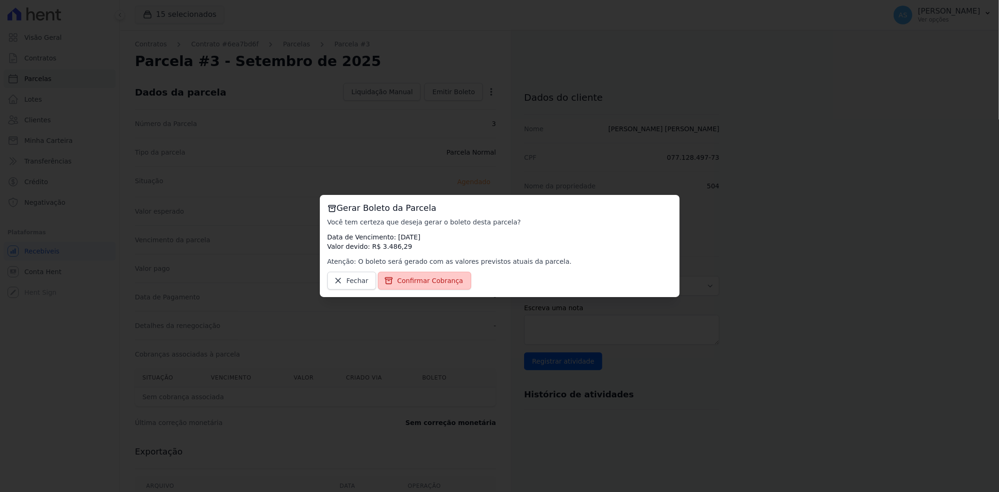
click at [427, 283] on span "Confirmar Cobrança" at bounding box center [430, 280] width 66 height 9
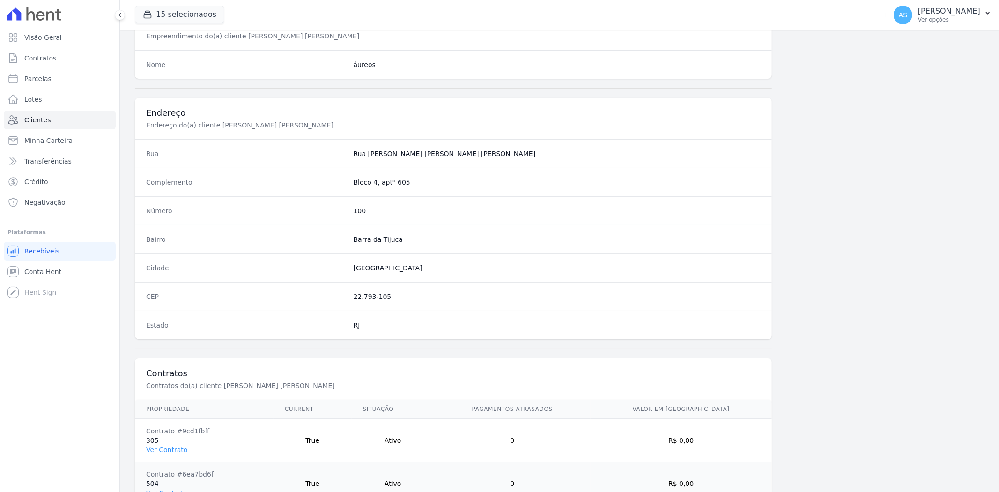
scroll to position [469, 0]
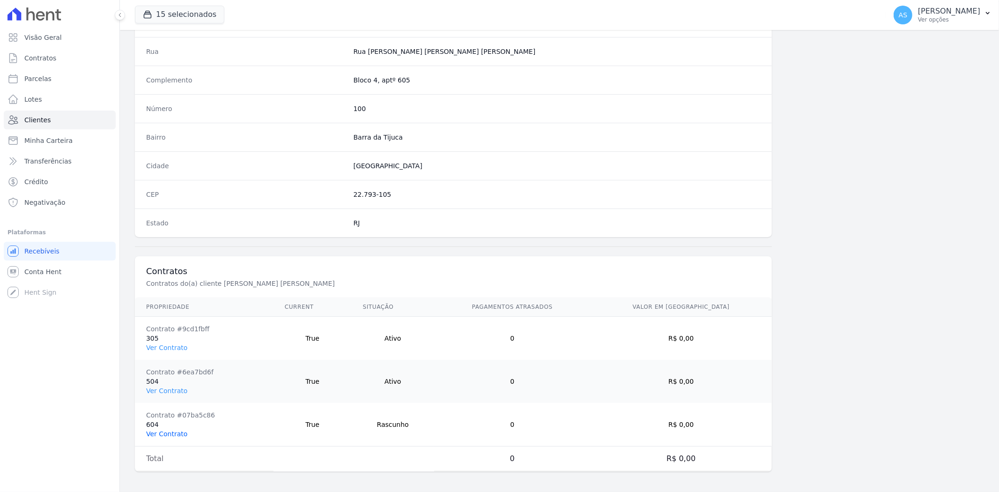
click at [157, 433] on link "Ver Contrato" at bounding box center [166, 433] width 41 height 7
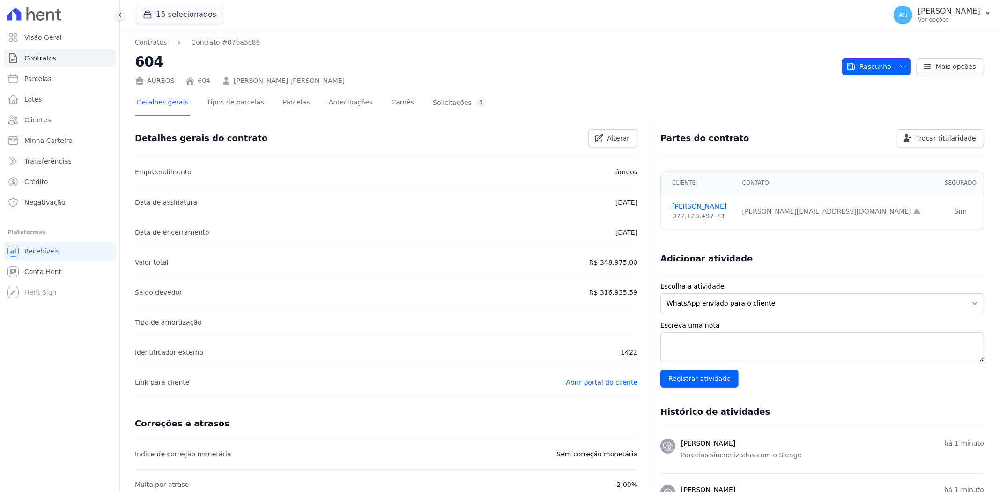
click at [858, 64] on span "Rascunho" at bounding box center [869, 66] width 45 height 17
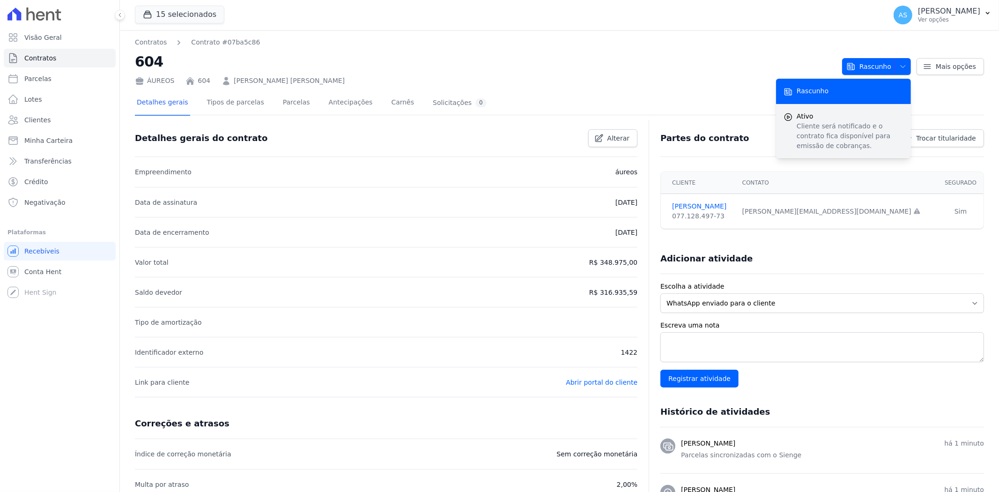
click at [797, 127] on p "Cliente será notificado e o contrato fica disponível para emissão de cobranças." at bounding box center [850, 136] width 107 height 30
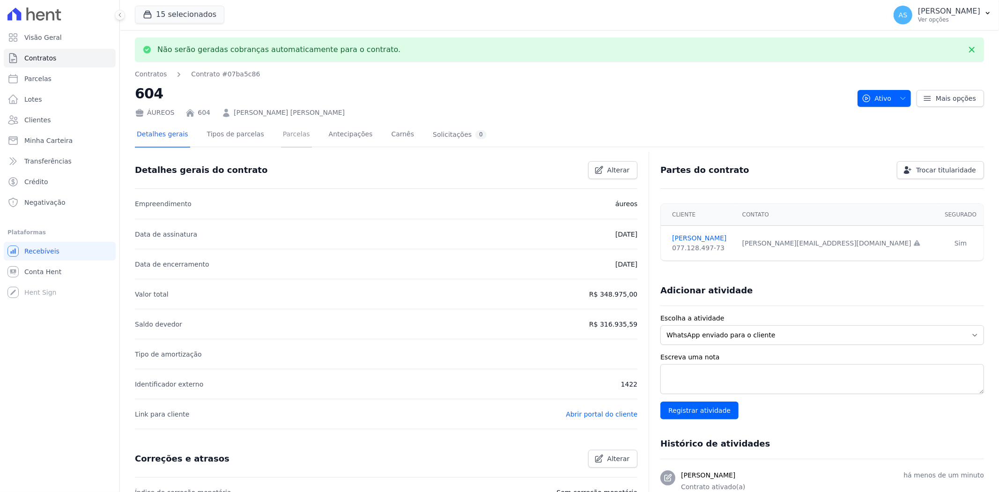
click at [282, 134] on link "Parcelas" at bounding box center [296, 135] width 31 height 25
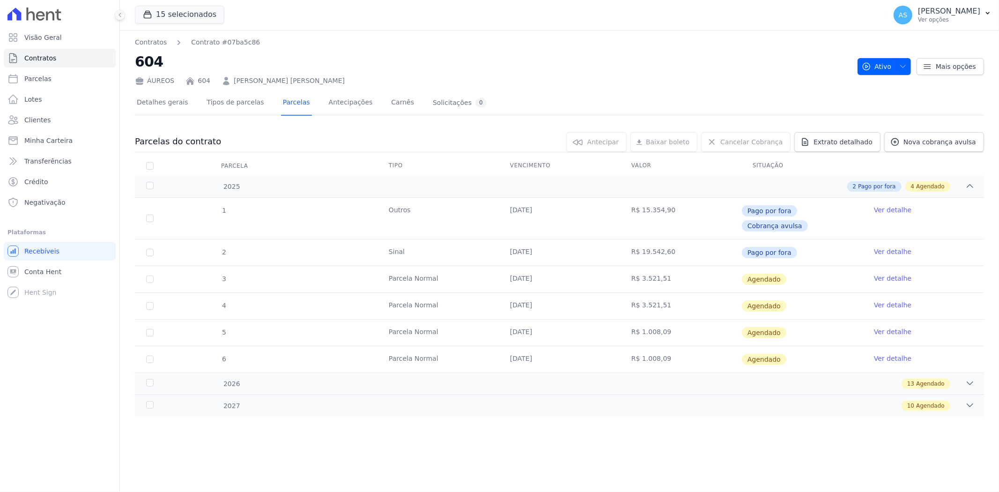
click at [897, 274] on link "Ver detalhe" at bounding box center [892, 278] width 37 height 9
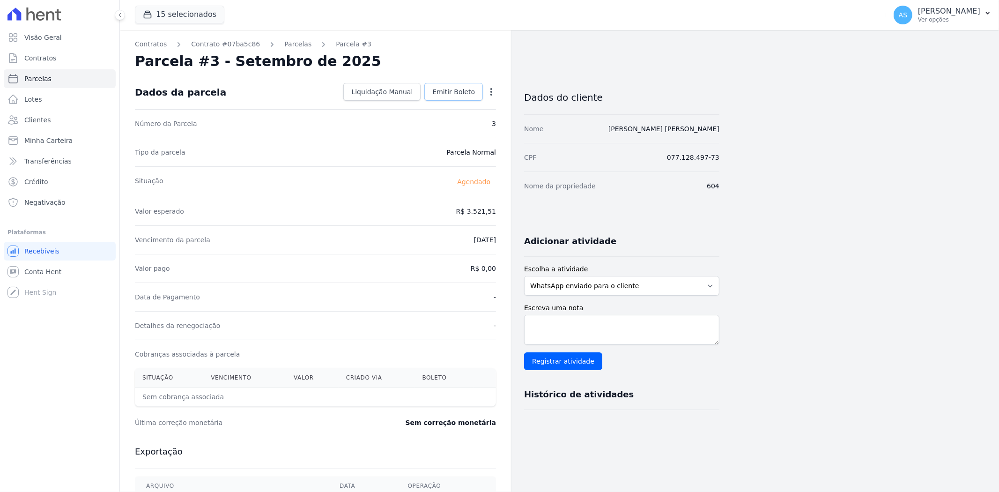
click at [453, 92] on span "Emitir Boleto" at bounding box center [453, 91] width 43 height 9
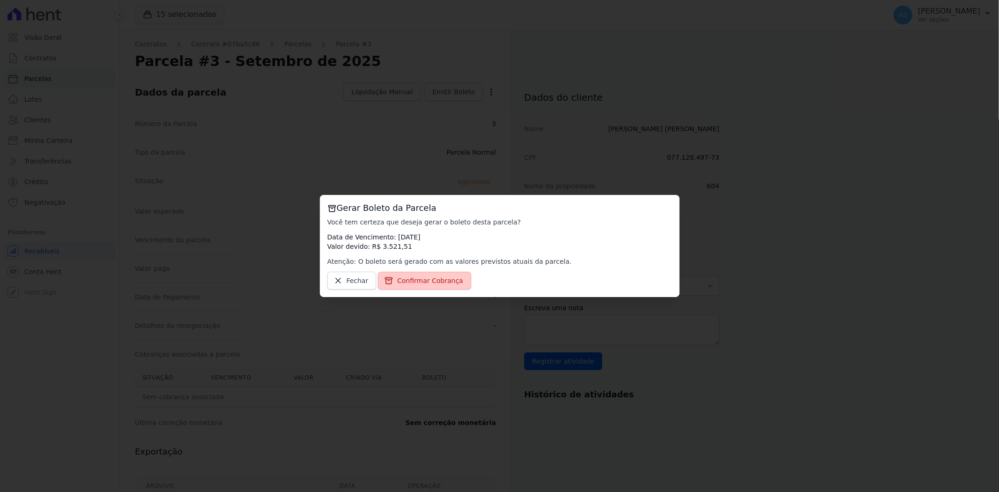
click at [404, 282] on span "Confirmar Cobrança" at bounding box center [430, 280] width 66 height 9
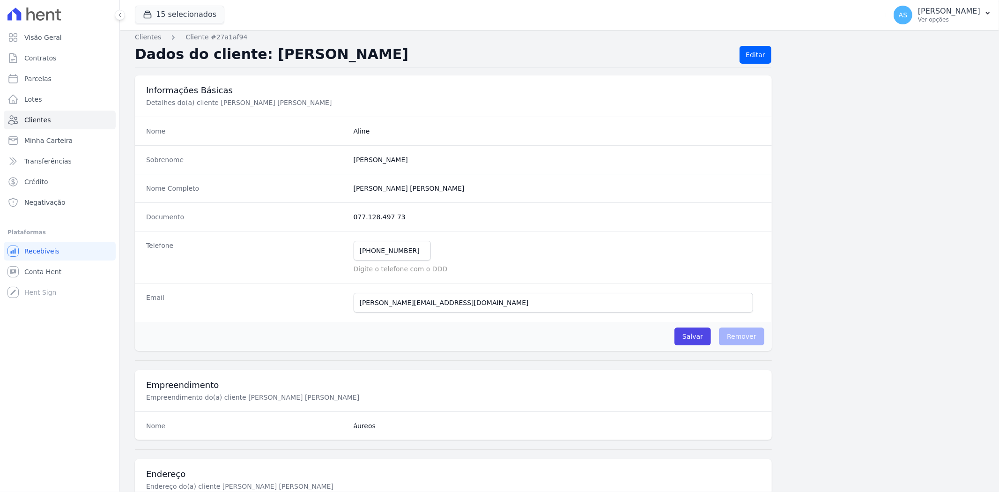
scroll to position [3, 0]
click at [959, 19] on p "Ver opções" at bounding box center [949, 19] width 62 height 7
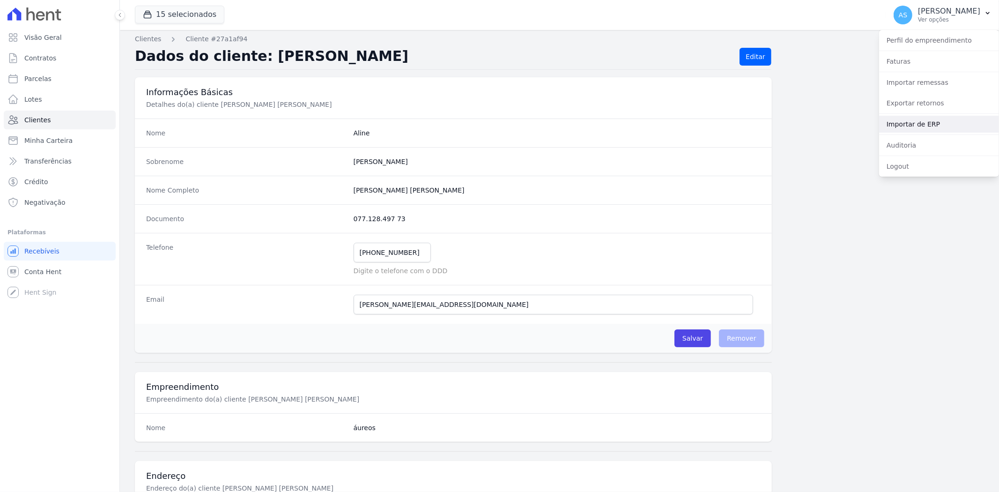
click at [915, 127] on link "Importar de ERP" at bounding box center [939, 124] width 120 height 17
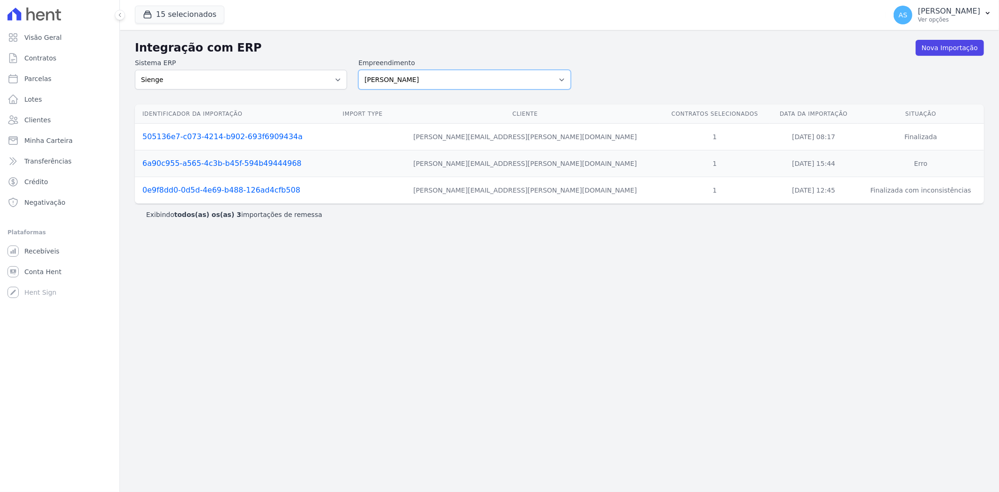
click at [559, 79] on select "[PERSON_NAME] Art Prime - [PERSON_NAME] Unique CTV Beat Residencial CTV Mob CTV…" at bounding box center [464, 80] width 212 height 20
select select "9db4d767-ec98-4519-aed7-f9568aa0b04c"
click at [358, 70] on select "[PERSON_NAME] Art Prime - [PERSON_NAME] Unique CTV Beat Residencial CTV Mob CTV…" at bounding box center [464, 80] width 212 height 20
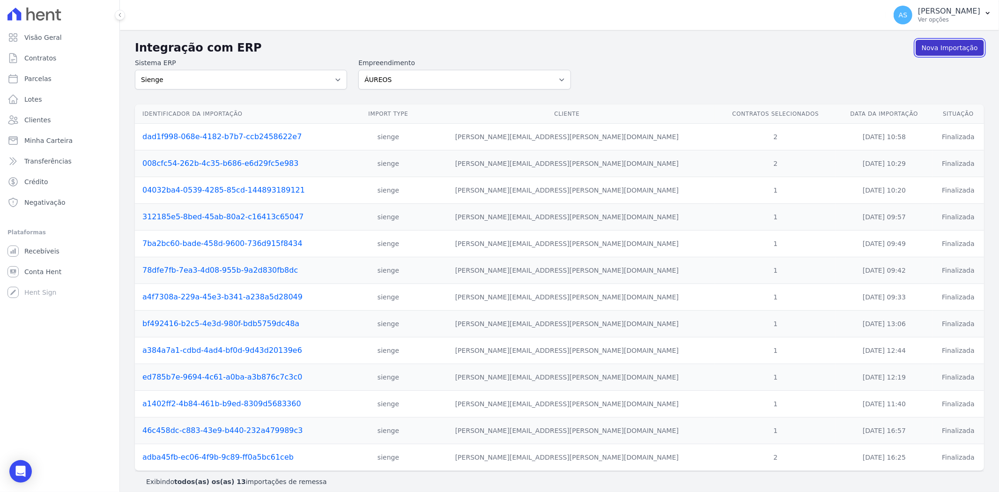
click at [944, 48] on link "Nova Importação" at bounding box center [950, 48] width 68 height 16
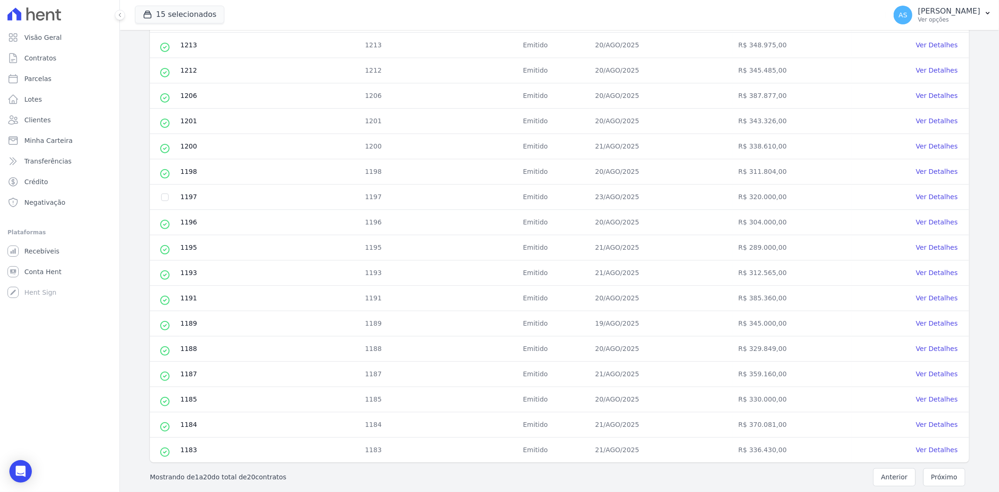
scroll to position [52, 0]
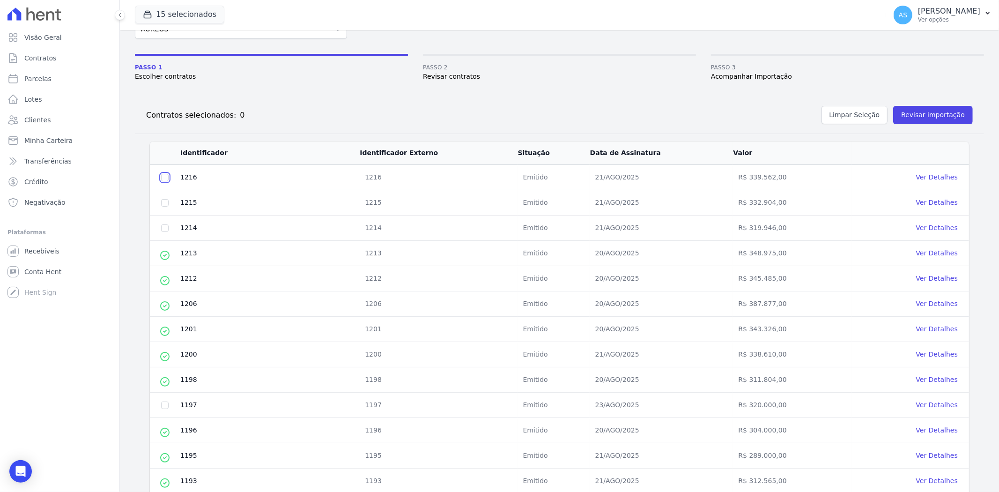
click at [166, 177] on input "checkbox" at bounding box center [164, 177] width 7 height 7
checkbox input "true"
click at [164, 204] on input "checkbox" at bounding box center [164, 202] width 7 height 7
checkbox input "true"
click at [163, 225] on input "checkbox" at bounding box center [164, 227] width 7 height 7
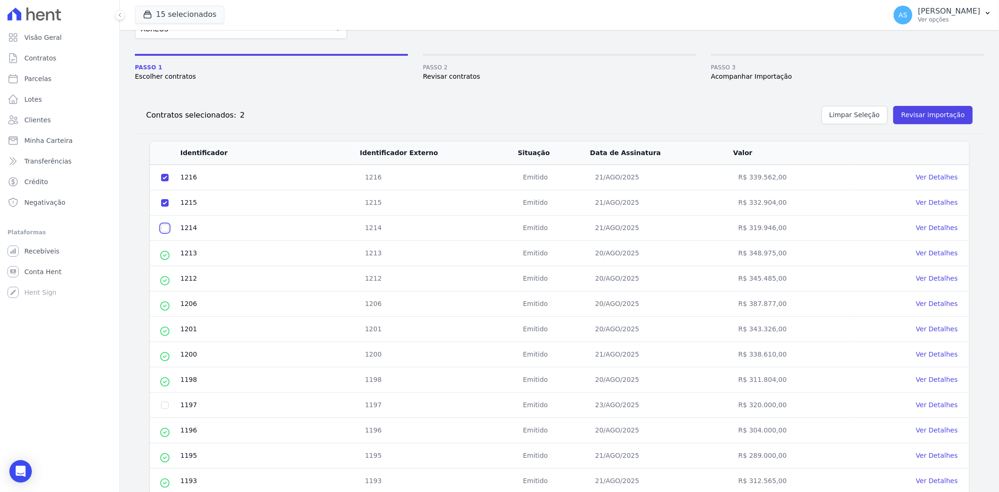
checkbox input "true"
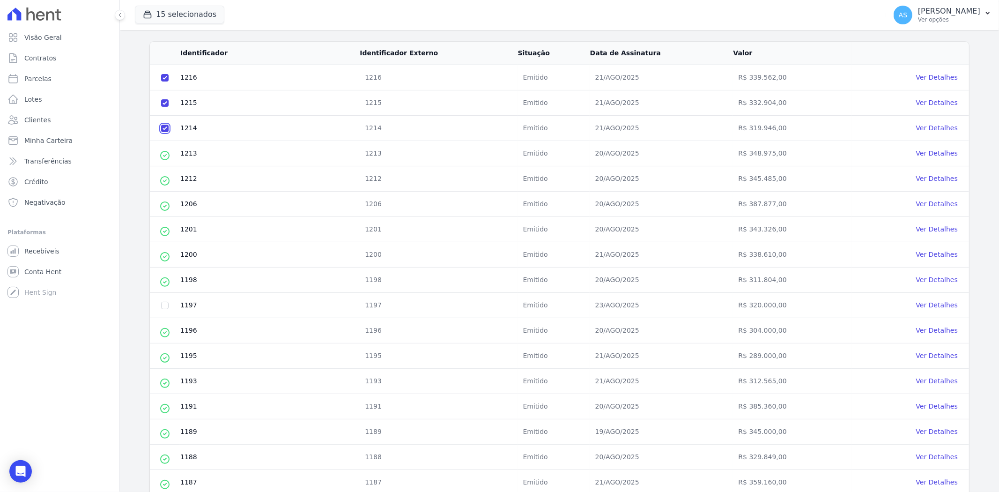
scroll to position [156, 0]
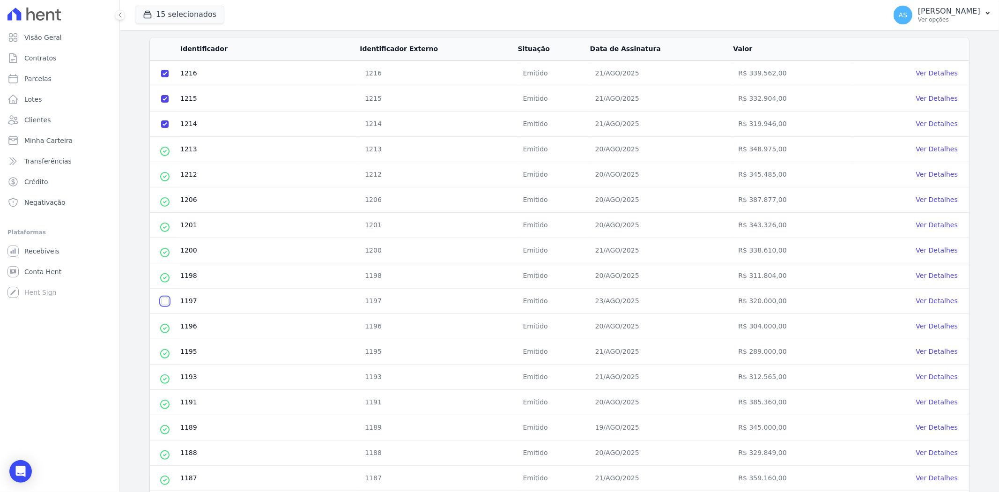
click at [164, 304] on input "checkbox" at bounding box center [164, 301] width 7 height 7
checkbox input "true"
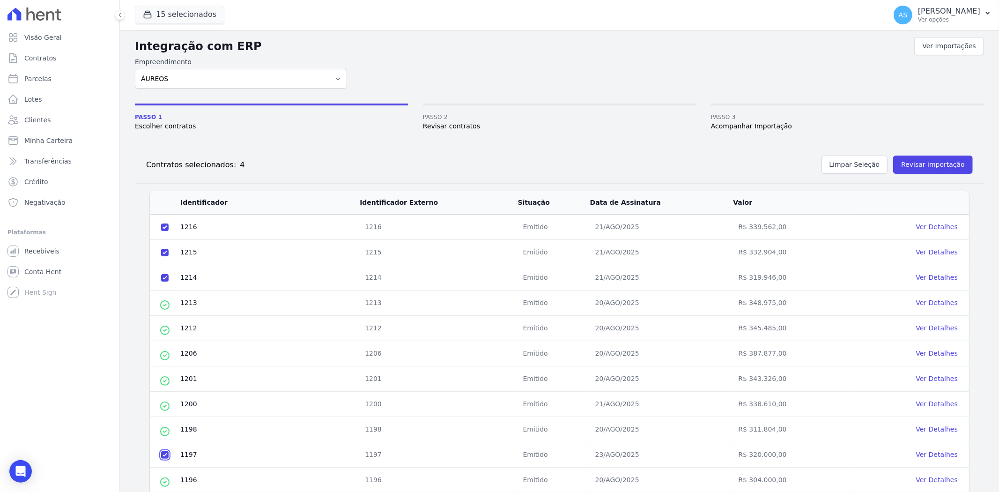
scroll to position [0, 0]
click at [919, 171] on button "Revisar importação" at bounding box center [934, 167] width 80 height 18
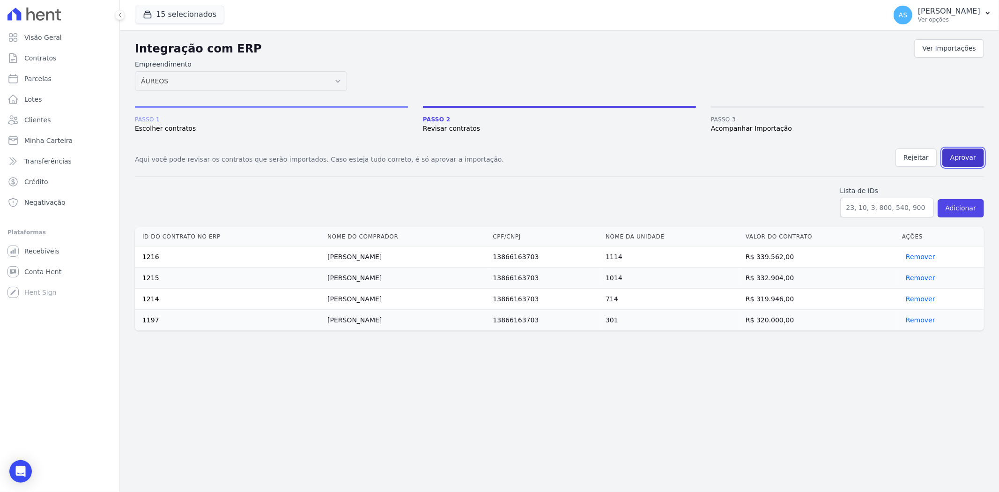
click at [967, 157] on button "Aprovar" at bounding box center [964, 158] width 42 height 18
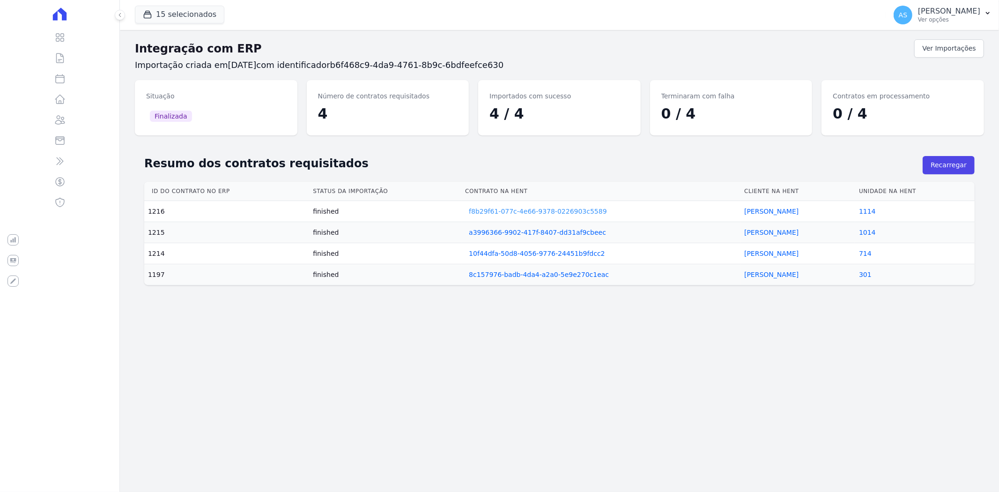
click at [572, 209] on link "f8b29f61-077c-4e66-9378-0226903c5589" at bounding box center [538, 211] width 138 height 9
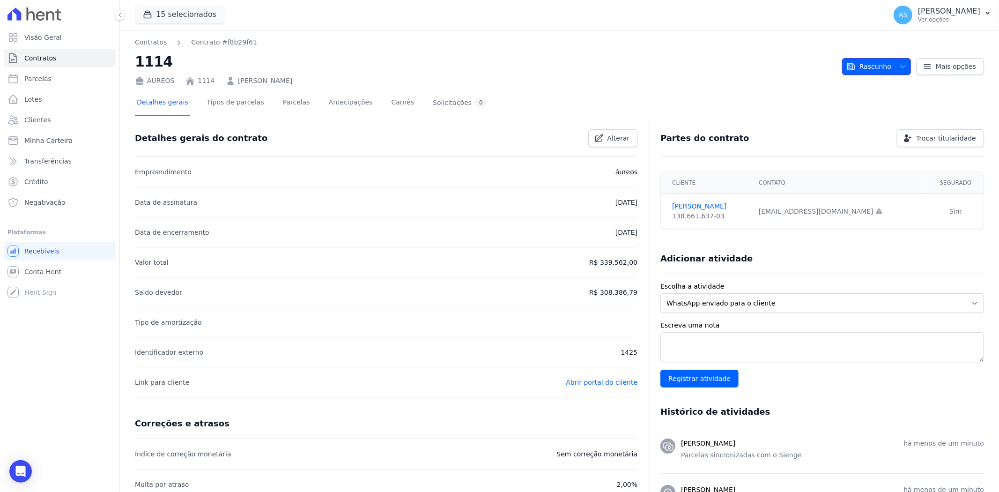
click at [900, 63] on icon "button" at bounding box center [903, 66] width 7 height 7
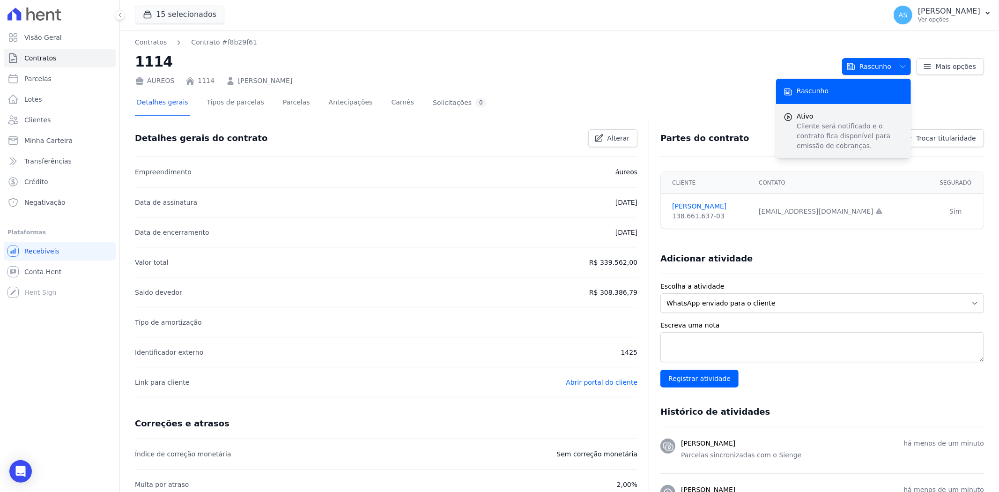
click at [827, 131] on p "Cliente será notificado e o contrato fica disponível para emissão de cobranças." at bounding box center [850, 136] width 107 height 30
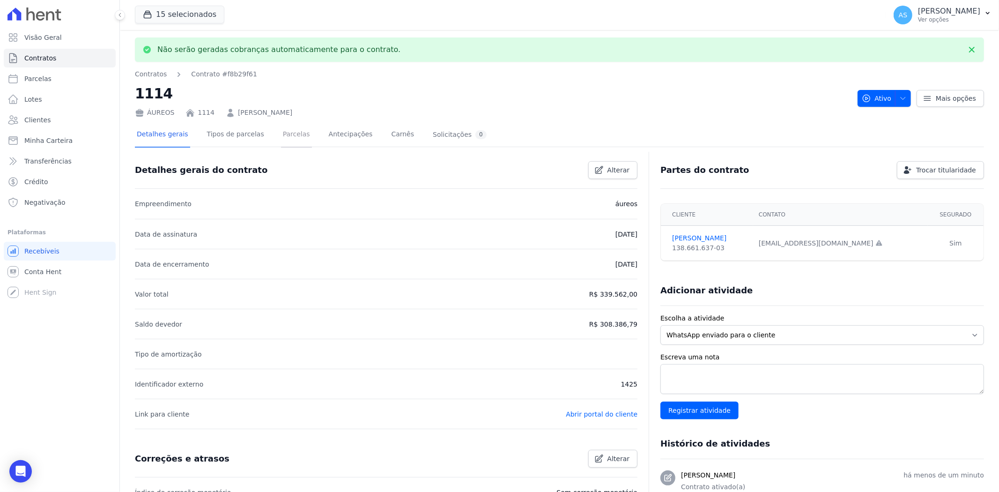
click at [281, 136] on link "Parcelas" at bounding box center [296, 135] width 31 height 25
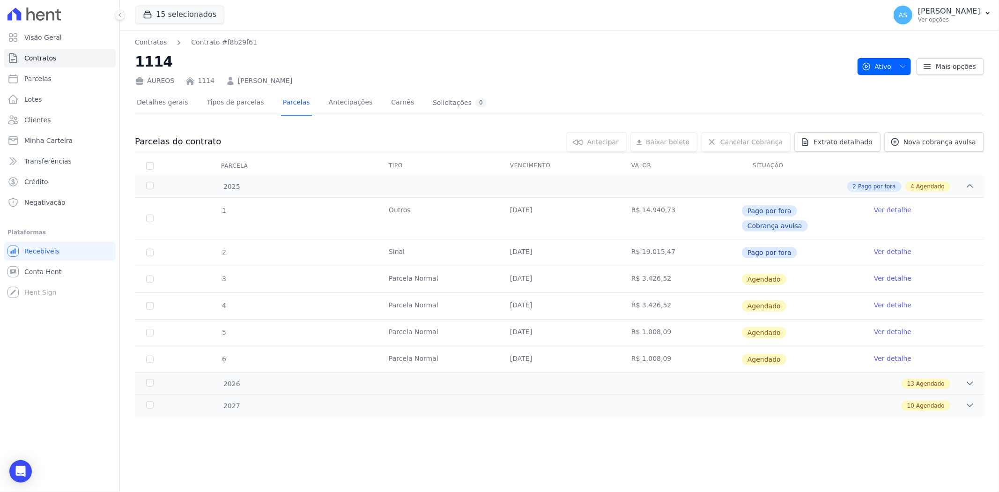
click at [885, 274] on link "Ver detalhe" at bounding box center [892, 278] width 37 height 9
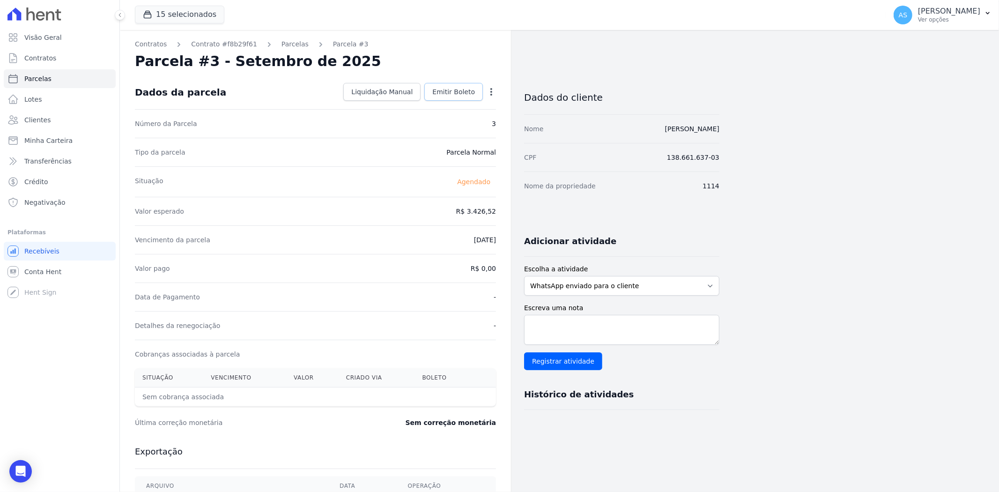
click at [450, 92] on span "Emitir Boleto" at bounding box center [453, 91] width 43 height 9
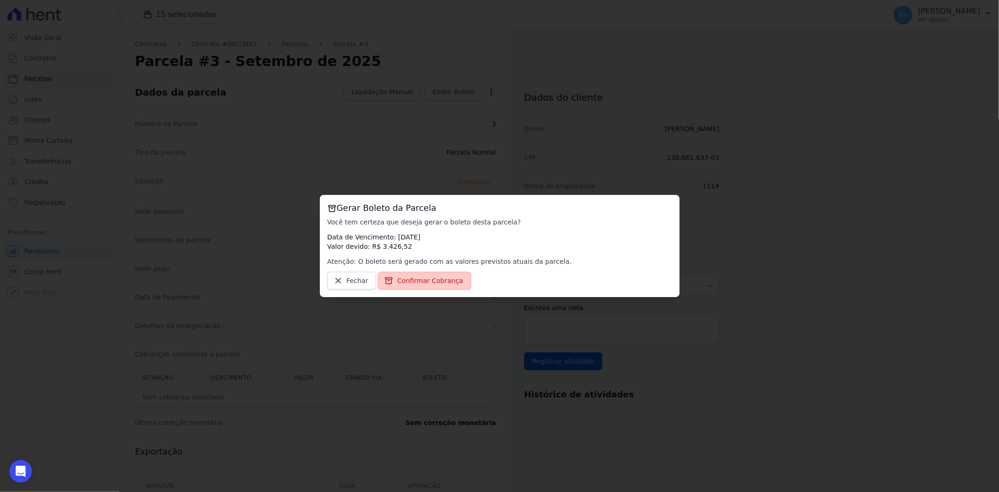
click at [415, 284] on span "Confirmar Cobrança" at bounding box center [430, 280] width 66 height 9
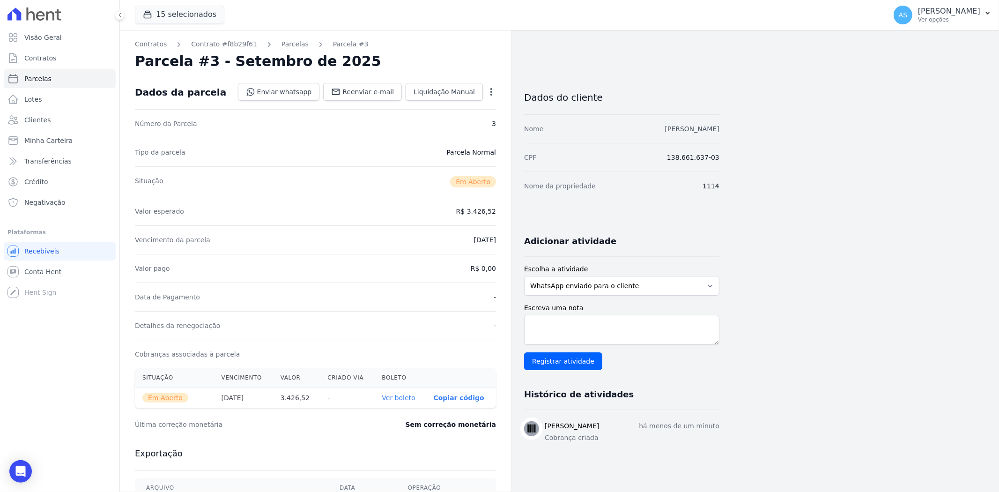
click at [676, 129] on link "[PERSON_NAME]" at bounding box center [692, 128] width 54 height 7
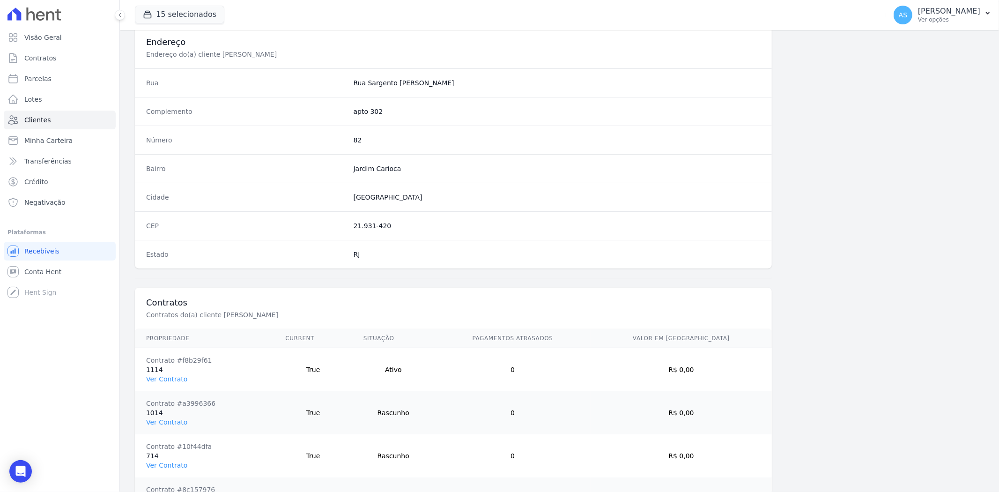
scroll to position [515, 0]
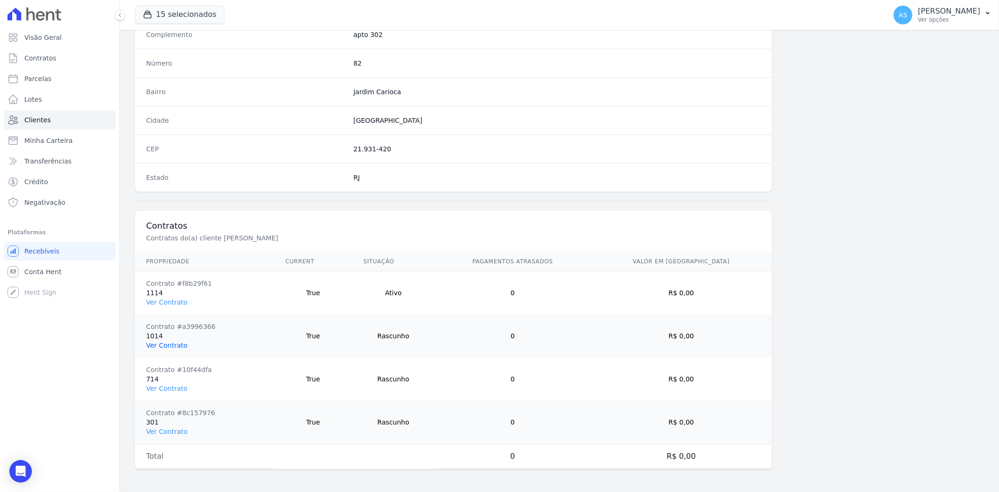
click at [153, 343] on link "Ver Contrato" at bounding box center [166, 345] width 41 height 7
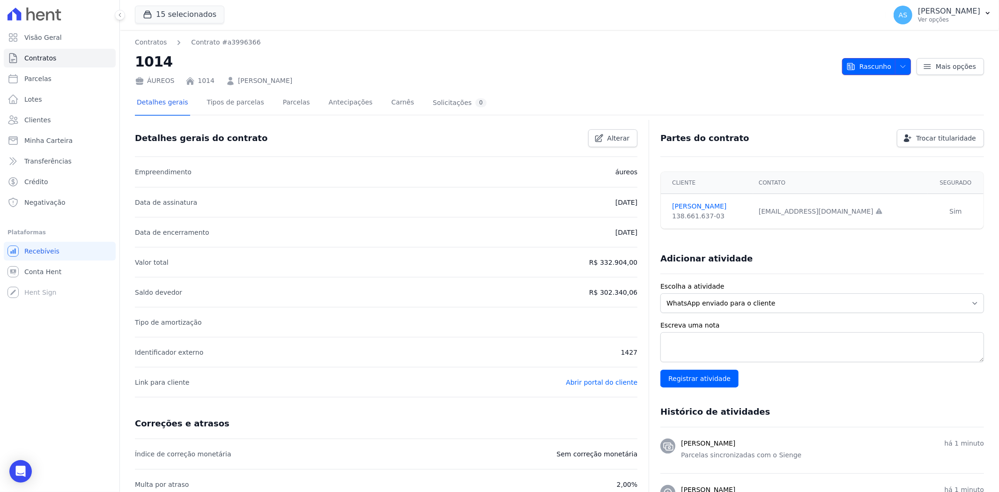
click at [901, 61] on span "button" at bounding box center [901, 66] width 12 height 15
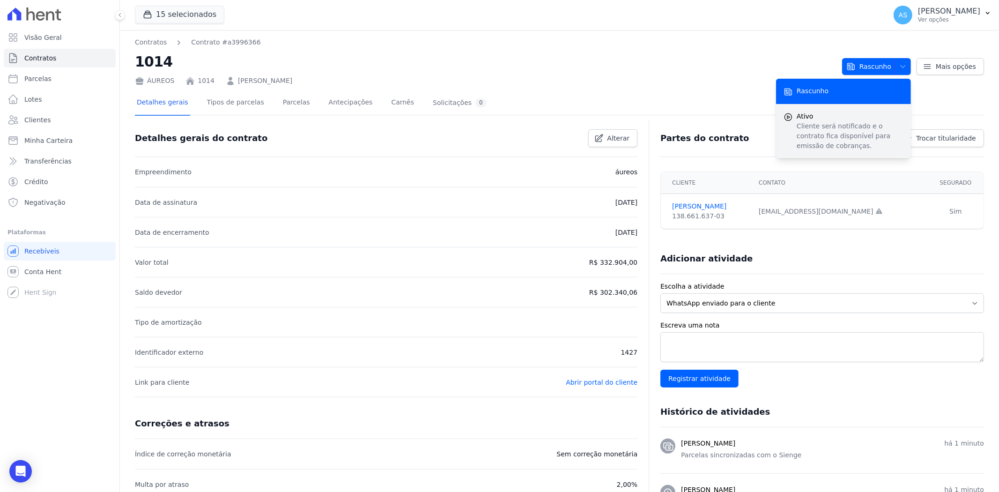
click at [823, 136] on p "Cliente será notificado e o contrato fica disponível para emissão de cobranças." at bounding box center [850, 136] width 107 height 30
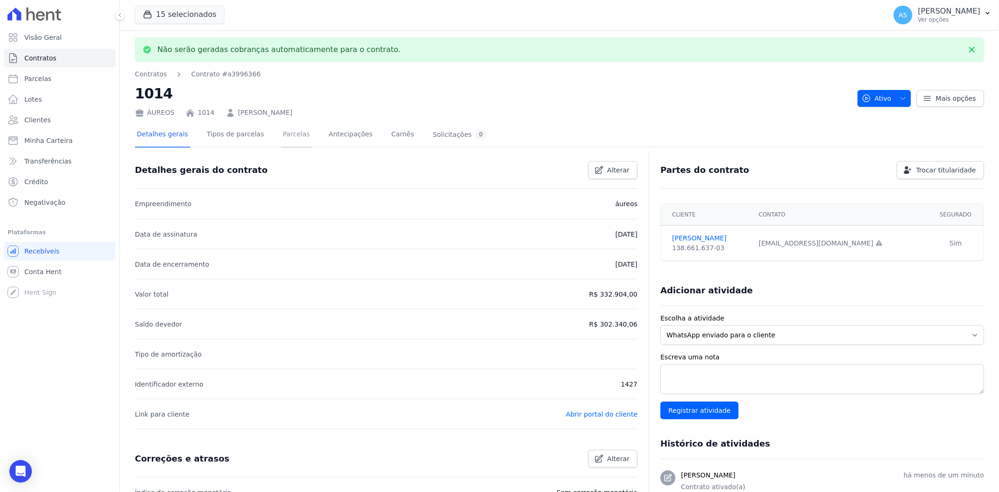
click at [281, 134] on link "Parcelas" at bounding box center [296, 135] width 31 height 25
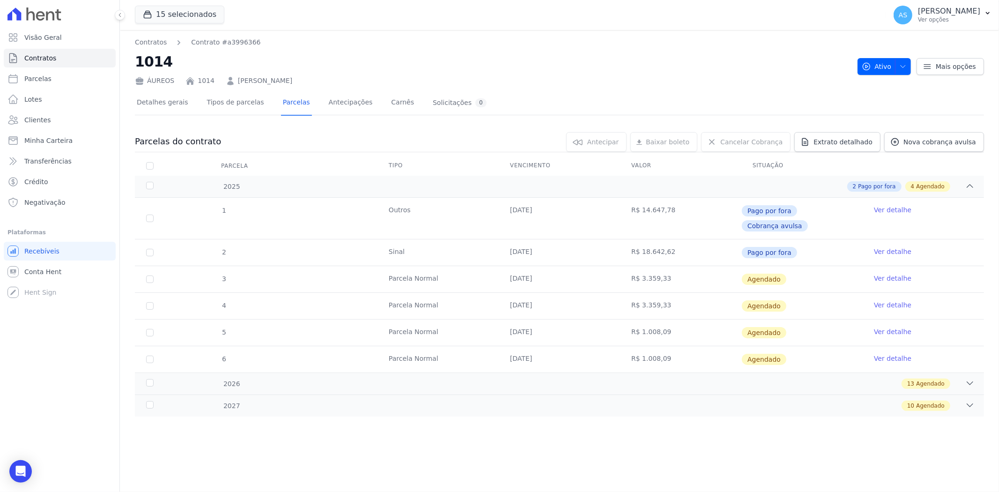
click at [887, 274] on link "Ver detalhe" at bounding box center [892, 278] width 37 height 9
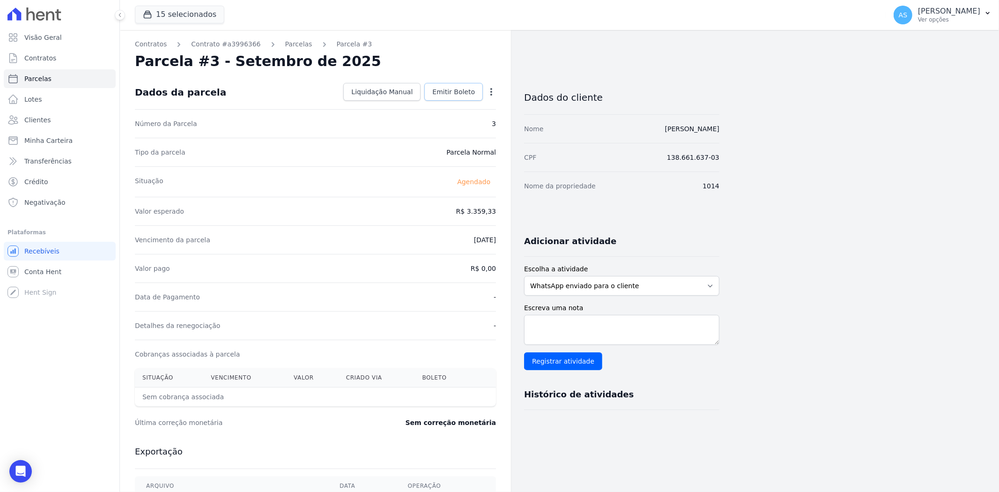
click at [467, 90] on span "Emitir Boleto" at bounding box center [453, 91] width 43 height 9
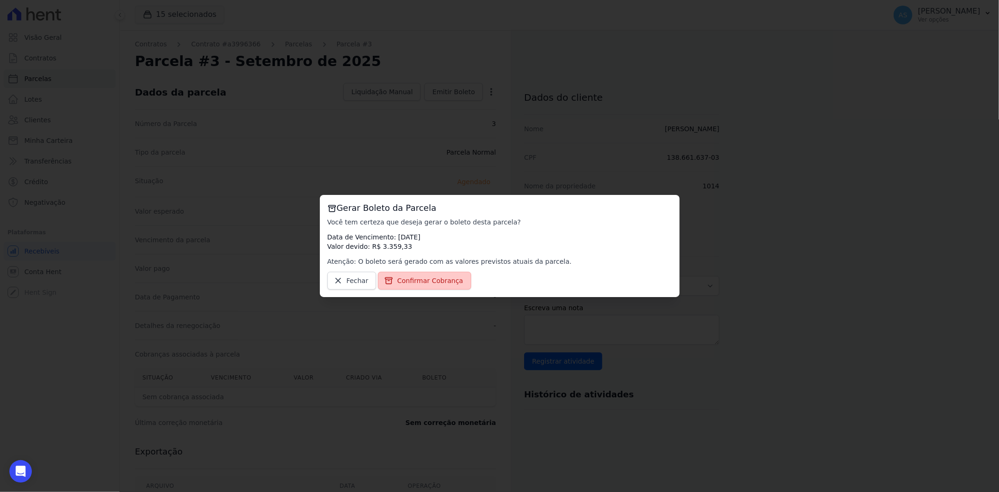
click at [418, 277] on span "Confirmar Cobrança" at bounding box center [430, 280] width 66 height 9
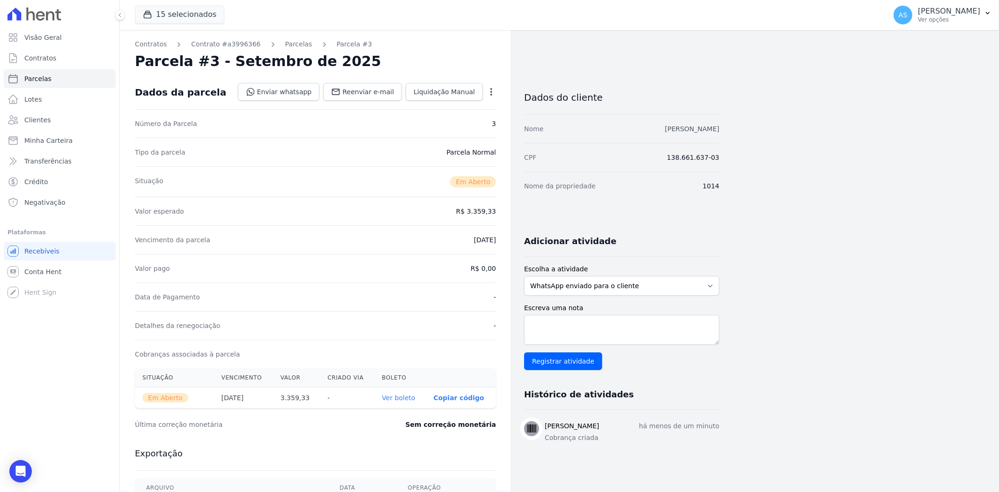
click at [665, 128] on link "[PERSON_NAME]" at bounding box center [692, 128] width 54 height 7
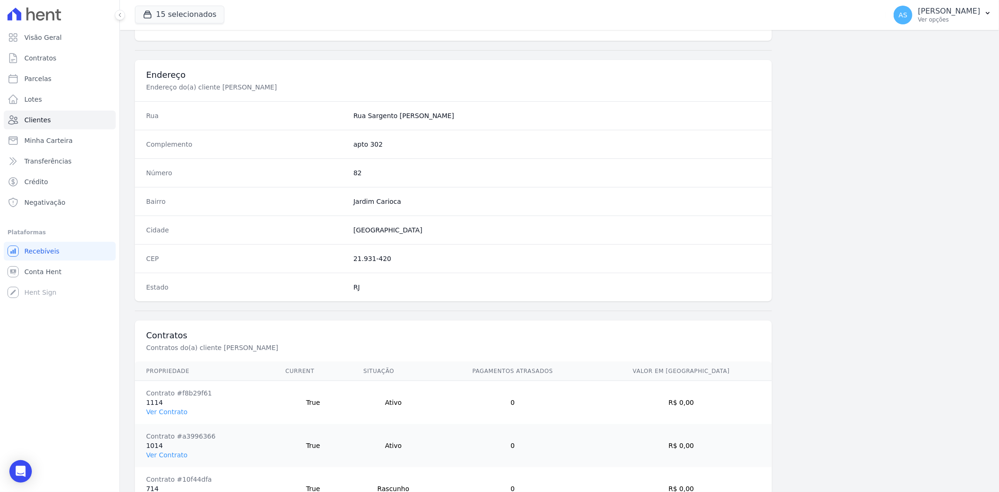
scroll to position [515, 0]
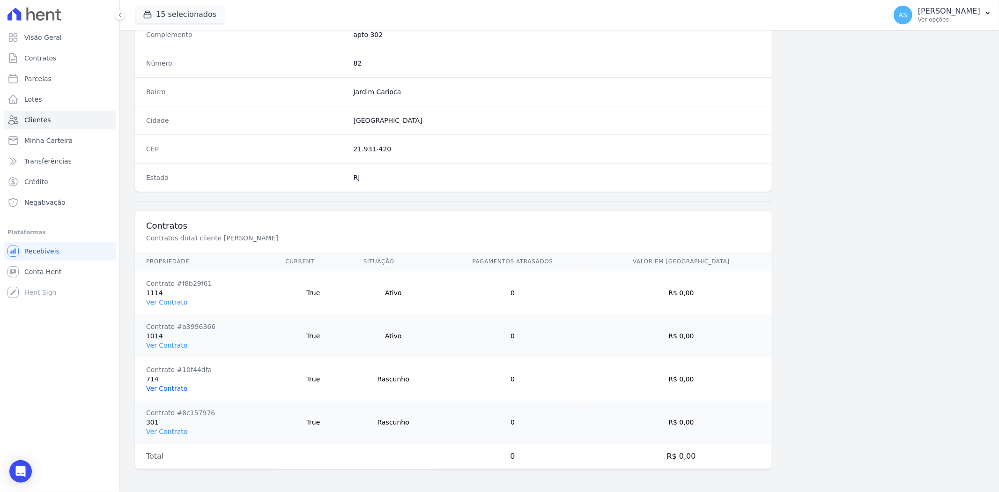
click at [166, 389] on link "Ver Contrato" at bounding box center [166, 388] width 41 height 7
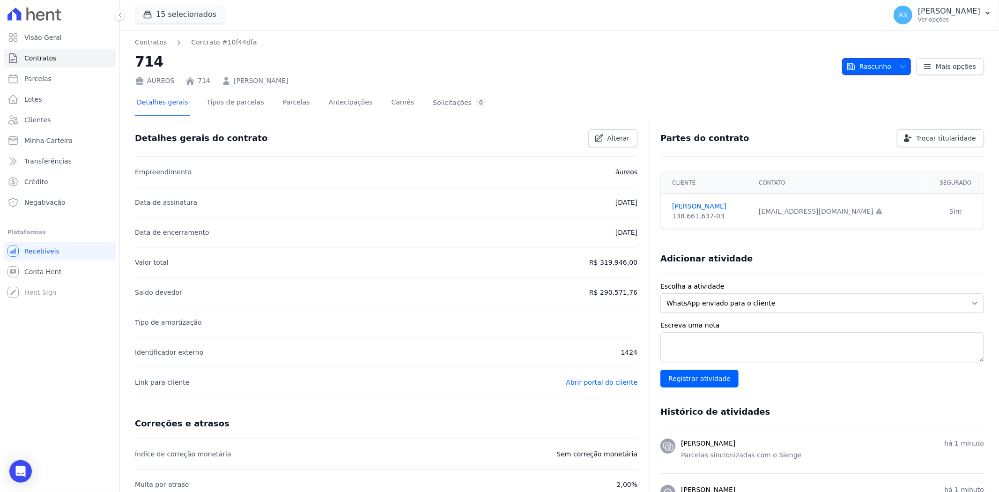
click at [878, 65] on span "Rascunho" at bounding box center [869, 66] width 45 height 17
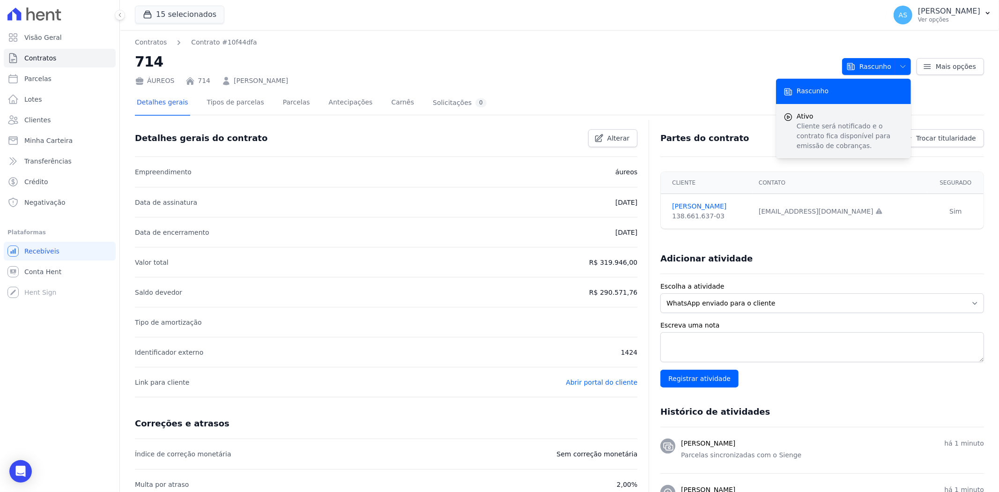
click at [787, 130] on div "submit" at bounding box center [788, 131] width 9 height 39
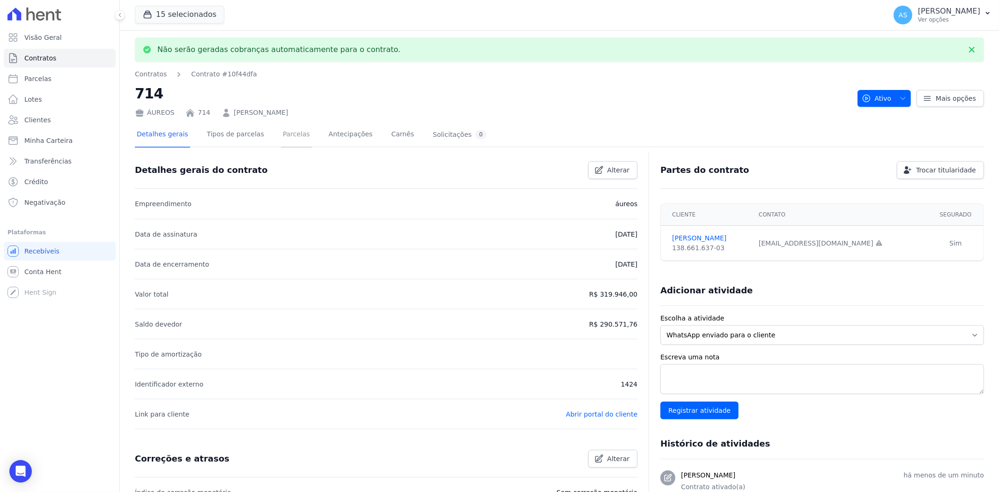
click at [281, 134] on link "Parcelas" at bounding box center [296, 135] width 31 height 25
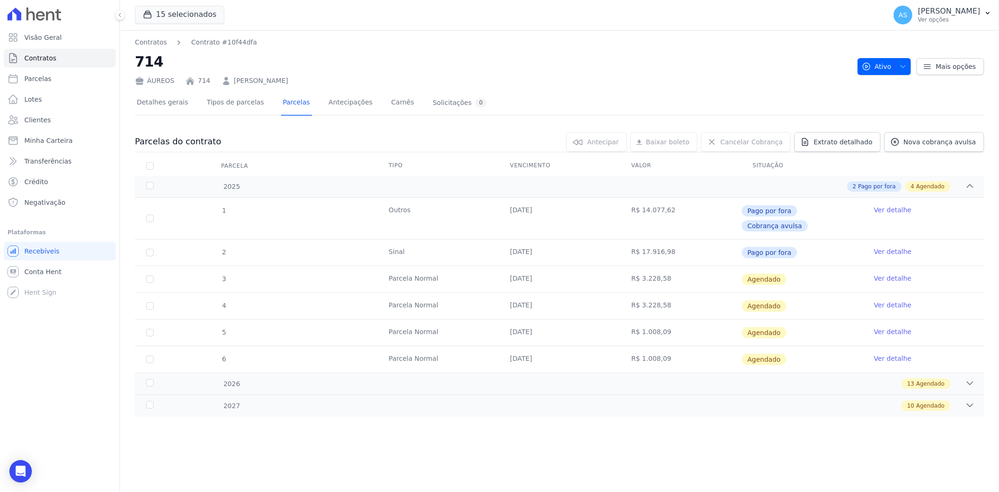
click at [880, 274] on link "Ver detalhe" at bounding box center [892, 278] width 37 height 9
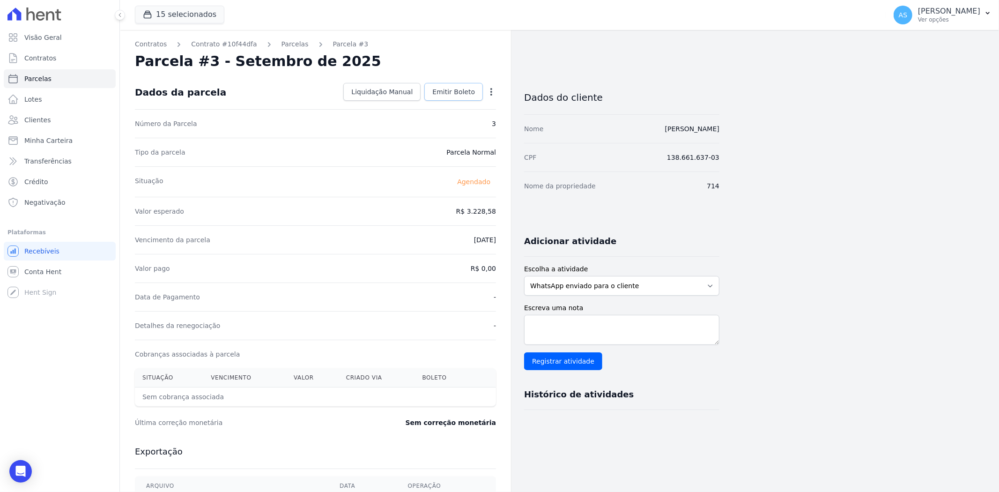
click at [460, 95] on span "Emitir Boleto" at bounding box center [453, 91] width 43 height 9
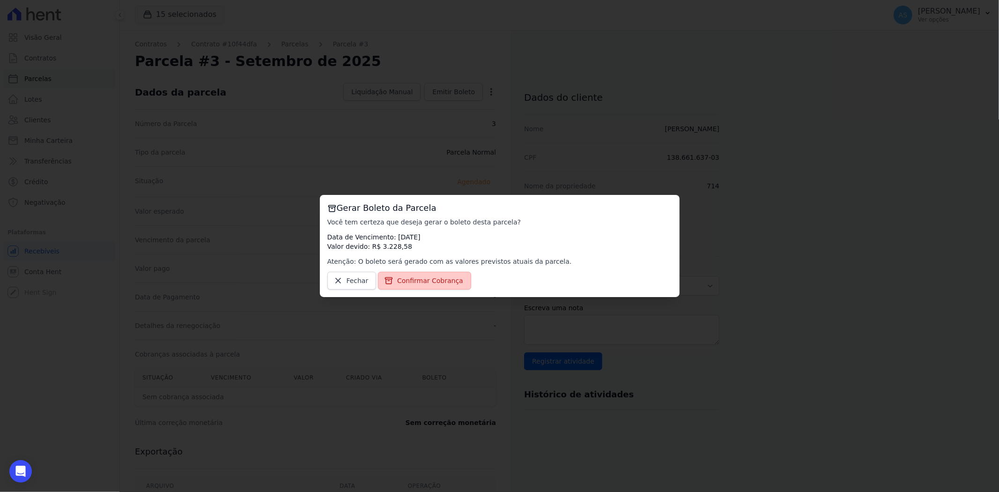
click at [431, 277] on span "Confirmar Cobrança" at bounding box center [430, 280] width 66 height 9
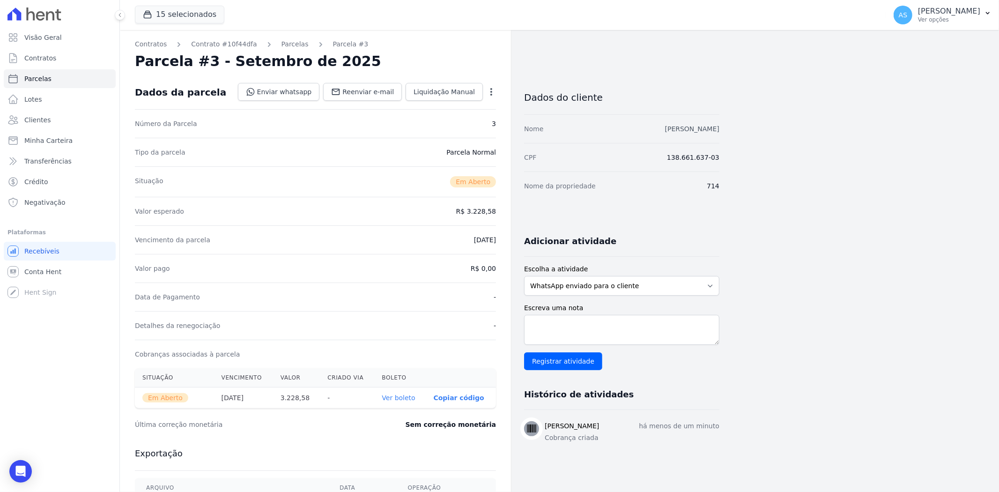
click at [665, 130] on link "Isabela Cristina Sales Madeira" at bounding box center [692, 128] width 54 height 7
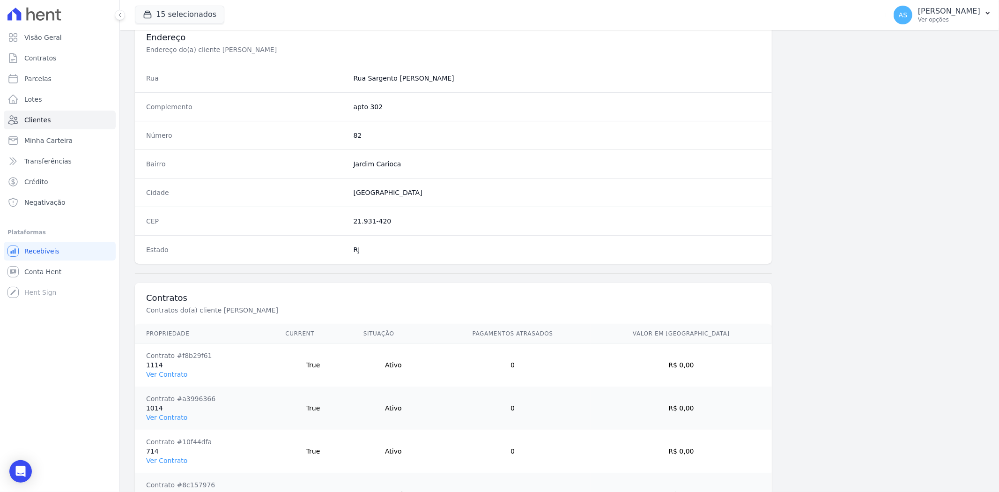
scroll to position [515, 0]
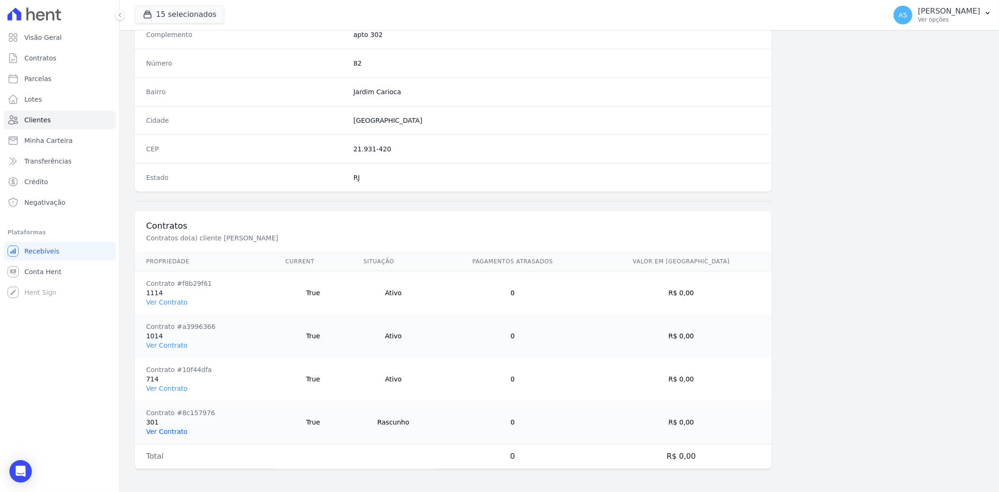
click at [153, 432] on link "Ver Contrato" at bounding box center [166, 431] width 41 height 7
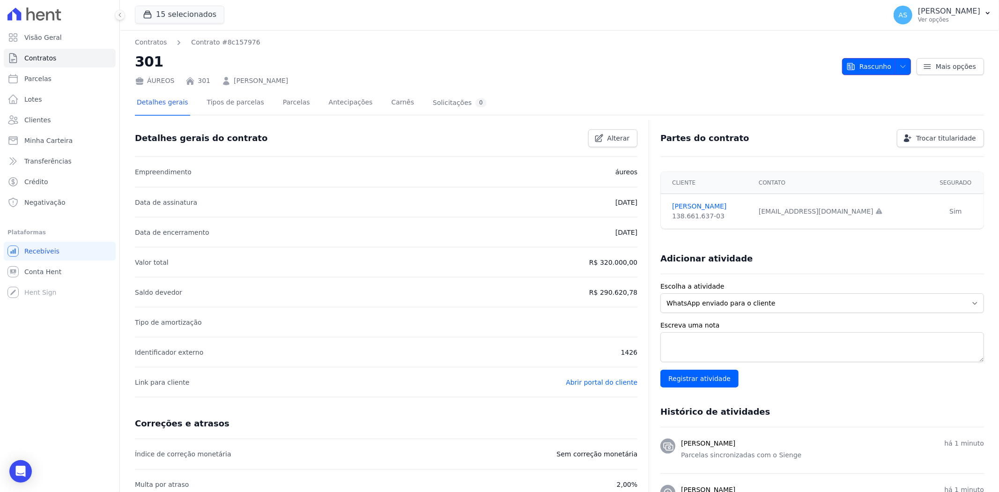
click at [864, 64] on span "Rascunho" at bounding box center [869, 66] width 45 height 17
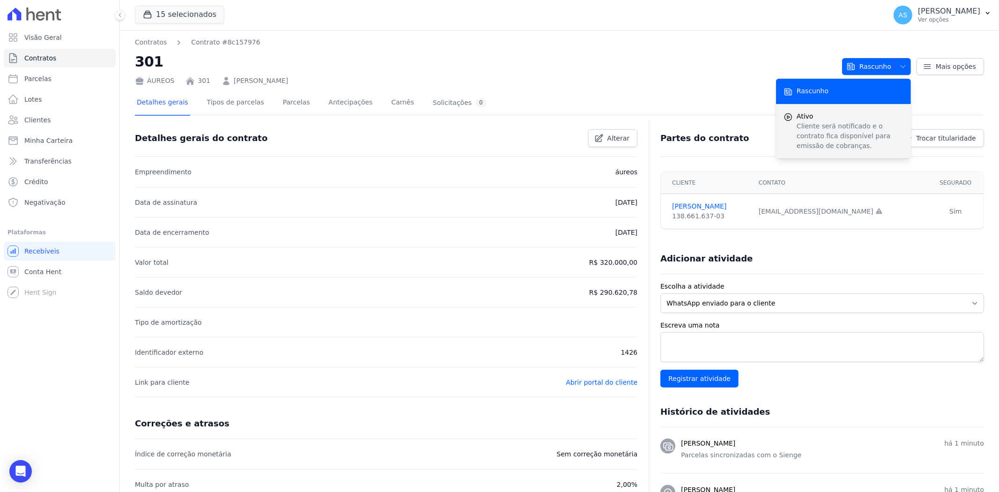
click at [798, 134] on p "Cliente será notificado e o contrato fica disponível para emissão de cobranças." at bounding box center [850, 136] width 107 height 30
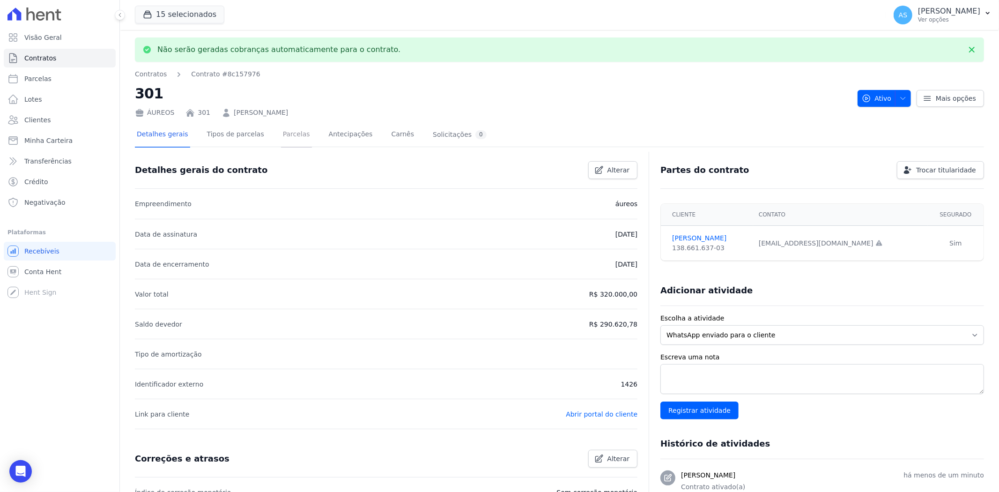
click at [285, 135] on link "Parcelas" at bounding box center [296, 135] width 31 height 25
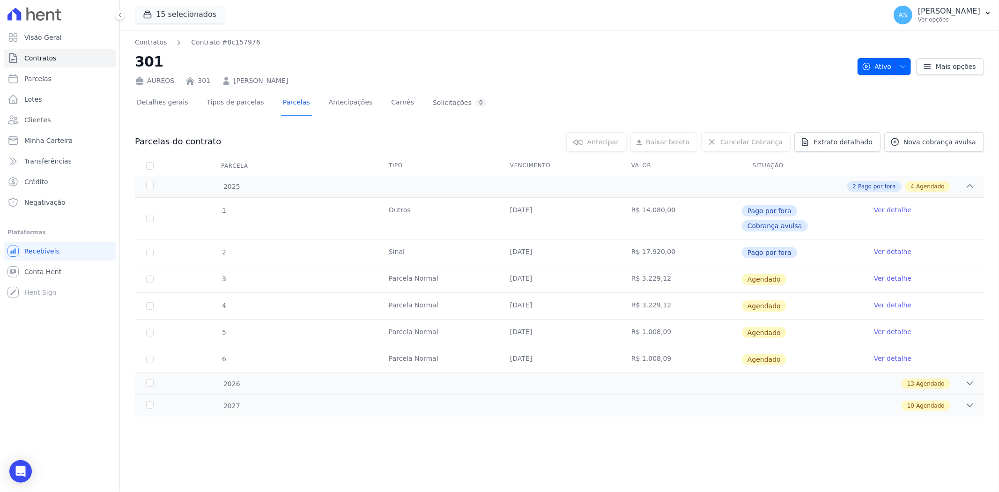
click at [892, 274] on link "Ver detalhe" at bounding box center [892, 278] width 37 height 9
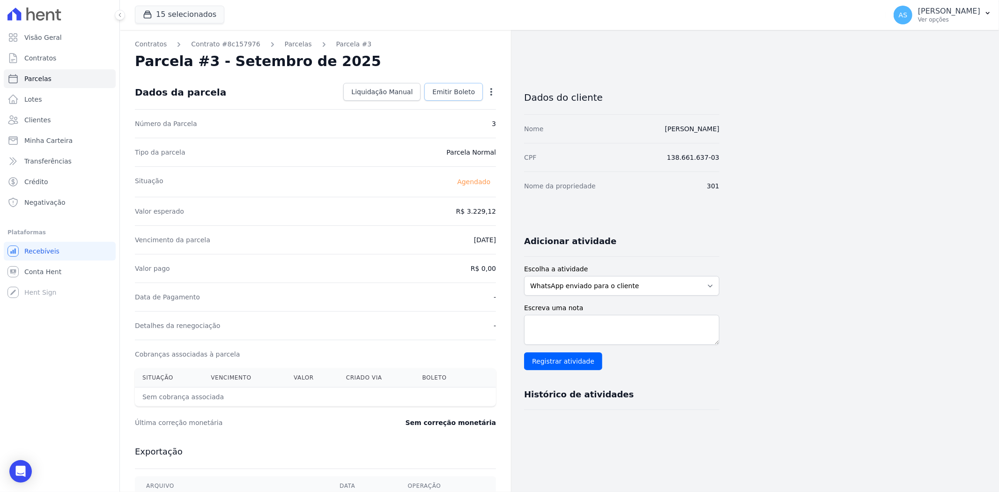
click at [451, 88] on span "Emitir Boleto" at bounding box center [453, 91] width 43 height 9
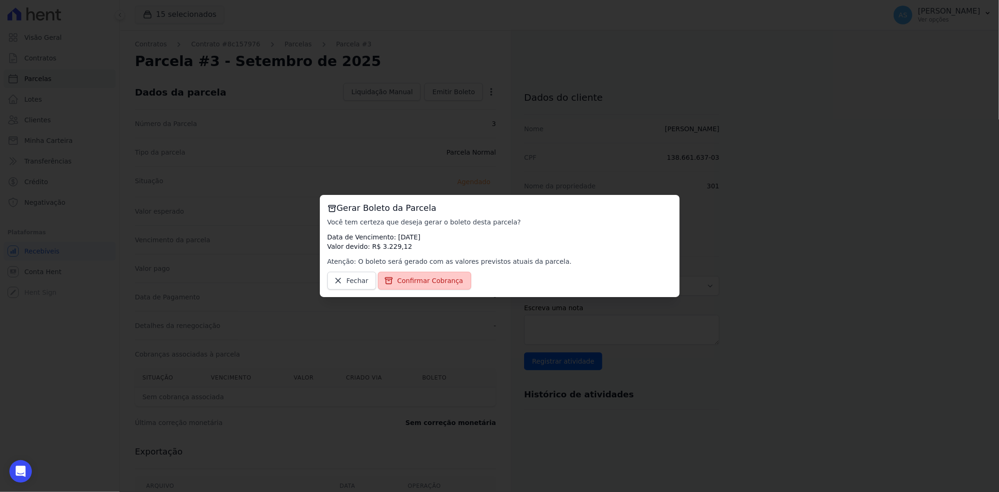
click at [415, 280] on span "Confirmar Cobrança" at bounding box center [430, 280] width 66 height 9
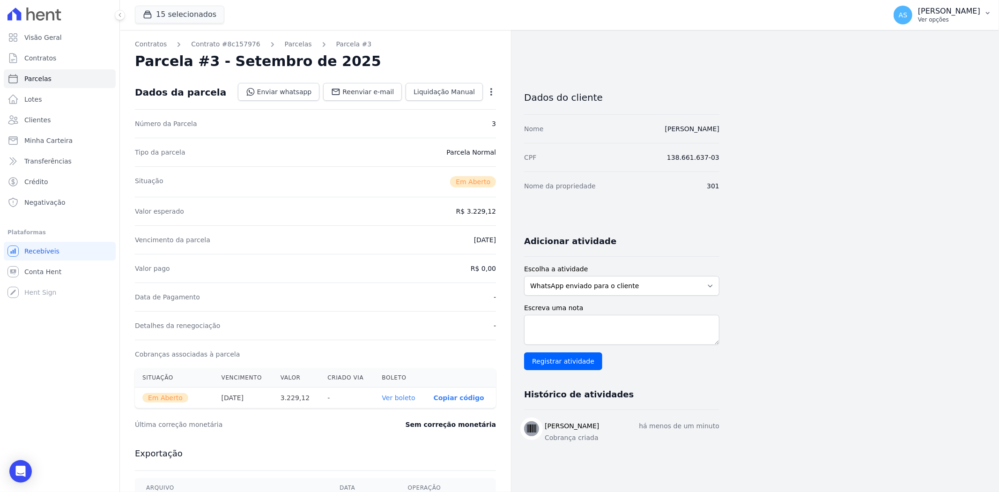
click at [962, 13] on p "[PERSON_NAME]" at bounding box center [949, 11] width 62 height 9
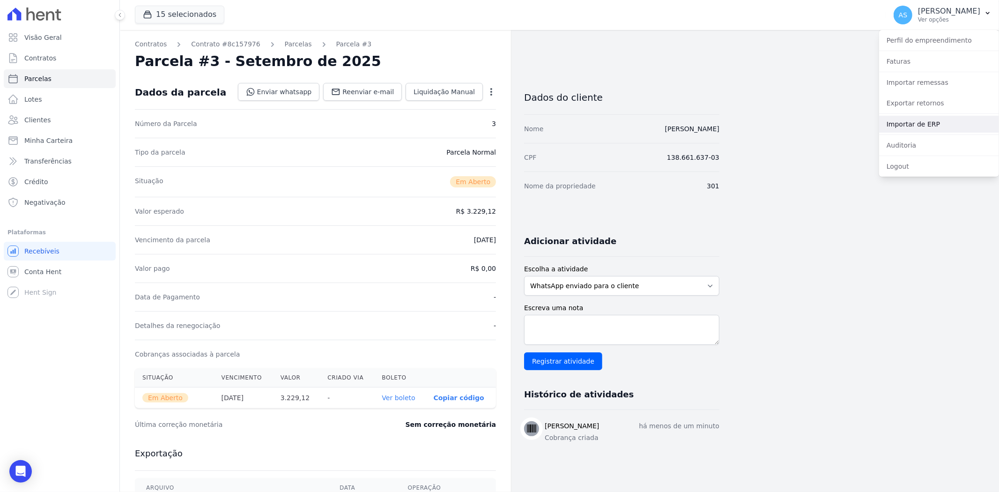
click at [914, 119] on link "Importar de ERP" at bounding box center [939, 124] width 120 height 17
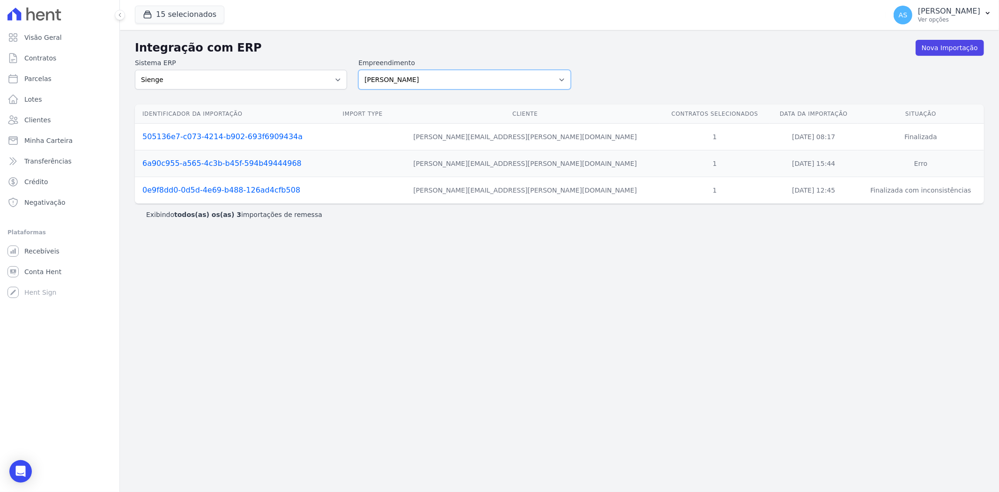
click at [563, 77] on select "[PERSON_NAME] Art Prime - [PERSON_NAME] Unique CTV Beat Residencial CTV Mob CTV…" at bounding box center [464, 80] width 212 height 20
select select "9db4d767-ec98-4519-aed7-f9568aa0b04c"
click at [358, 70] on select "[PERSON_NAME] Art Prime - [PERSON_NAME] Unique CTV Beat Residencial CTV Mob CTV…" at bounding box center [464, 80] width 212 height 20
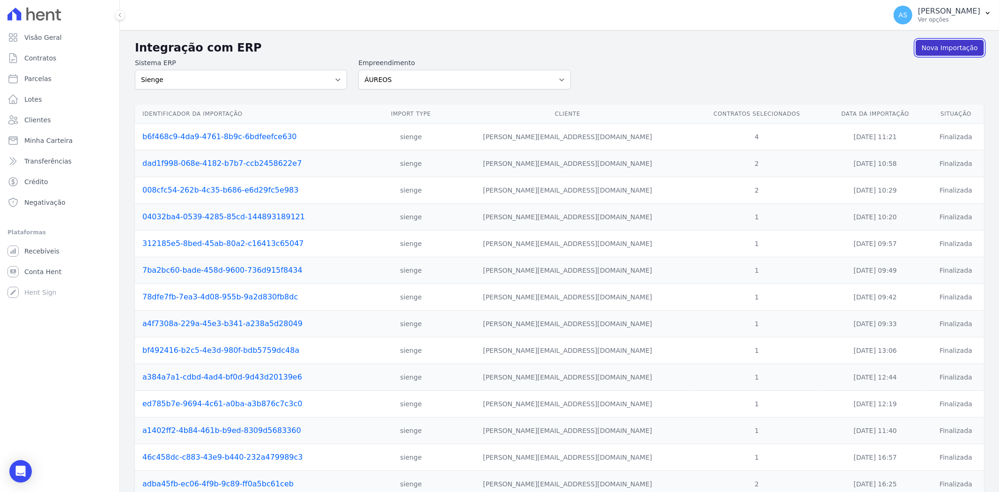
click at [936, 48] on link "Nova Importação" at bounding box center [950, 48] width 68 height 16
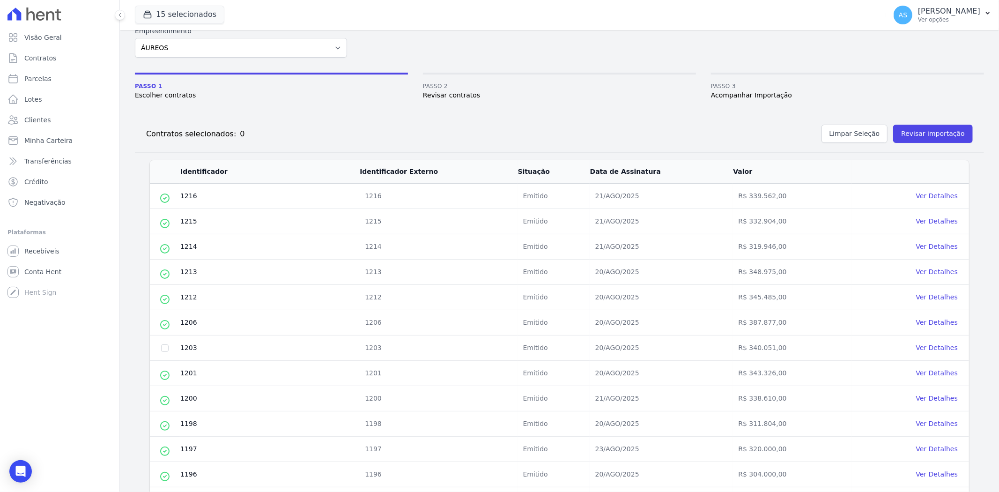
scroll to position [52, 0]
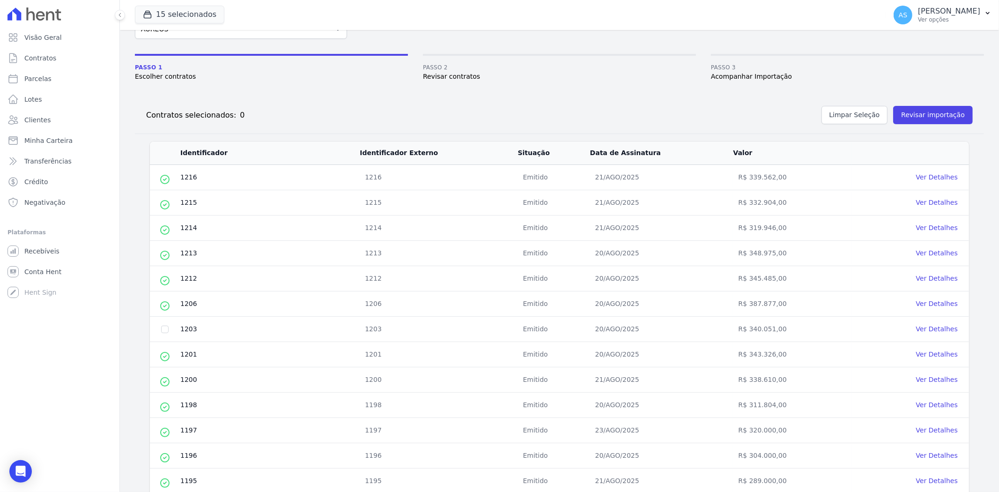
click at [163, 334] on td at bounding box center [165, 329] width 30 height 25
click at [163, 331] on input "checkbox" at bounding box center [164, 329] width 7 height 7
checkbox input "true"
click at [921, 110] on button "Revisar importação" at bounding box center [934, 115] width 80 height 18
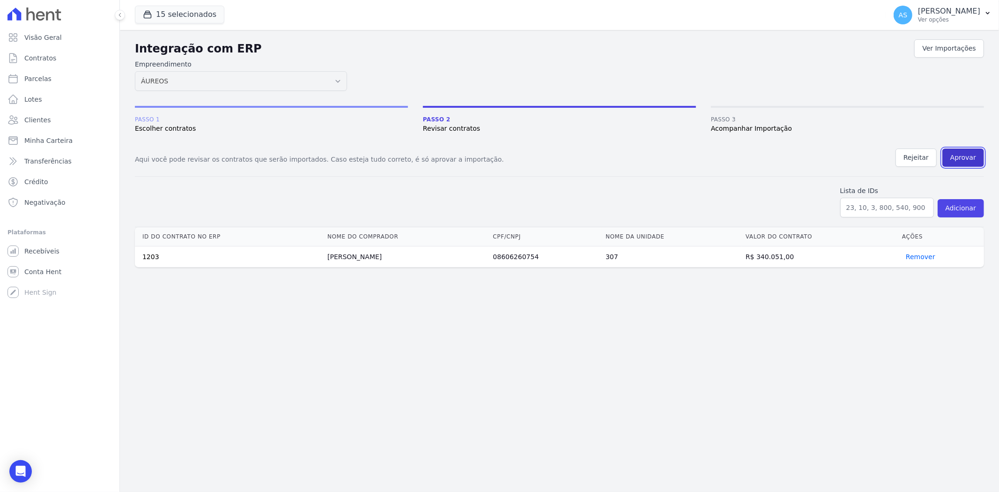
click at [963, 158] on button "Aprovar" at bounding box center [964, 158] width 42 height 18
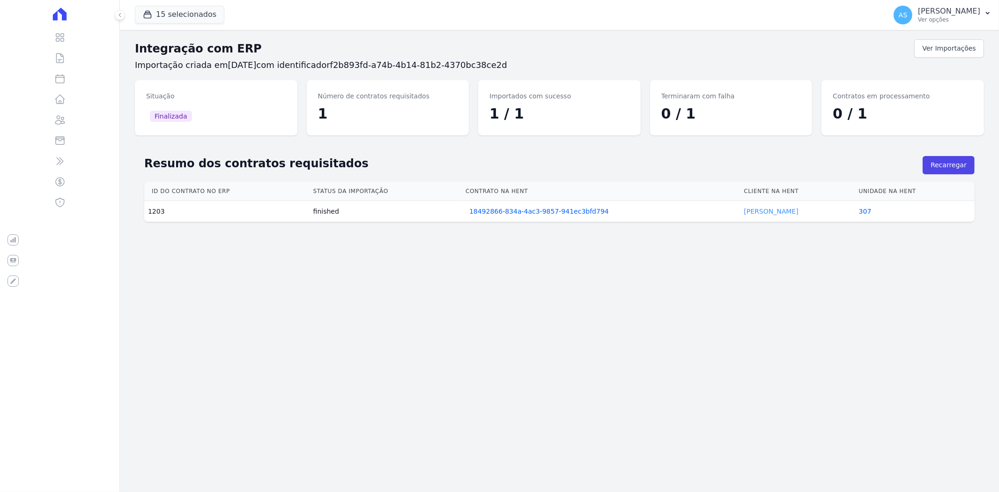
click at [752, 211] on link "[PERSON_NAME]" at bounding box center [772, 211] width 54 height 7
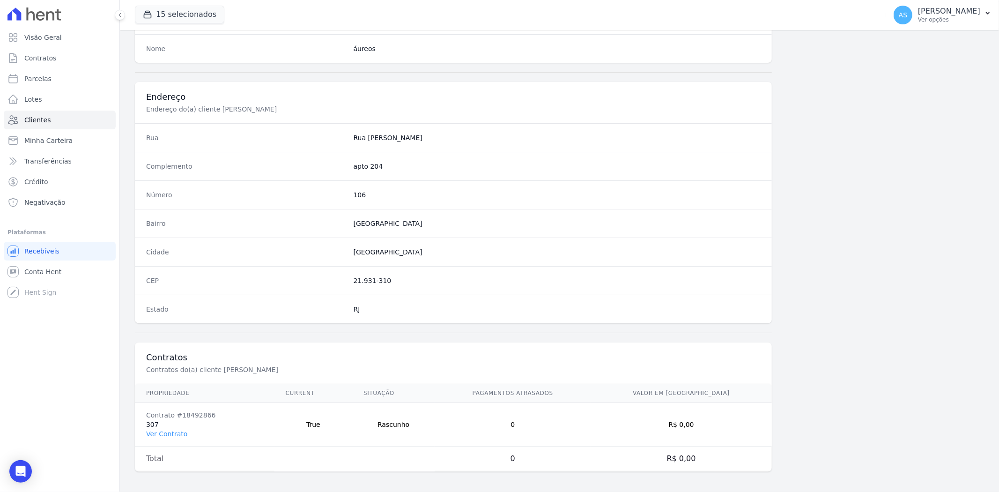
scroll to position [386, 0]
click at [167, 432] on link "Ver Contrato" at bounding box center [166, 431] width 41 height 7
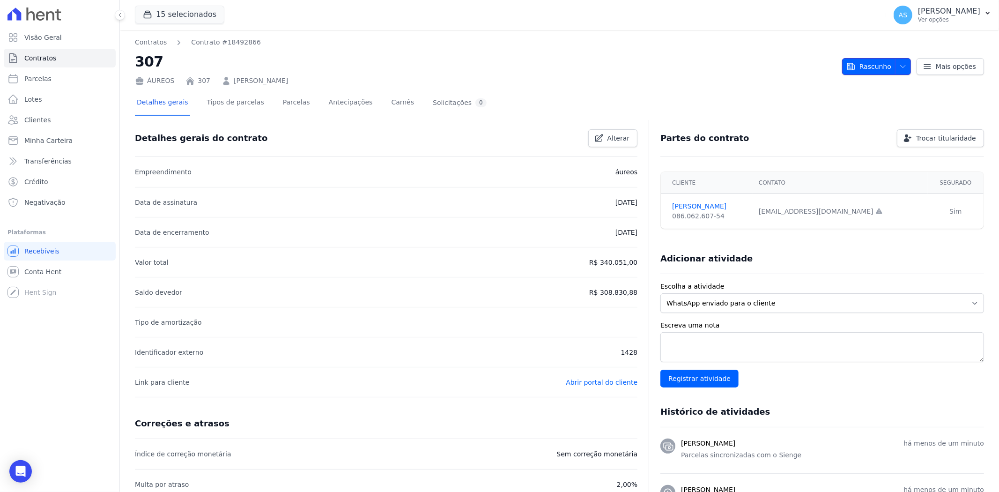
click at [900, 64] on icon "button" at bounding box center [903, 66] width 7 height 7
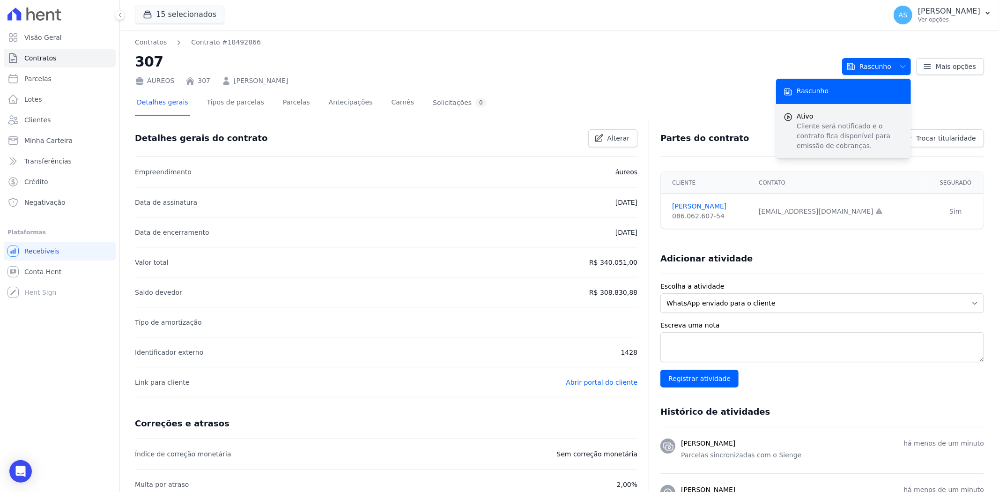
click at [809, 141] on p "Cliente será notificado e o contrato fica disponível para emissão de cobranças." at bounding box center [850, 136] width 107 height 30
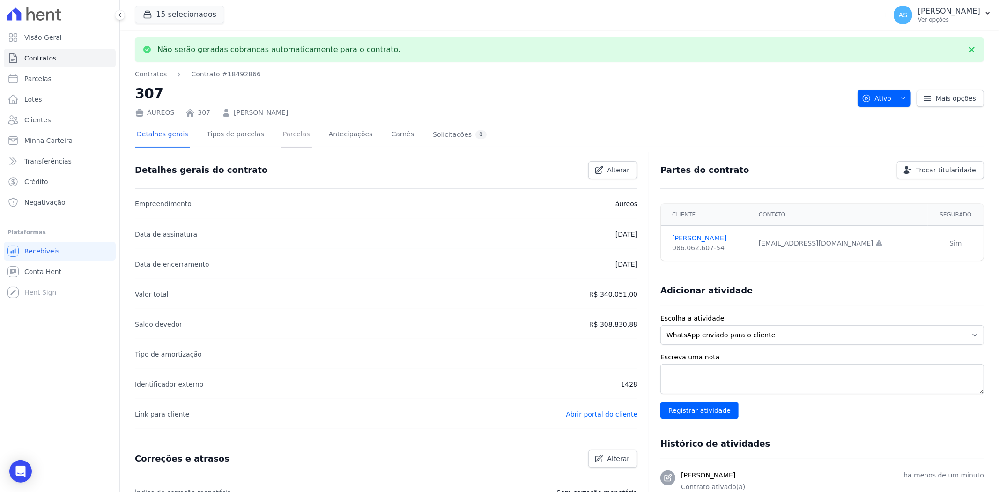
click at [281, 134] on link "Parcelas" at bounding box center [296, 135] width 31 height 25
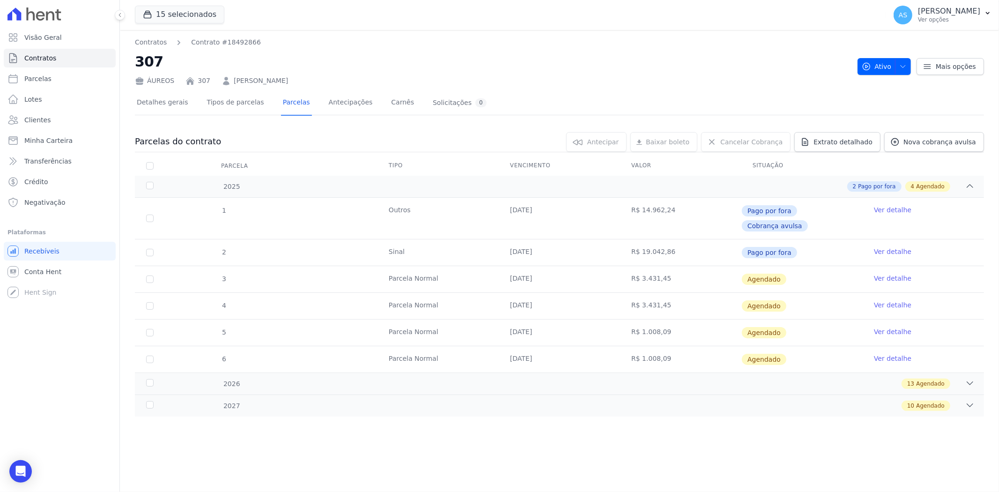
click at [899, 274] on link "Ver detalhe" at bounding box center [892, 278] width 37 height 9
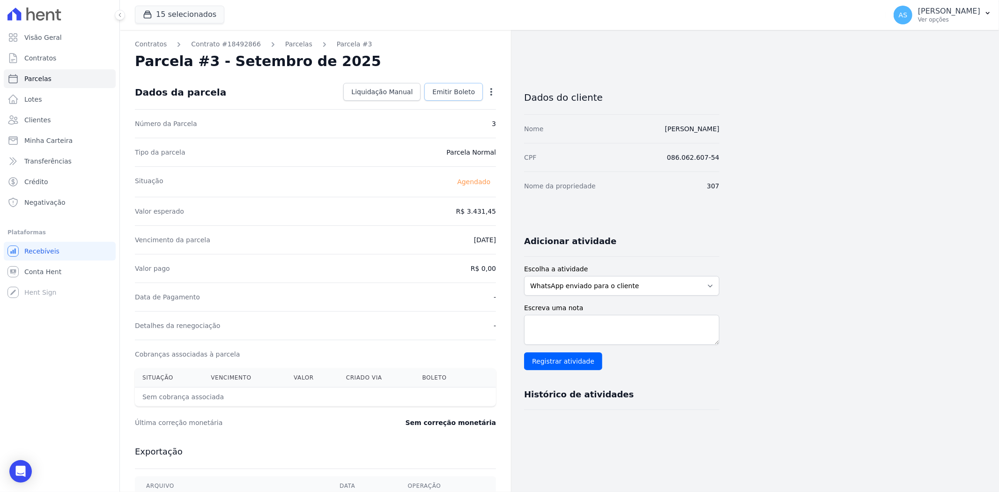
click at [453, 95] on span "Emitir Boleto" at bounding box center [453, 91] width 43 height 9
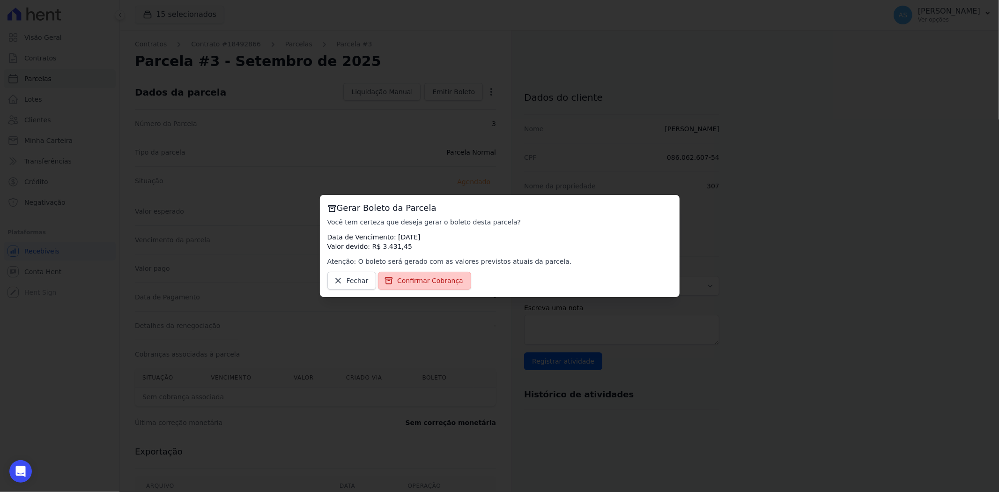
click at [419, 281] on span "Confirmar Cobrança" at bounding box center [430, 280] width 66 height 9
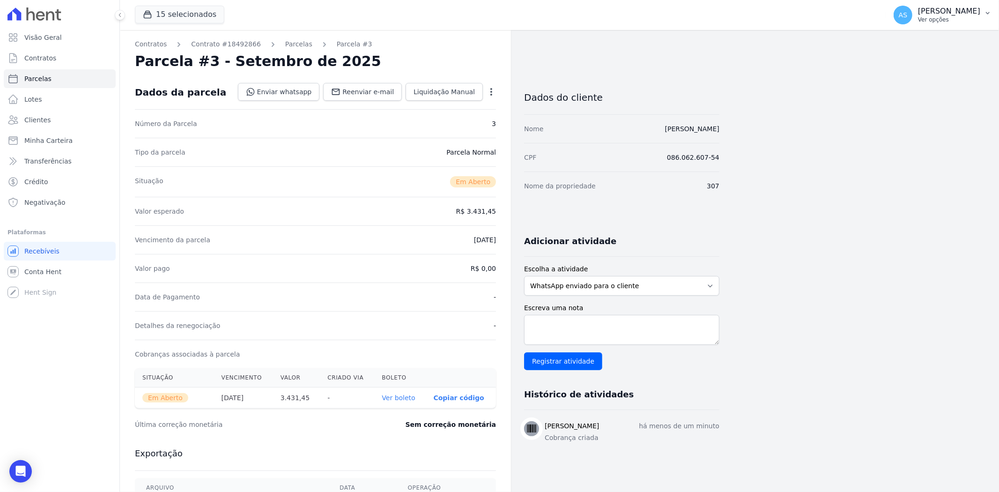
click at [966, 13] on p "[PERSON_NAME]" at bounding box center [949, 11] width 62 height 9
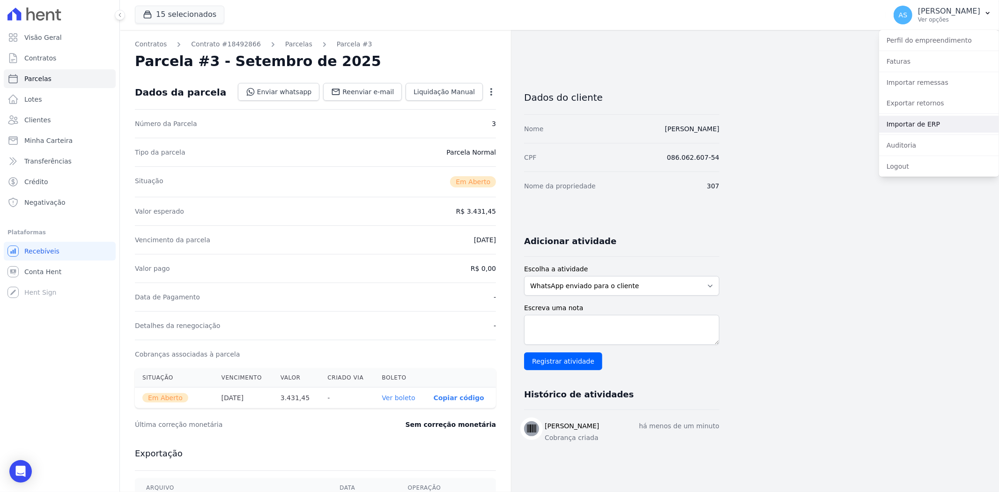
click at [901, 127] on link "Importar de ERP" at bounding box center [939, 124] width 120 height 17
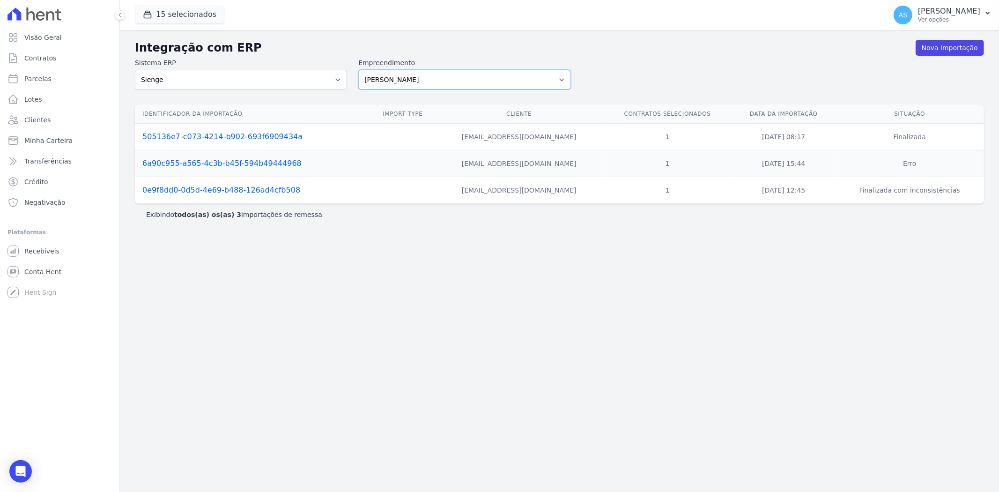
click at [560, 77] on select "[PERSON_NAME] Art Prime - [PERSON_NAME] Unique CTV Beat Residencial CTV Mob CTV…" at bounding box center [464, 80] width 212 height 20
select select "9db4d767-ec98-4519-aed7-f9568aa0b04c"
click at [358, 70] on select "[PERSON_NAME] Art Prime - [PERSON_NAME] Unique CTV Beat Residencial CTV Mob CTV…" at bounding box center [464, 80] width 212 height 20
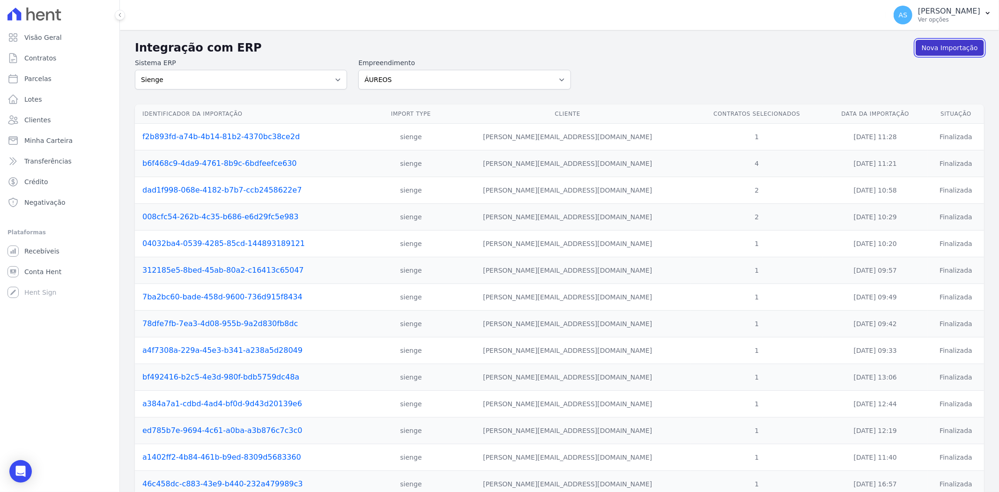
click at [938, 41] on link "Nova Importação" at bounding box center [950, 48] width 68 height 16
click at [931, 45] on link "Nova Importação" at bounding box center [950, 48] width 68 height 16
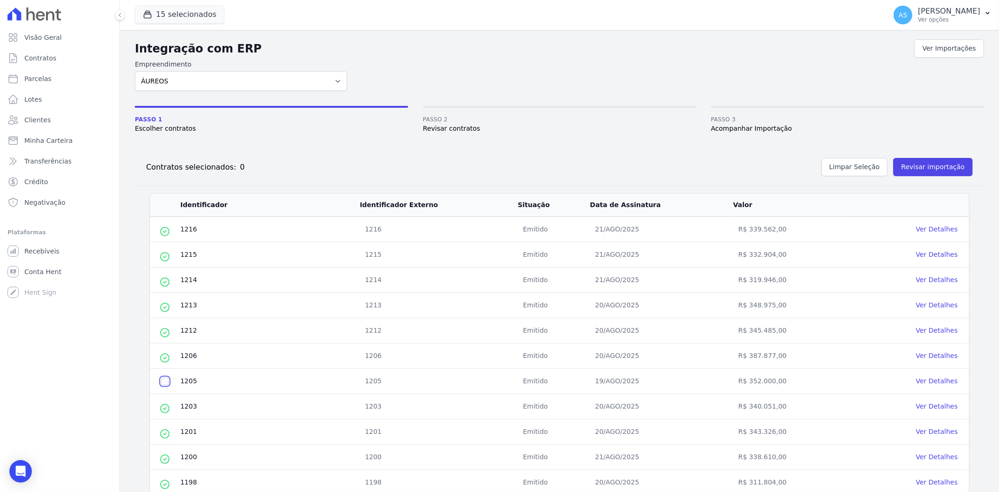
click at [164, 378] on input "checkbox" at bounding box center [164, 381] width 7 height 7
checkbox input "true"
click at [915, 167] on button "Revisar importação" at bounding box center [934, 167] width 80 height 18
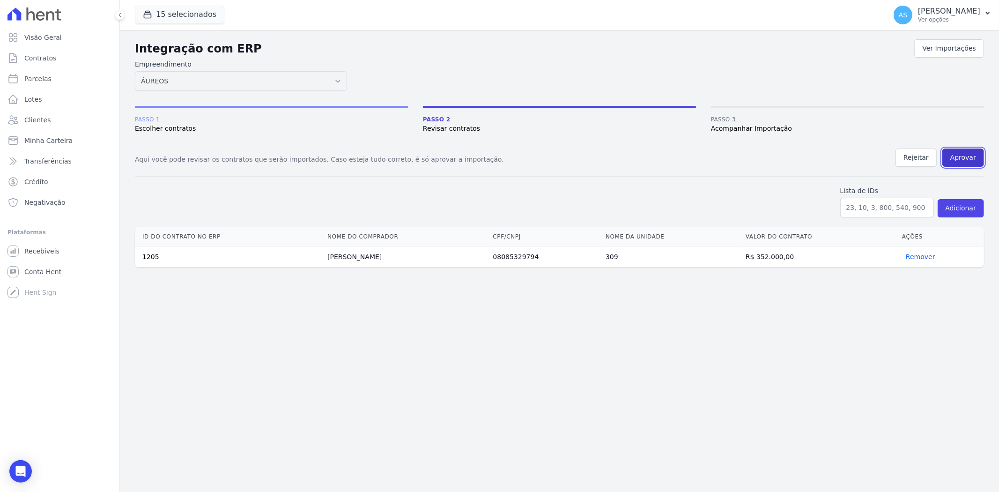
click at [959, 152] on button "Aprovar" at bounding box center [964, 158] width 42 height 18
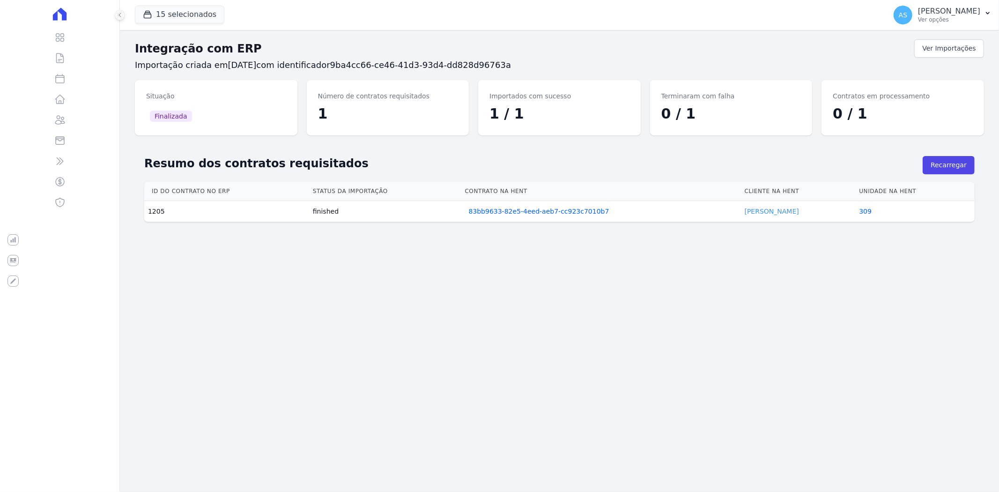
click at [771, 213] on link "Marcio Peccini" at bounding box center [772, 211] width 54 height 7
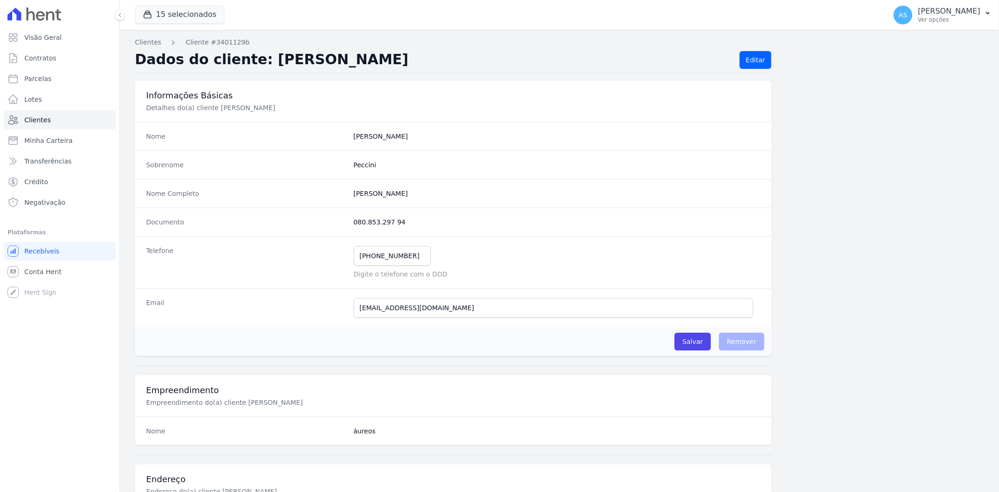
drag, startPoint x: 771, startPoint y: 213, endPoint x: 749, endPoint y: 209, distance: 22.7
click at [752, 211] on div "Informações Básicas Detalhes do(a) cliente Marcio Picoli Peccini Nome Marcio So…" at bounding box center [559, 475] width 849 height 789
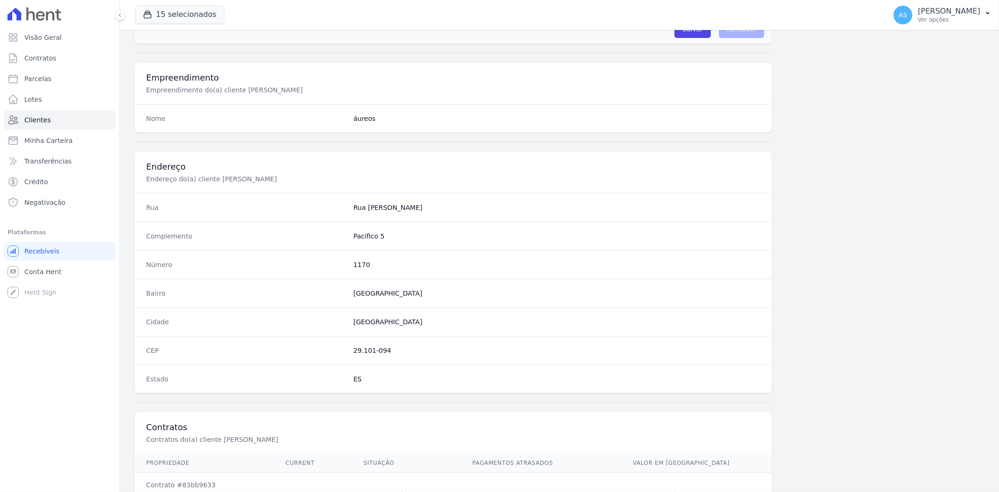
scroll to position [386, 0]
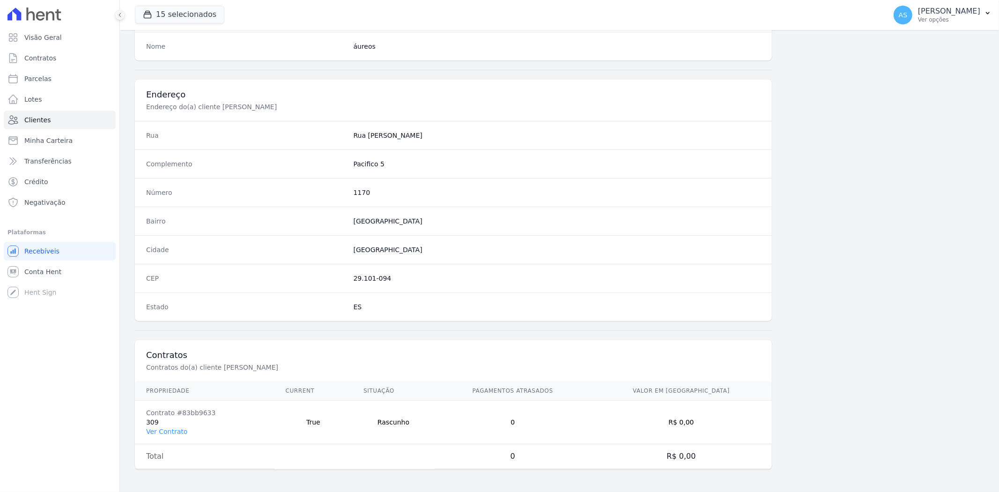
click at [156, 439] on td "Contrato #83bb9633 309 Ver Contrato" at bounding box center [205, 423] width 140 height 44
click at [155, 433] on link "Ver Contrato" at bounding box center [166, 431] width 41 height 7
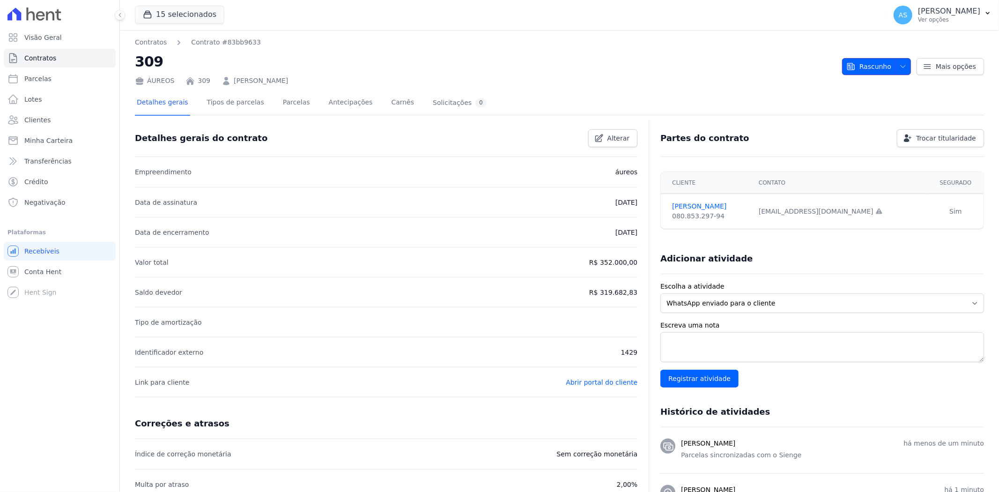
click at [901, 64] on icon "button" at bounding box center [903, 66] width 7 height 7
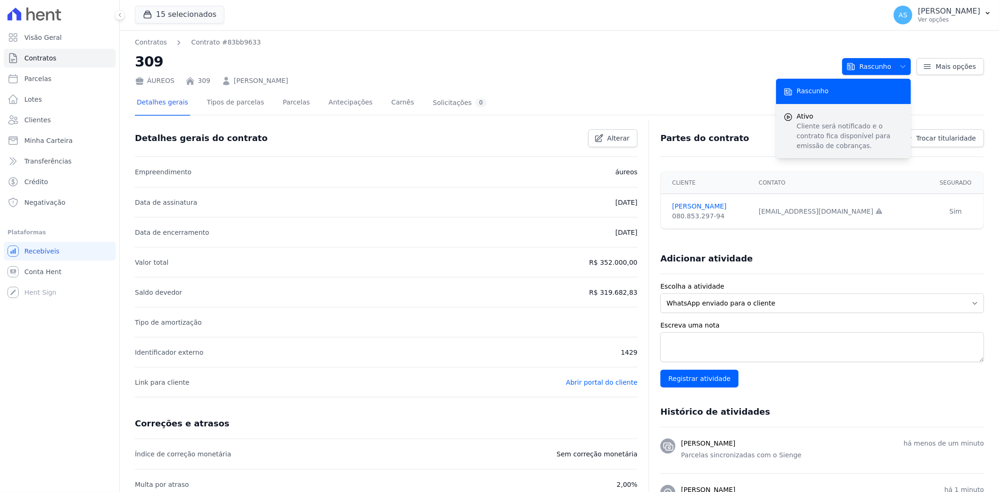
click at [820, 122] on p "Cliente será notificado e o contrato fica disponível para emissão de cobranças." at bounding box center [850, 136] width 107 height 30
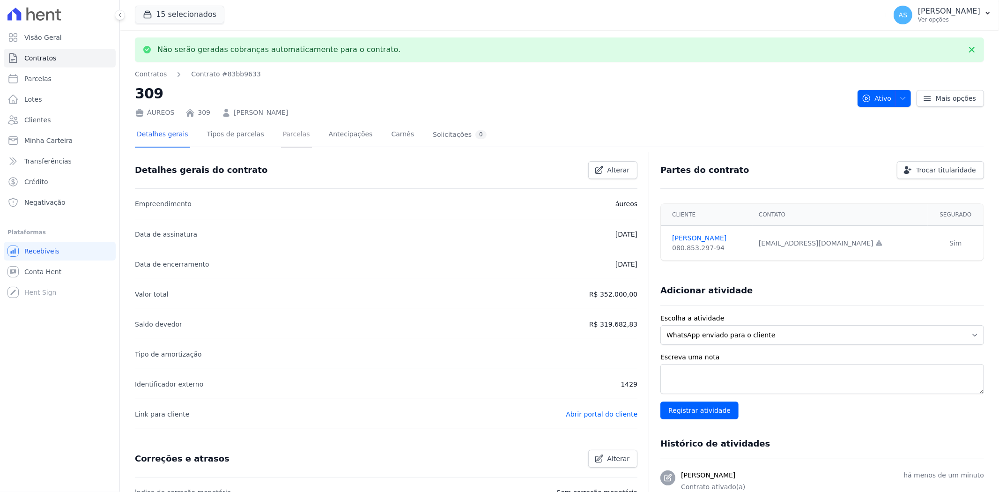
click at [281, 136] on link "Parcelas" at bounding box center [296, 135] width 31 height 25
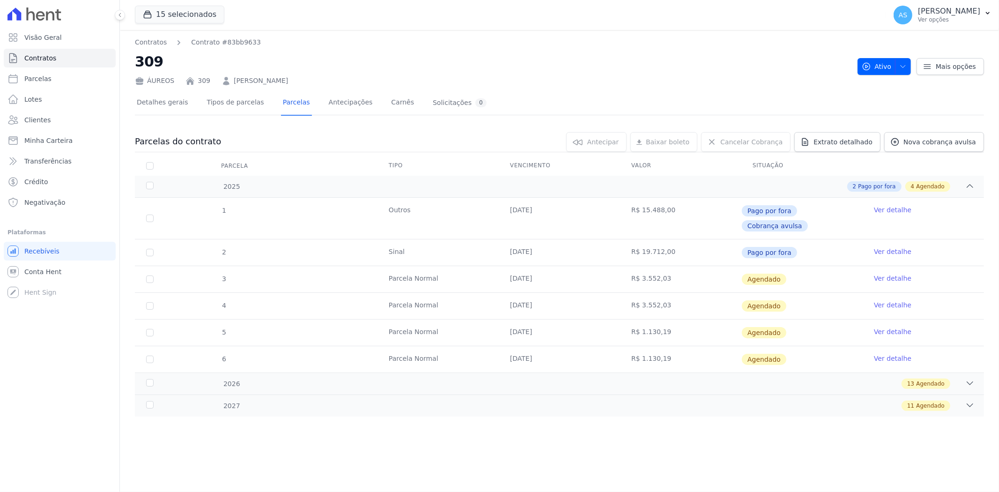
click at [886, 274] on link "Ver detalhe" at bounding box center [892, 278] width 37 height 9
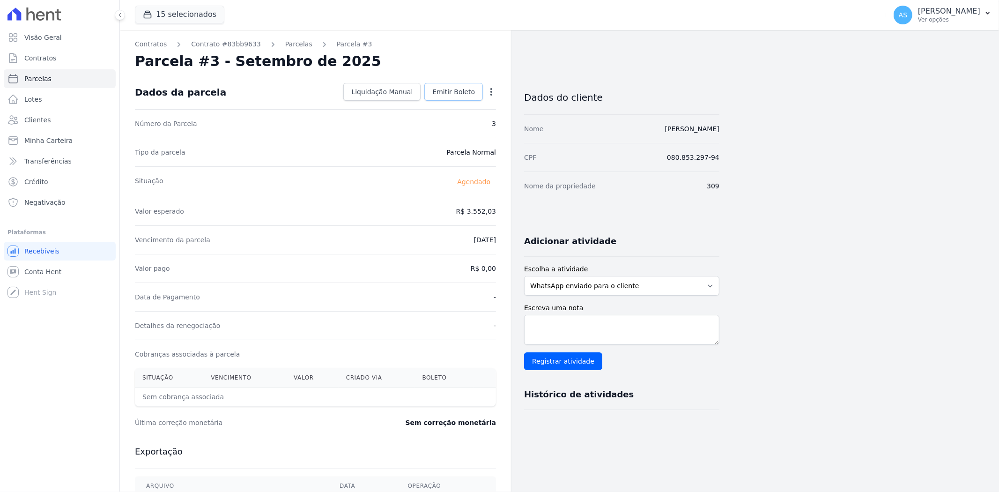
click at [459, 88] on span "Emitir Boleto" at bounding box center [453, 91] width 43 height 9
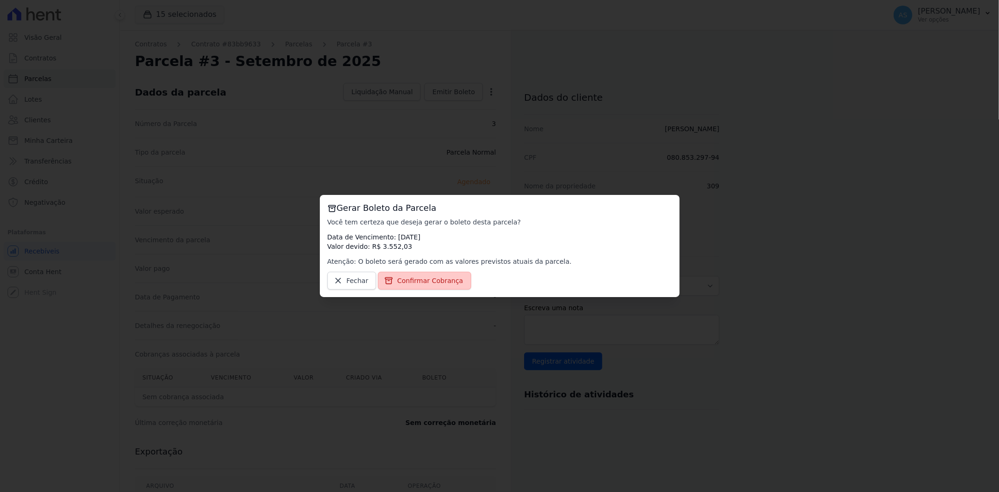
click at [423, 284] on span "Confirmar Cobrança" at bounding box center [430, 280] width 66 height 9
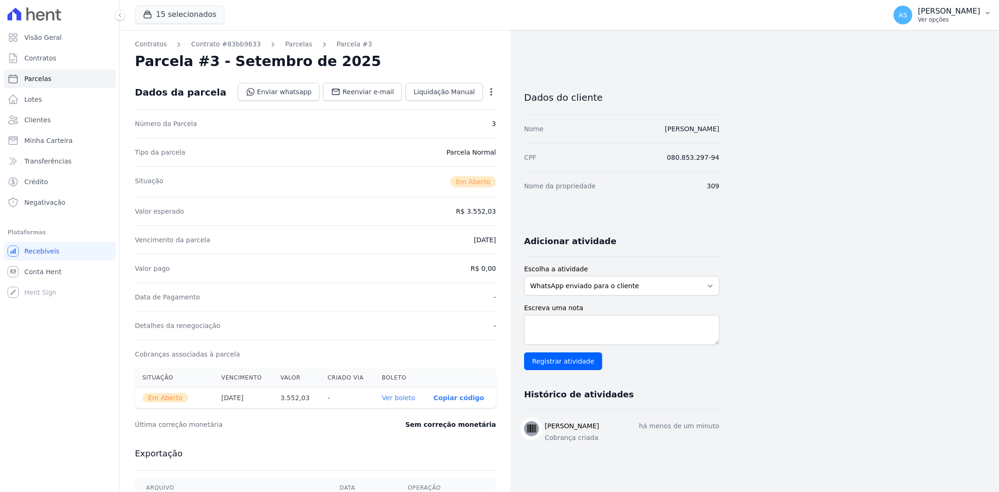
click at [940, 12] on p "[PERSON_NAME]" at bounding box center [949, 11] width 62 height 9
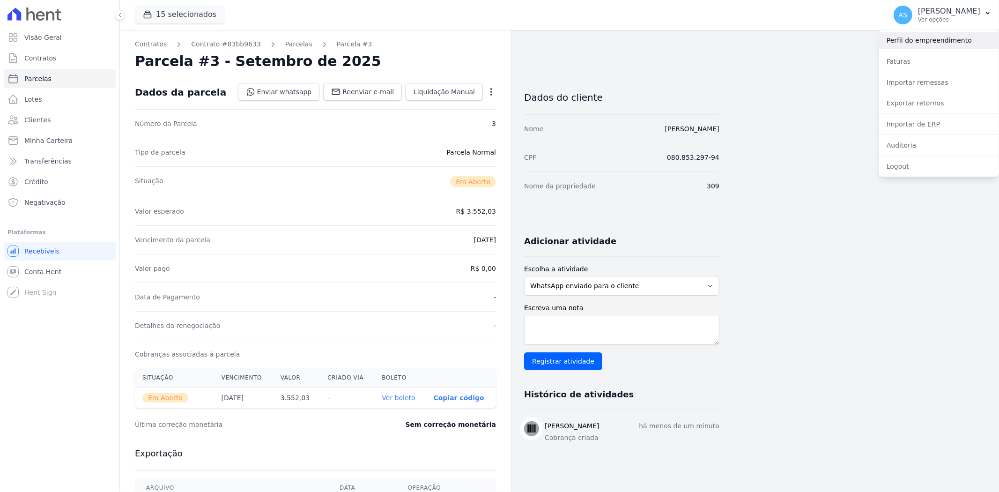
click at [909, 38] on link "Perfil do empreendimento" at bounding box center [939, 40] width 120 height 17
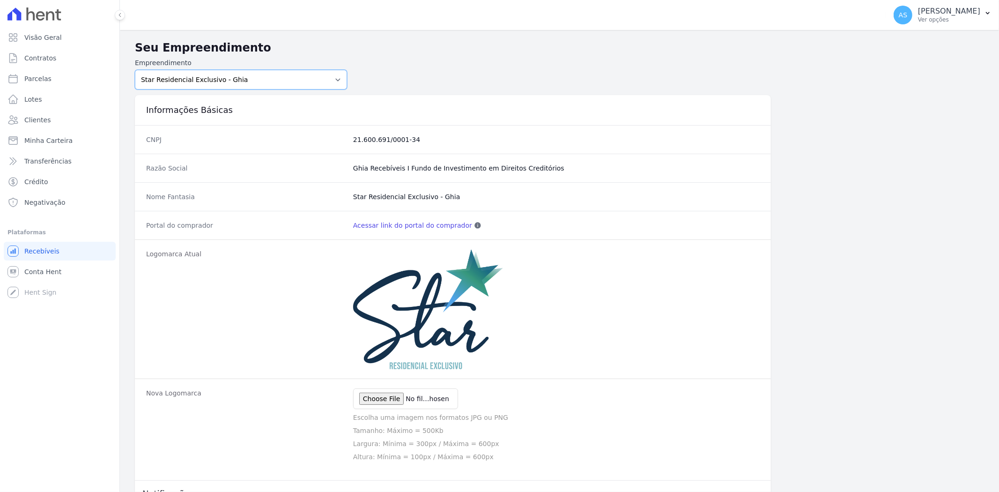
click at [333, 78] on select "Amaré Arpoador Art Prime - Irajá ÁUREOS B. Unique CTV Beat Residencial CTV Mob …" at bounding box center [241, 80] width 212 height 20
select select "9db4d767-ec98-4519-aed7-f9568aa0b04c"
click at [135, 70] on select "Amaré Arpoador Art Prime - Irajá ÁUREOS B. Unique CTV Beat Residencial CTV Mob …" at bounding box center [241, 80] width 212 height 20
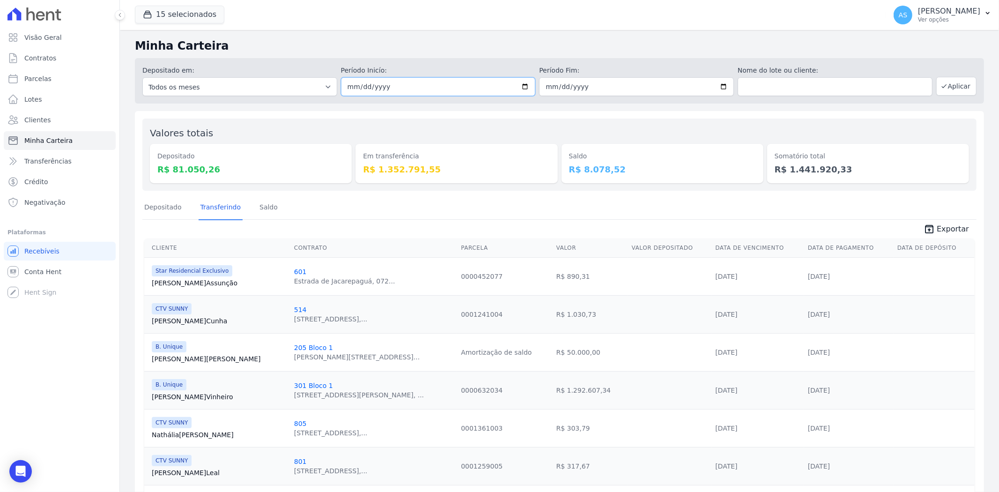
click at [524, 85] on input "[DATE]" at bounding box center [438, 86] width 195 height 19
click at [519, 85] on input "[DATE]" at bounding box center [438, 86] width 195 height 19
type input "[DATE]"
click at [943, 84] on button "Aplicar" at bounding box center [957, 86] width 40 height 19
click at [522, 84] on input "[DATE]" at bounding box center [438, 86] width 195 height 19
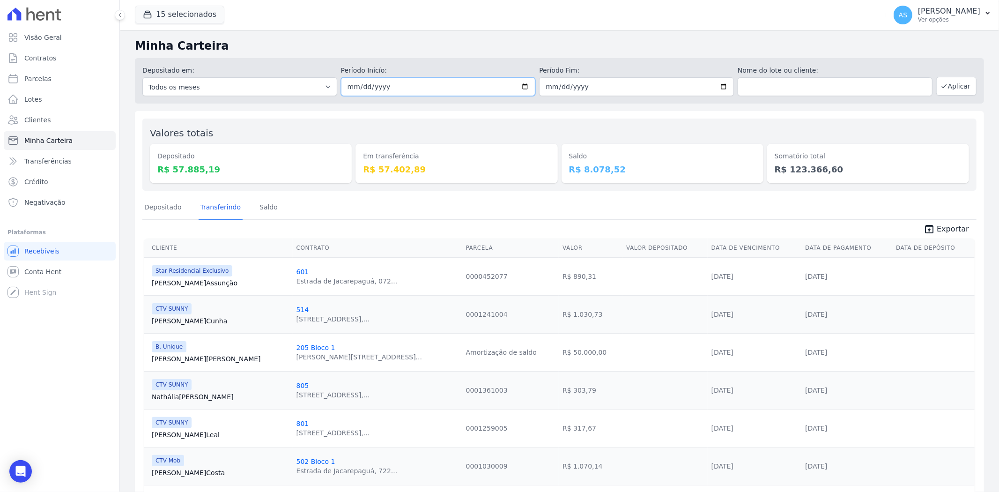
type input "[DATE]"
click at [951, 85] on button "Aplicar" at bounding box center [957, 86] width 40 height 19
click at [199, 16] on button "15 selecionados" at bounding box center [179, 15] width 89 height 18
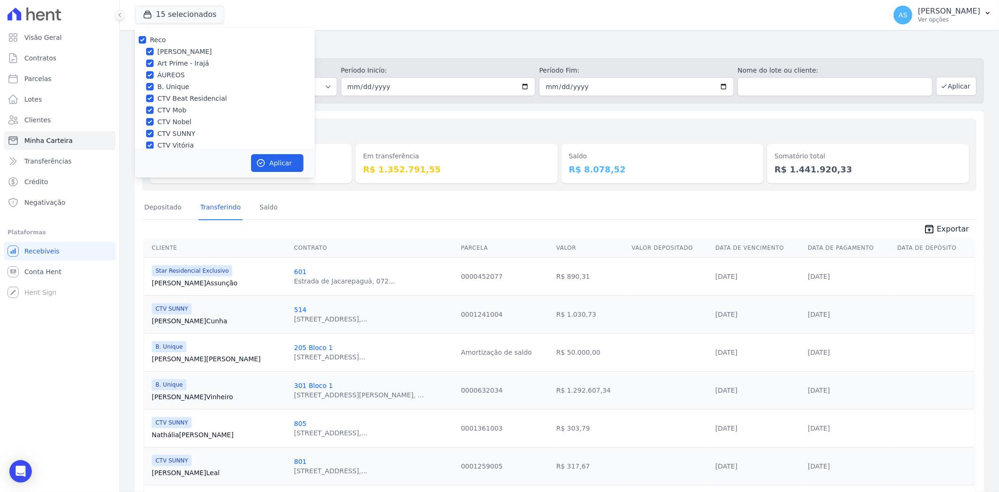
click at [172, 86] on label "B. Unique" at bounding box center [173, 87] width 32 height 10
click at [154, 86] on input "B. Unique" at bounding box center [149, 86] width 7 height 7
checkbox input "false"
click at [142, 37] on input "Reco" at bounding box center [142, 39] width 7 height 7
checkbox input "true"
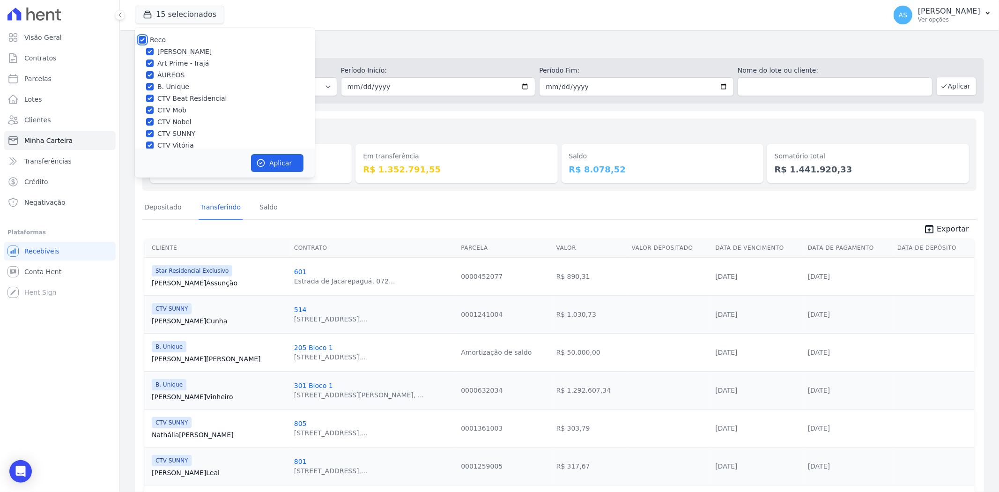
checkbox input "true"
click at [141, 35] on div at bounding box center [142, 39] width 7 height 9
click at [142, 37] on input "Reco" at bounding box center [142, 39] width 7 height 7
checkbox input "false"
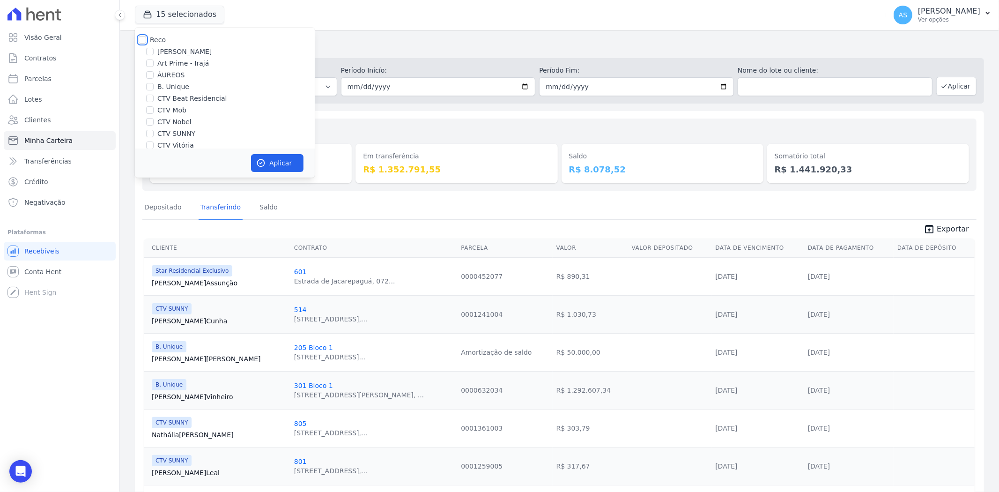
checkbox input "false"
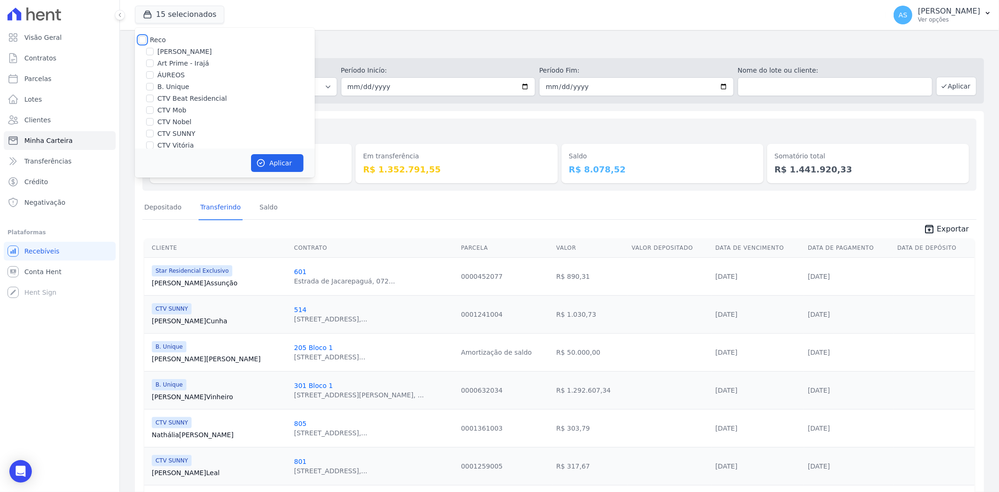
checkbox input "false"
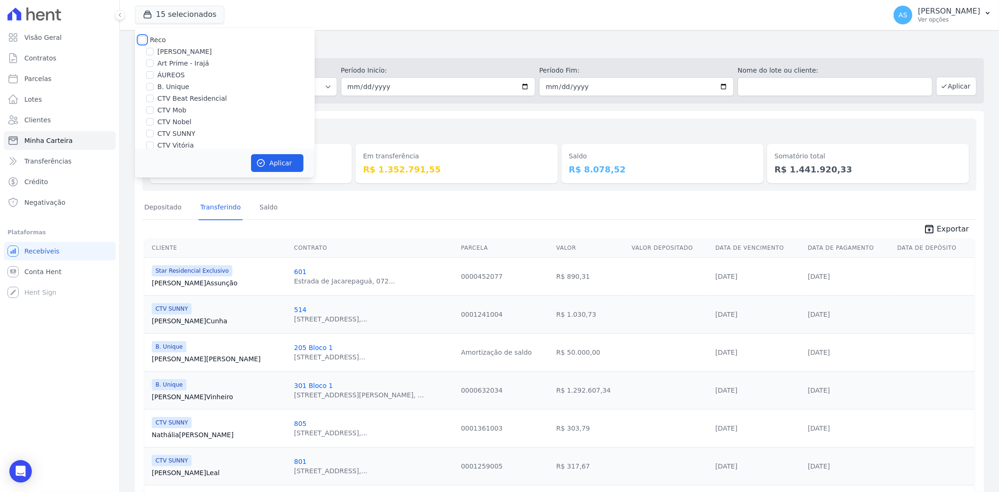
checkbox input "false"
click at [167, 85] on label "B. Unique" at bounding box center [173, 87] width 32 height 10
click at [154, 85] on input "B. Unique" at bounding box center [149, 86] width 7 height 7
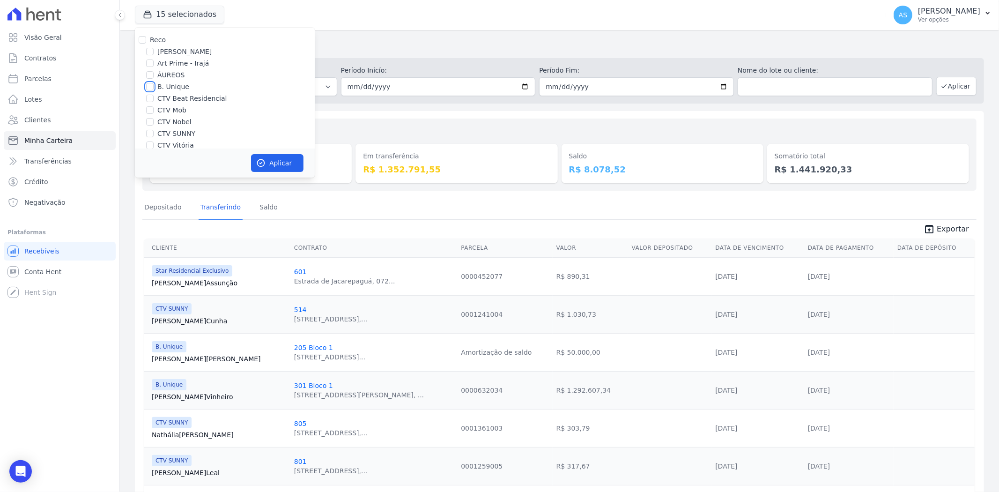
checkbox input "true"
click at [270, 166] on button "Aplicar" at bounding box center [277, 163] width 52 height 18
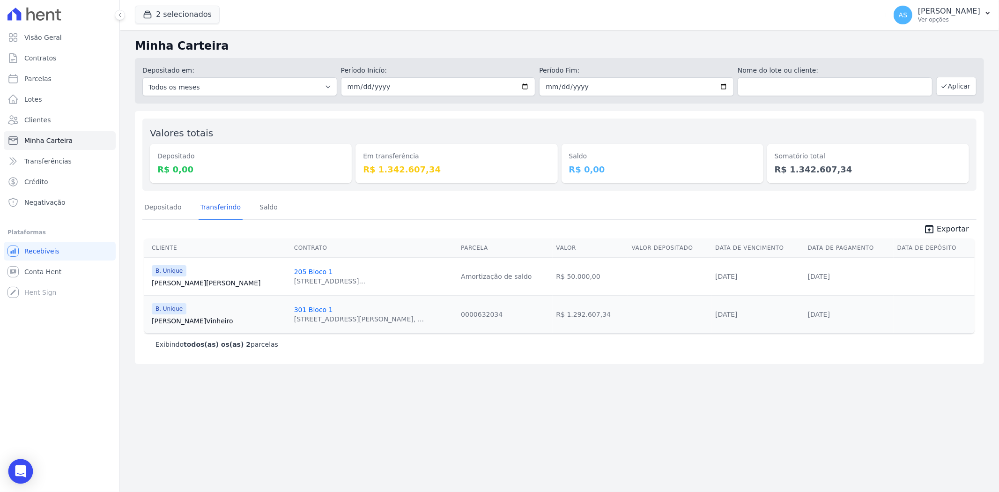
click at [25, 472] on icon "Open Intercom Messenger" at bounding box center [21, 471] width 12 height 12
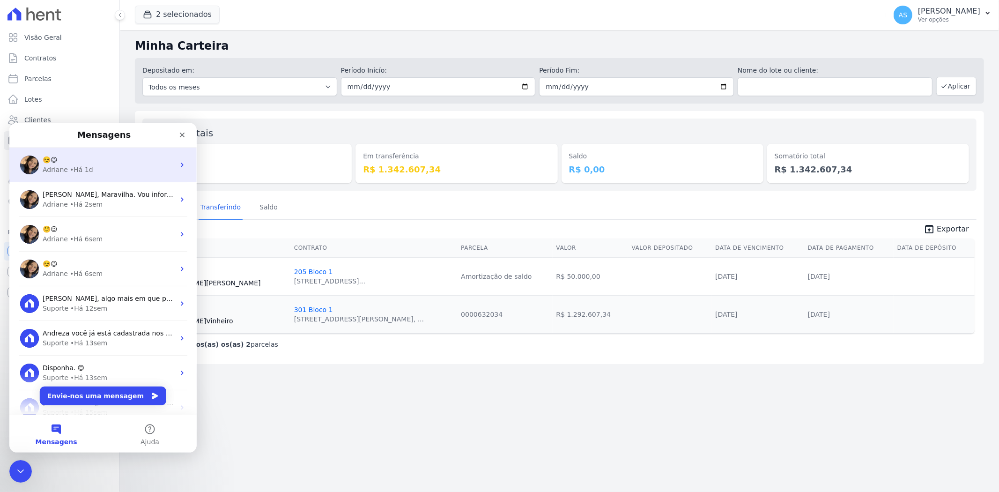
click at [70, 167] on div "• Há 1d" at bounding box center [81, 169] width 23 height 10
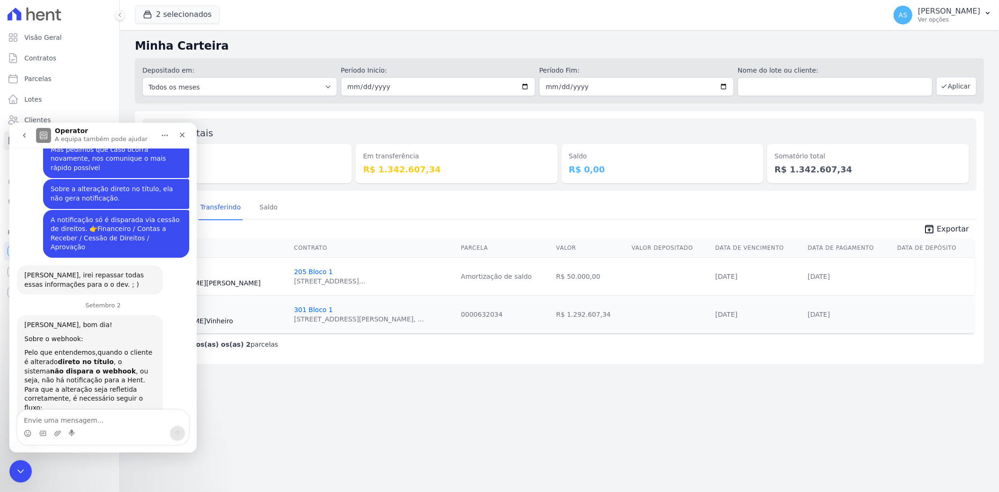
scroll to position [8813, 0]
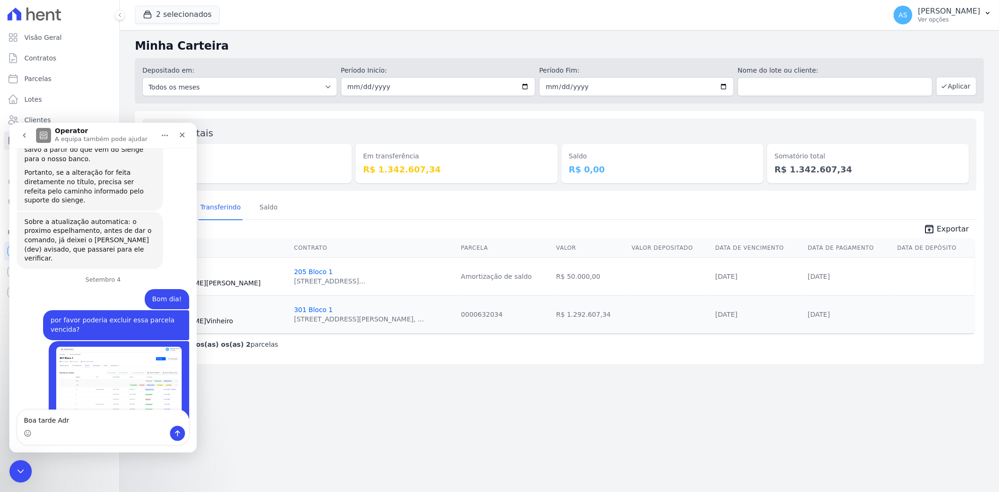
type textarea "Boa tarde Adri"
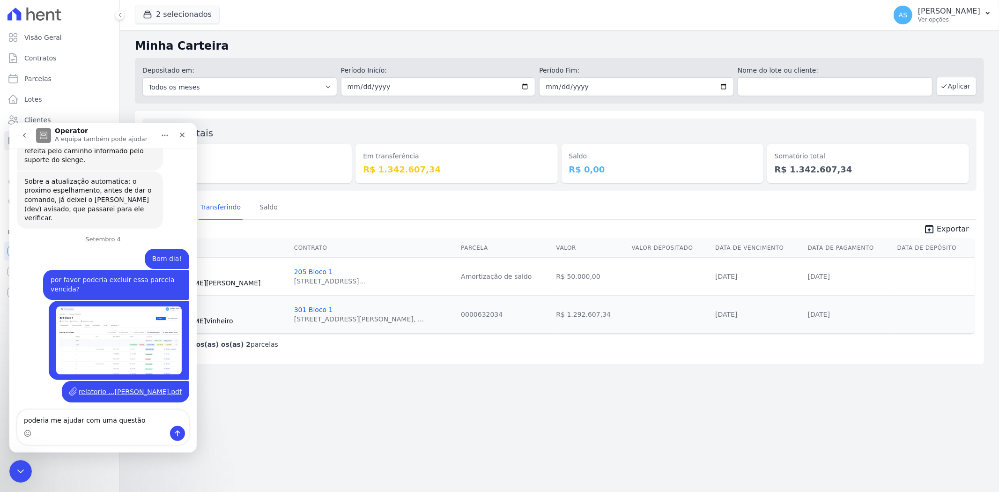
type textarea "poderia me ajudar com uma questão ?"
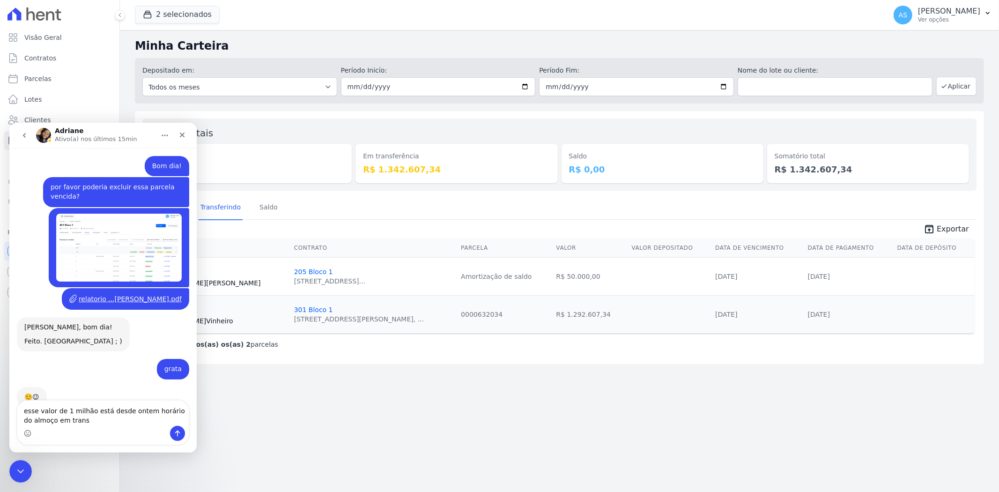
scroll to position [8946, 0]
type textarea "esse valor de 1 milhão está desde ontem horário do almoço em transferencia e na…"
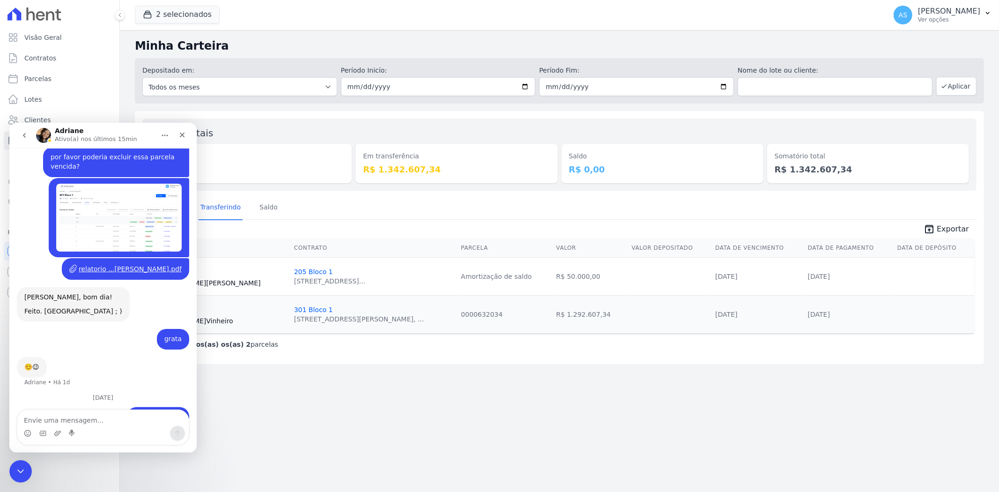
scroll to position [8976, 0]
type textarea "consegue ajudar por favor ? Obrigada"
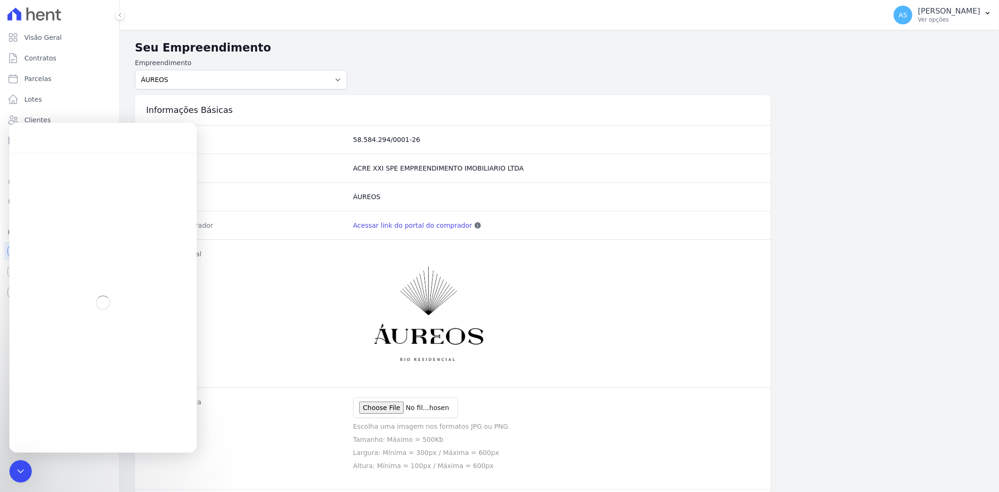
click at [421, 225] on link "Acessar link do portal do comprador" at bounding box center [412, 225] width 119 height 9
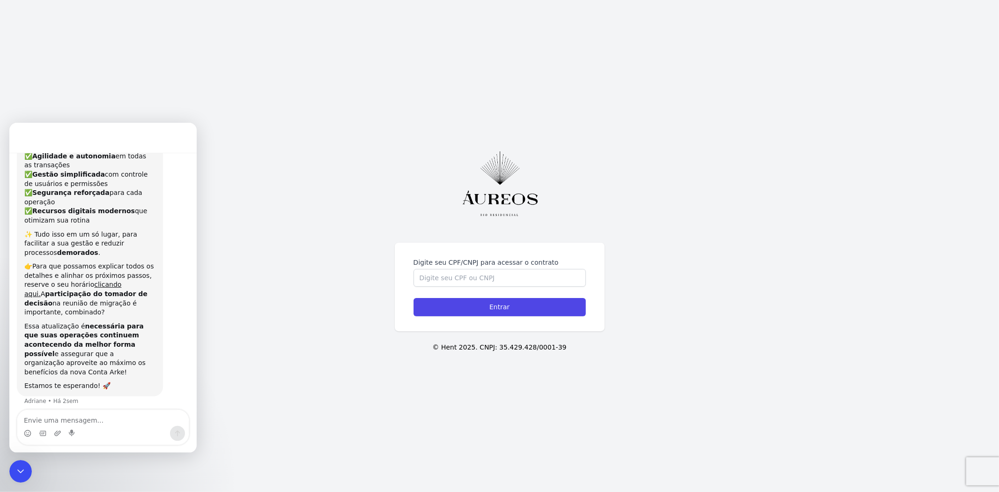
scroll to position [124, 0]
